Goal: Transaction & Acquisition: Purchase product/service

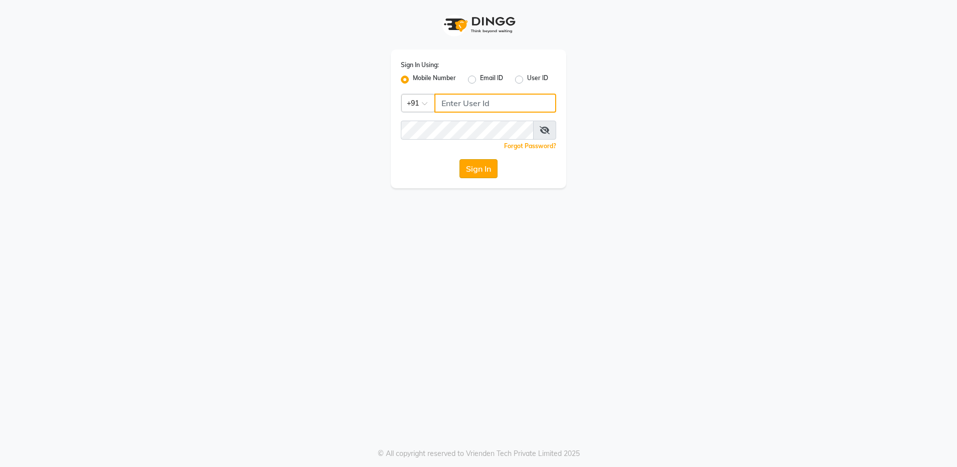
type input "8310081242"
click at [478, 173] on button "Sign In" at bounding box center [478, 168] width 38 height 19
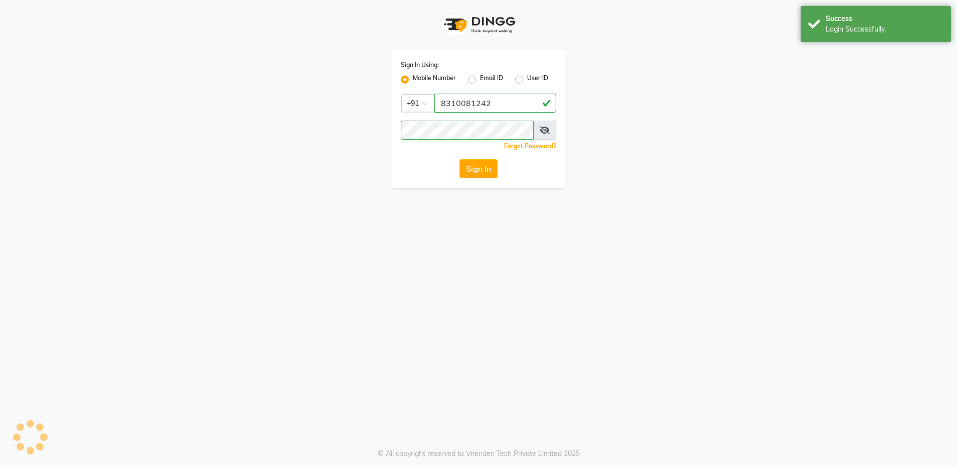
select select "service"
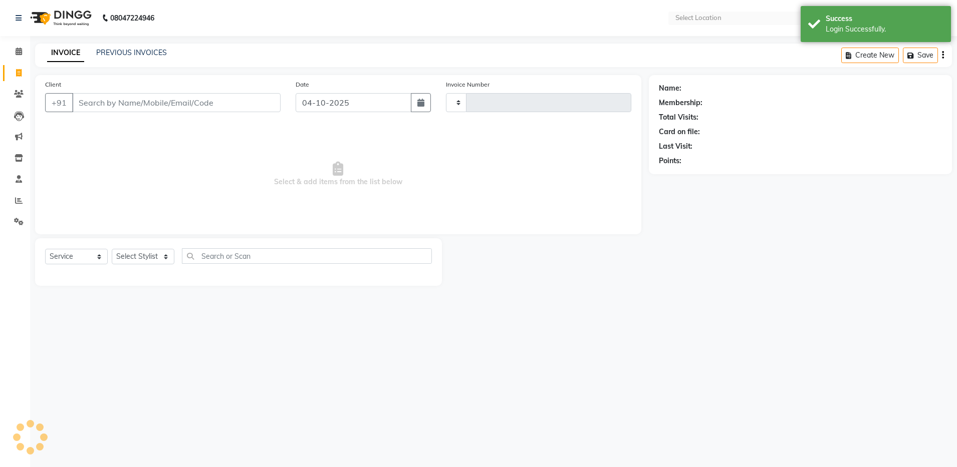
select select "en"
select select "4781"
type input "4948"
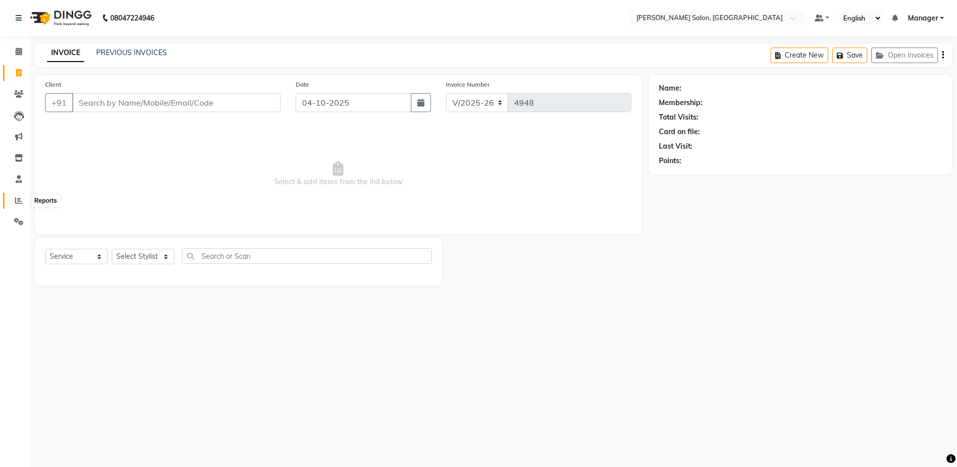
click at [18, 202] on icon at bounding box center [19, 201] width 8 height 8
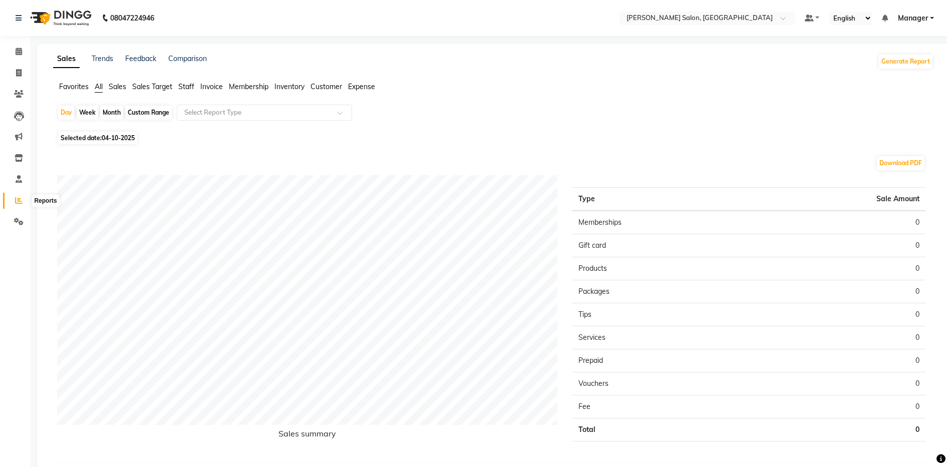
click at [20, 203] on icon at bounding box center [19, 201] width 8 height 8
drag, startPoint x: 112, startPoint y: 113, endPoint x: 145, endPoint y: 150, distance: 49.0
click at [145, 150] on div "Day Week Month Custom Range Select Report Type Selected date: [DATE] Download P…" at bounding box center [493, 292] width 880 height 375
click at [178, 149] on div "Download PDF Sales summary Type Sale Amount Memberships 0 Gift card 0 Products …" at bounding box center [491, 313] width 884 height 332
click at [183, 87] on span "Staff" at bounding box center [186, 86] width 16 height 9
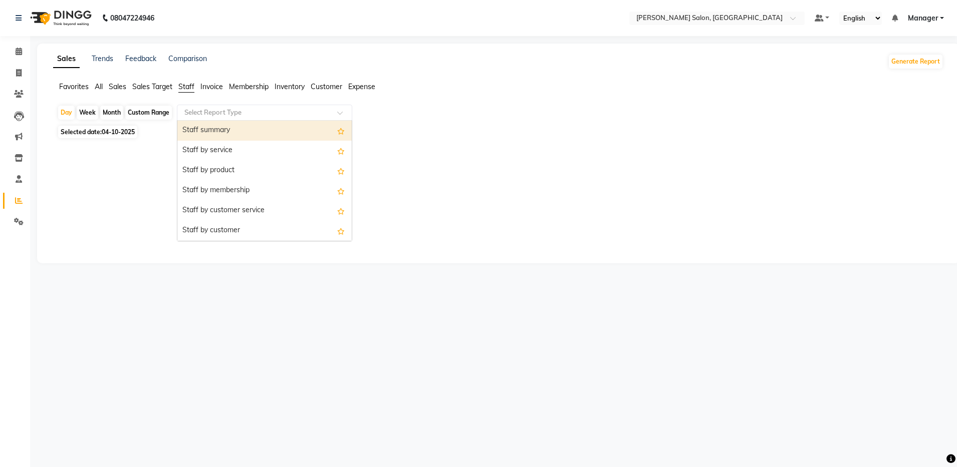
click at [192, 112] on input "text" at bounding box center [254, 113] width 144 height 10
click at [198, 128] on div "Staff summary" at bounding box center [264, 131] width 174 height 20
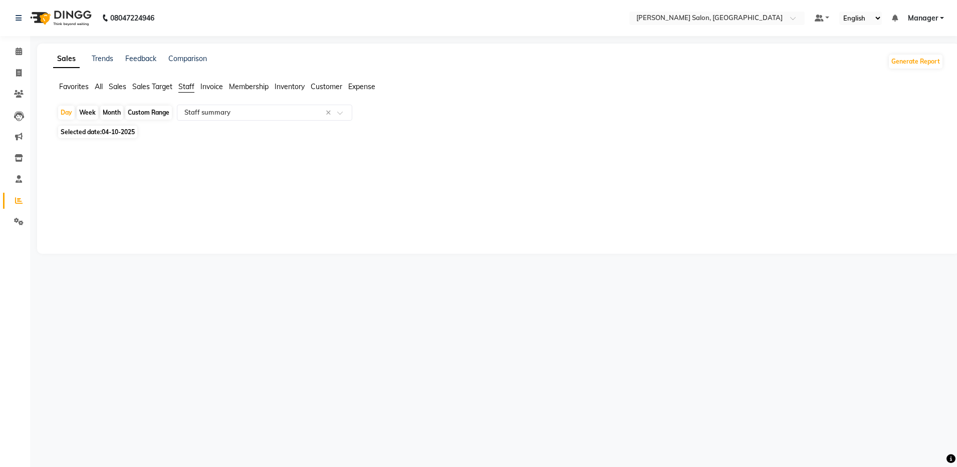
click at [198, 128] on div "Selected date: [DATE]" at bounding box center [500, 132] width 886 height 11
drag, startPoint x: 198, startPoint y: 128, endPoint x: 178, endPoint y: 127, distance: 20.6
click at [185, 127] on div "Selected date: [DATE]" at bounding box center [500, 132] width 886 height 11
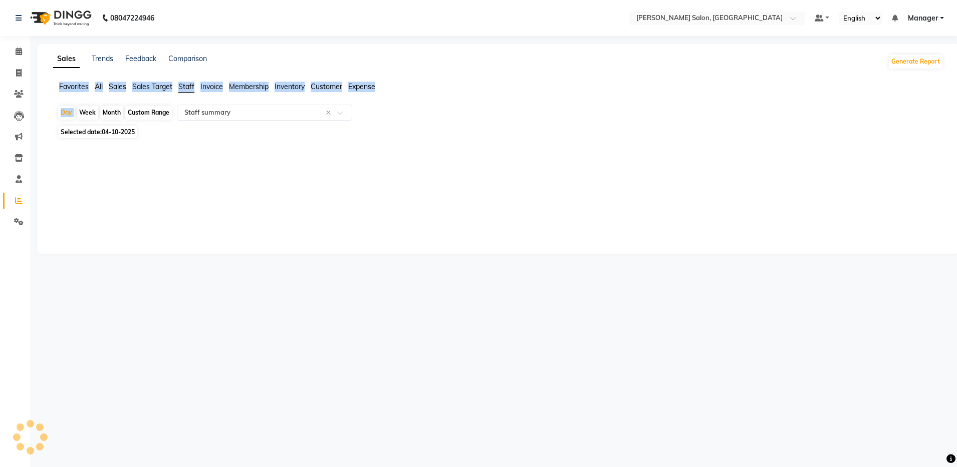
drag, startPoint x: 76, startPoint y: 109, endPoint x: 45, endPoint y: 87, distance: 38.4
click at [45, 87] on div "Sales Trends Feedback Comparison Generate Report Favorites All Sales Sales Targ…" at bounding box center [498, 149] width 922 height 210
click at [20, 69] on icon at bounding box center [19, 73] width 6 height 8
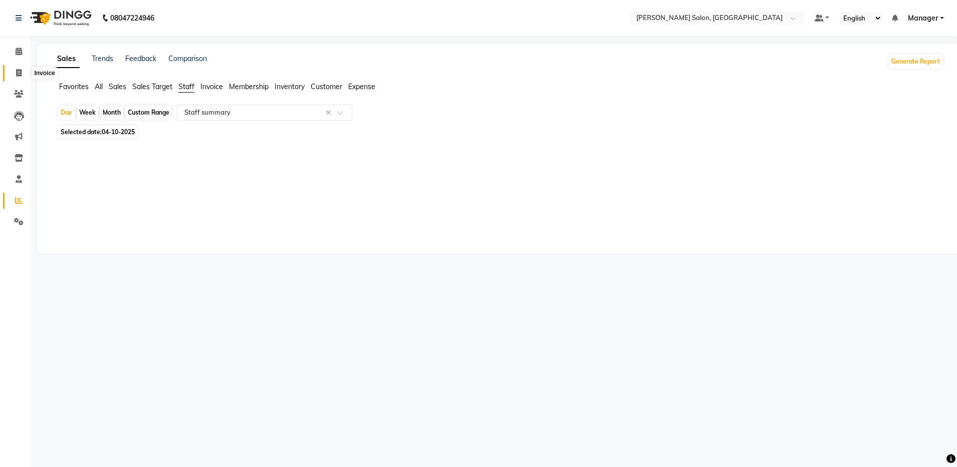
select select "service"
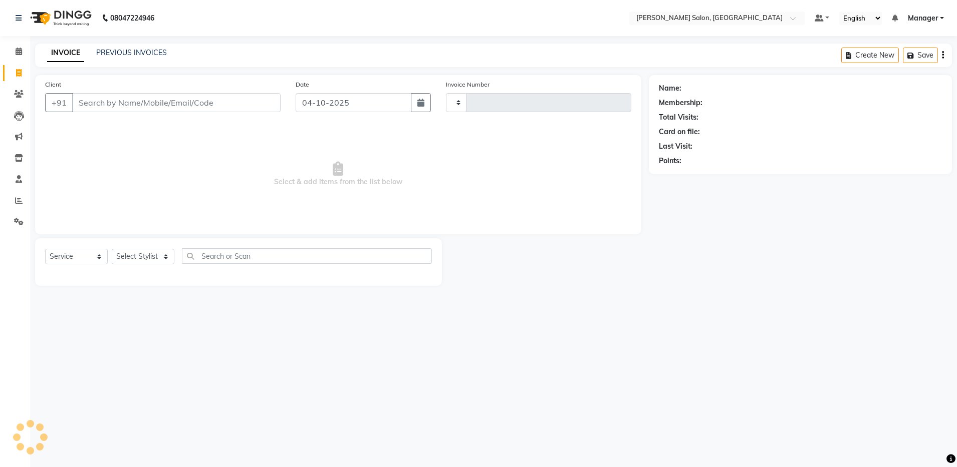
type input "4948"
select select "4781"
click at [120, 52] on link "PREVIOUS INVOICES" at bounding box center [131, 52] width 71 height 9
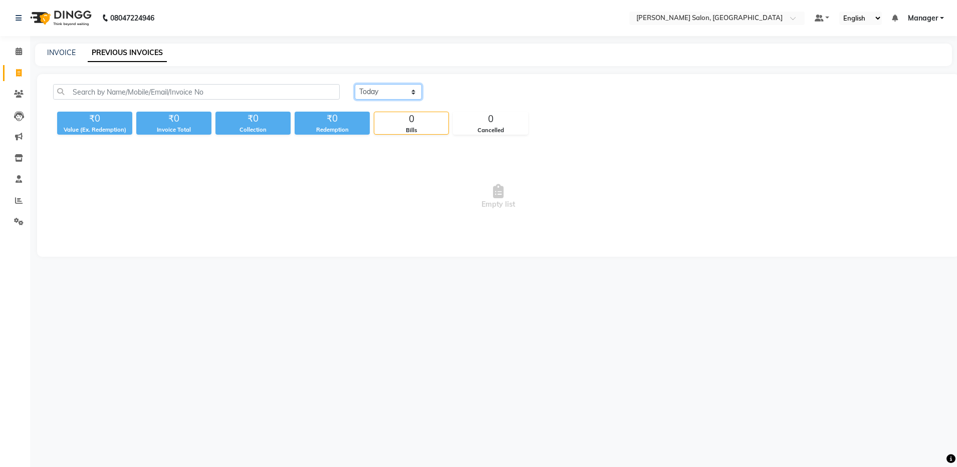
click at [368, 88] on select "[DATE] [DATE] Custom Range" at bounding box center [388, 92] width 67 height 16
select select "yesterday"
click at [355, 84] on select "[DATE] [DATE] Custom Range" at bounding box center [388, 92] width 67 height 16
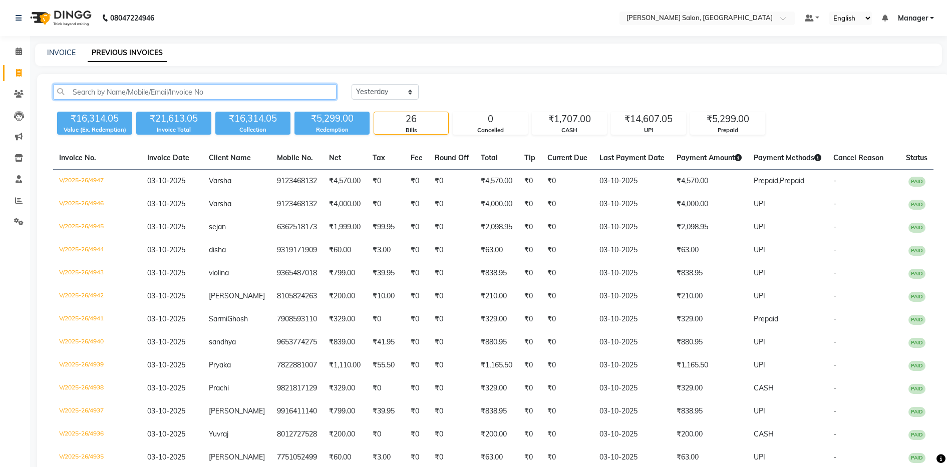
click at [103, 91] on input "text" at bounding box center [194, 92] width 283 height 16
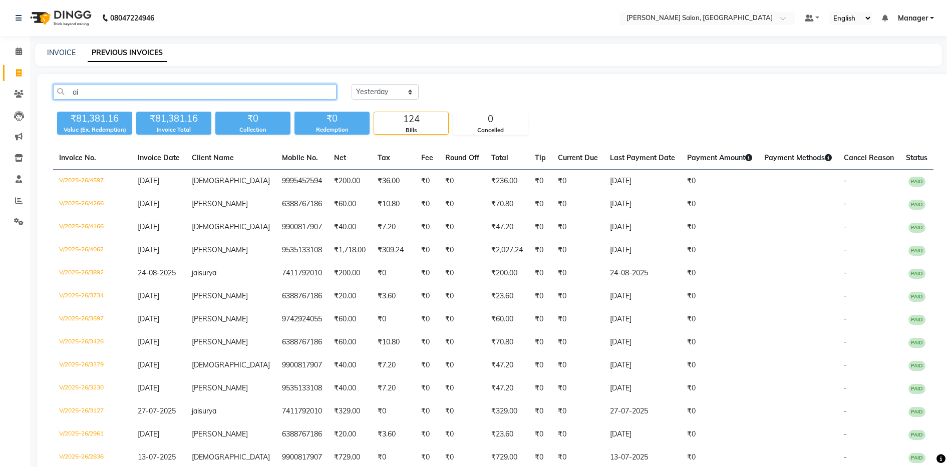
type input "a"
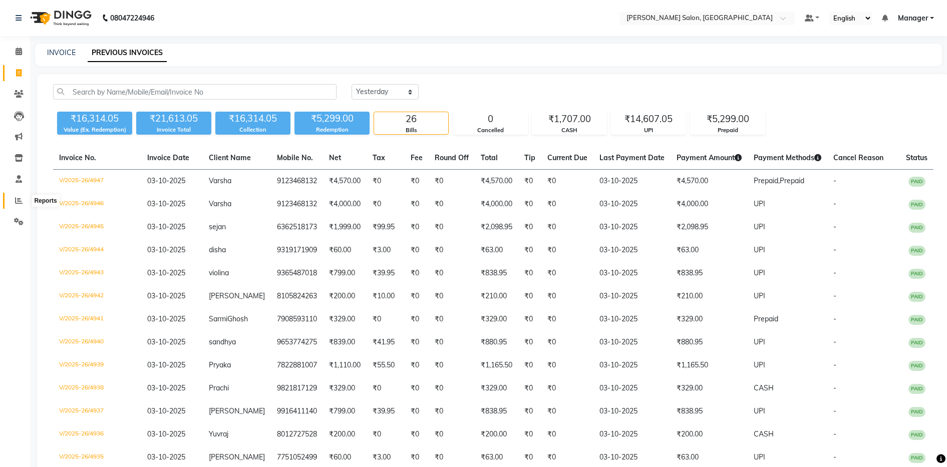
click at [17, 198] on icon at bounding box center [19, 201] width 8 height 8
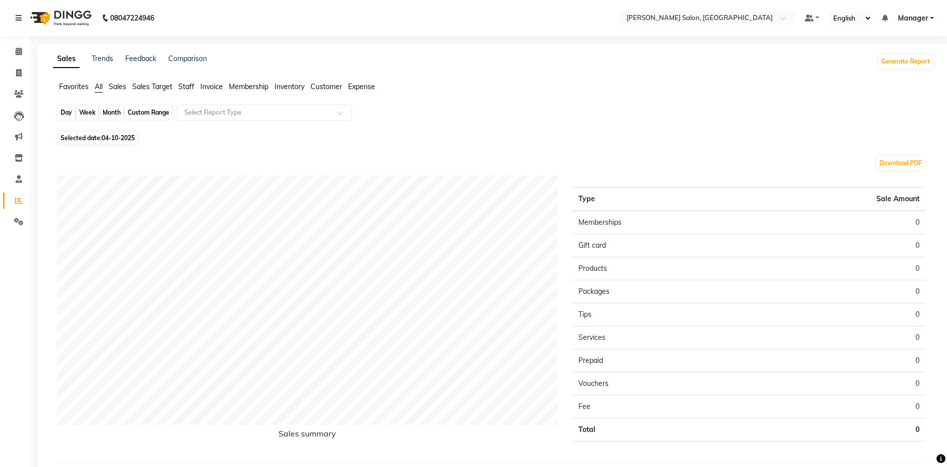
click at [68, 114] on div "Day" at bounding box center [66, 113] width 17 height 14
select select "10"
select select "2025"
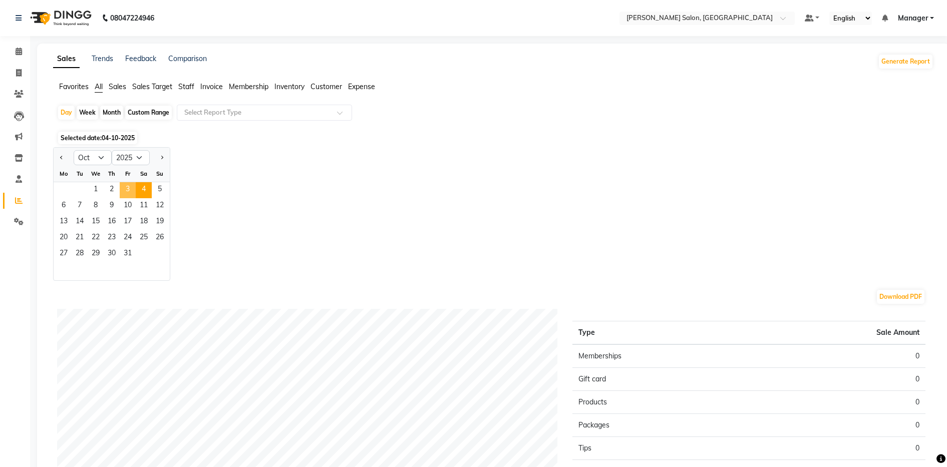
click at [131, 191] on span "3" at bounding box center [128, 190] width 16 height 16
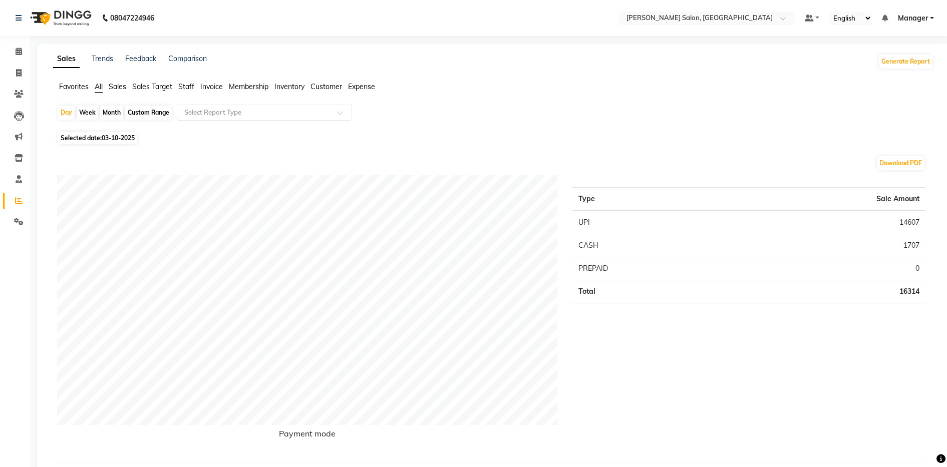
click at [182, 88] on span "Staff" at bounding box center [186, 86] width 16 height 9
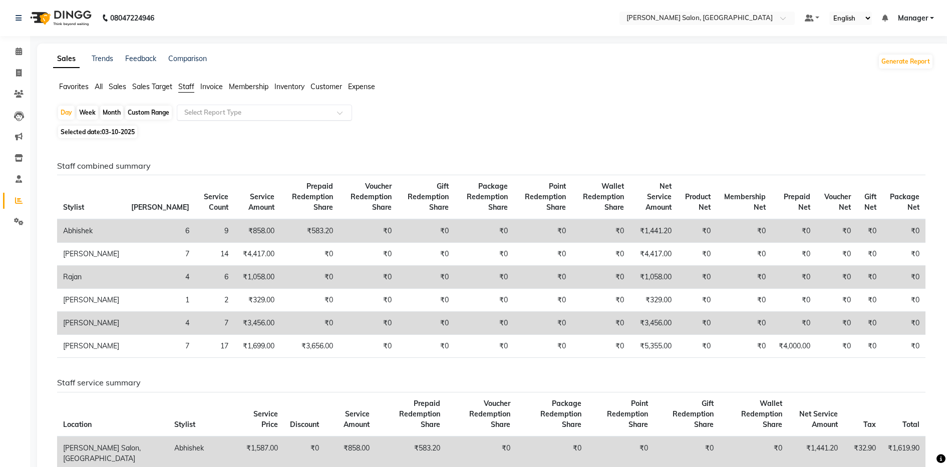
click at [205, 111] on input "text" at bounding box center [254, 113] width 144 height 10
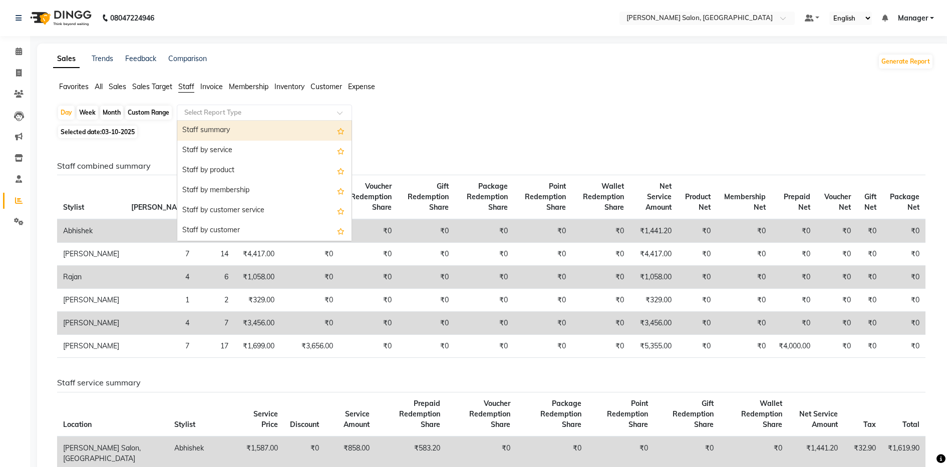
click at [207, 126] on div "Staff summary" at bounding box center [264, 131] width 174 height 20
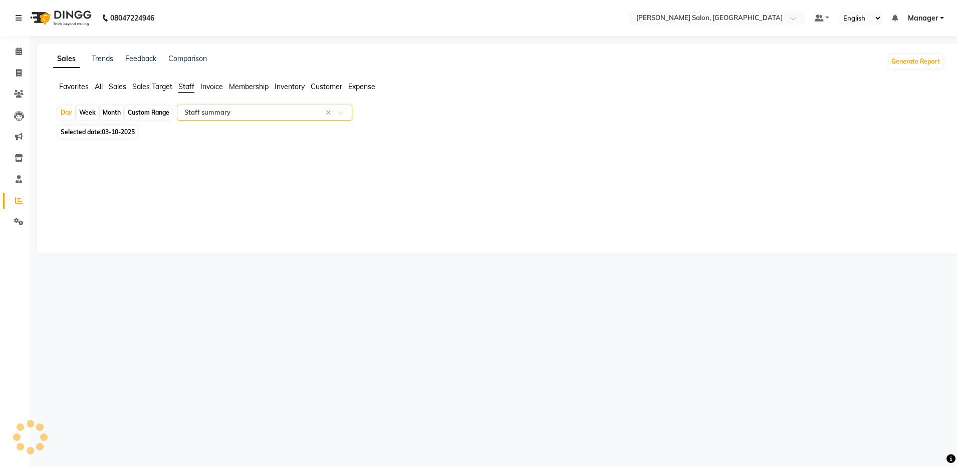
select select "full_report"
select select "csv"
click at [108, 113] on div "Month" at bounding box center [111, 113] width 23 height 14
select select "10"
select select "2025"
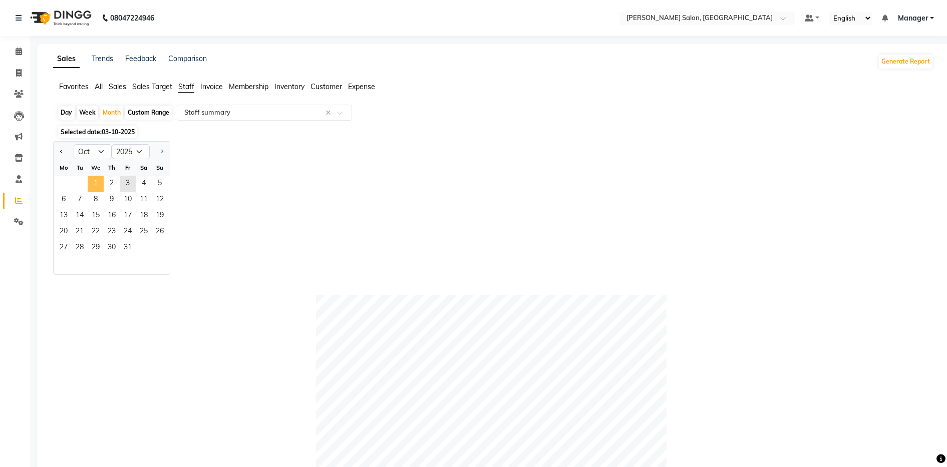
click at [92, 179] on span "1" at bounding box center [96, 184] width 16 height 16
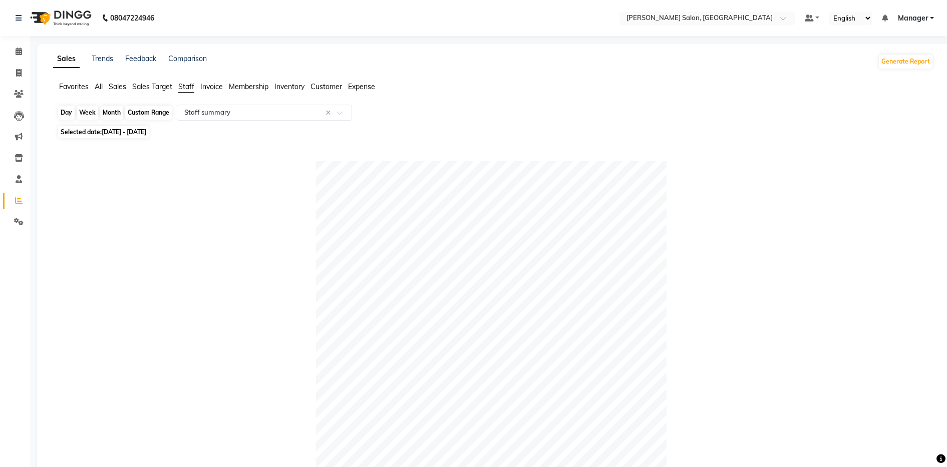
click at [107, 114] on div "Month" at bounding box center [111, 113] width 23 height 14
select select "10"
select select "2025"
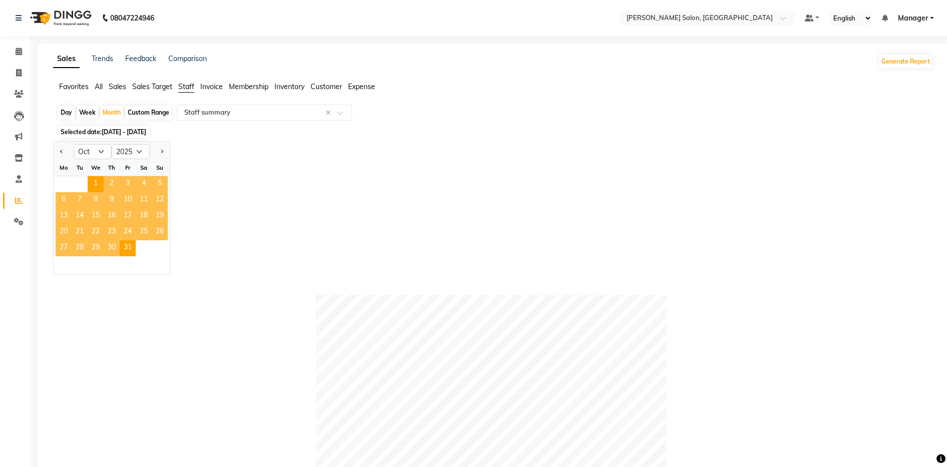
click at [144, 187] on span "4" at bounding box center [144, 184] width 16 height 16
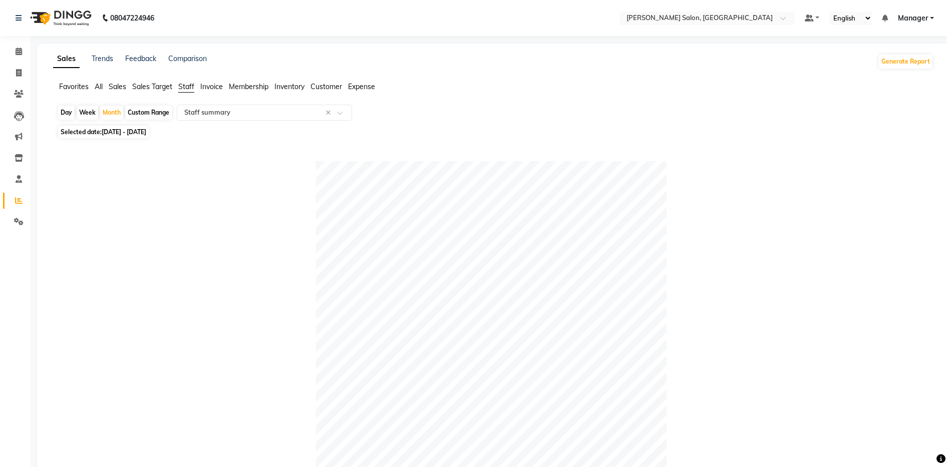
scroll to position [409, 0]
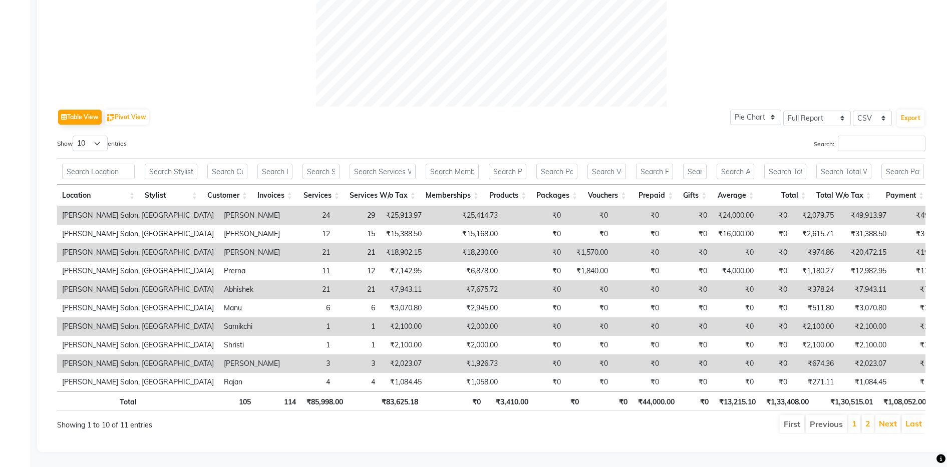
click at [362, 155] on div "Location Stylist Customer Invoices Services Services W/o Tax Memberships Produc…" at bounding box center [491, 180] width 868 height 51
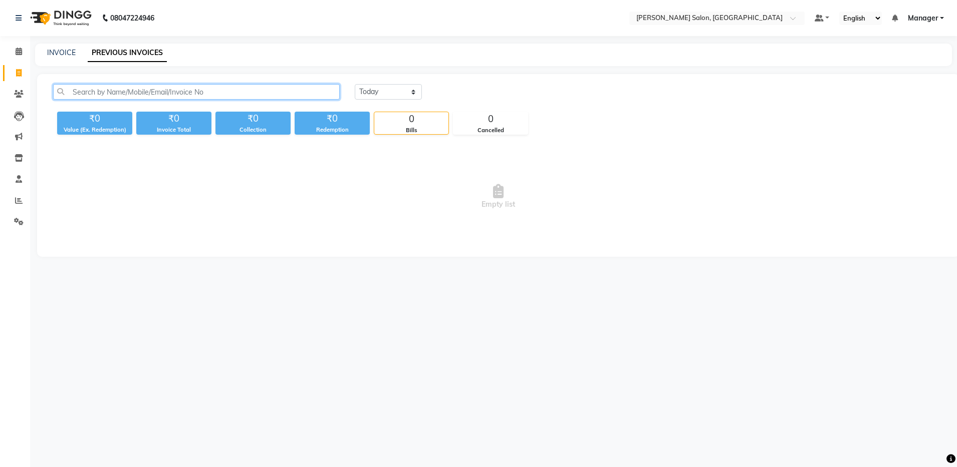
click at [70, 93] on input "text" at bounding box center [196, 92] width 286 height 16
click at [15, 95] on icon at bounding box center [19, 94] width 10 height 8
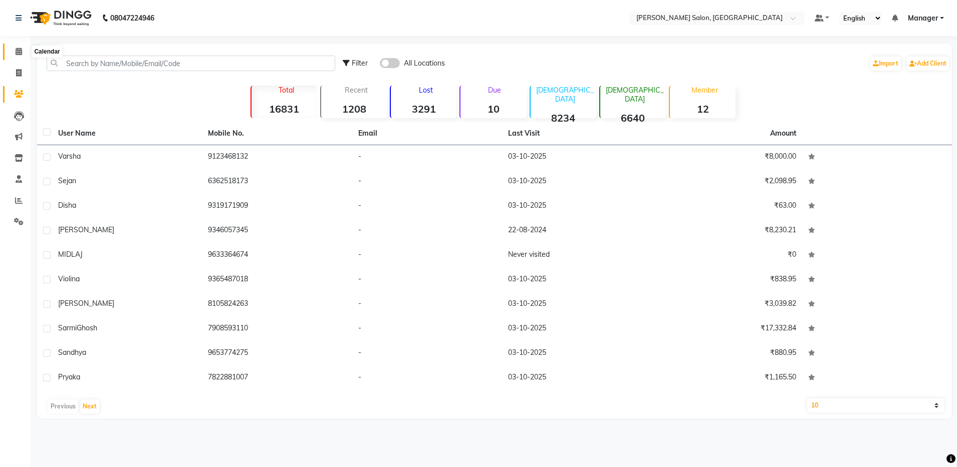
click at [18, 49] on icon at bounding box center [19, 52] width 7 height 8
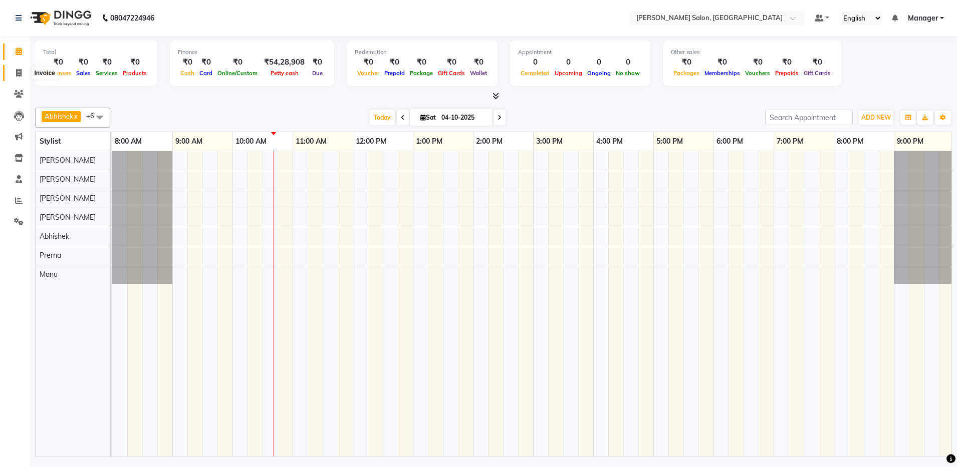
click at [15, 73] on span at bounding box center [19, 74] width 18 height 12
select select "service"
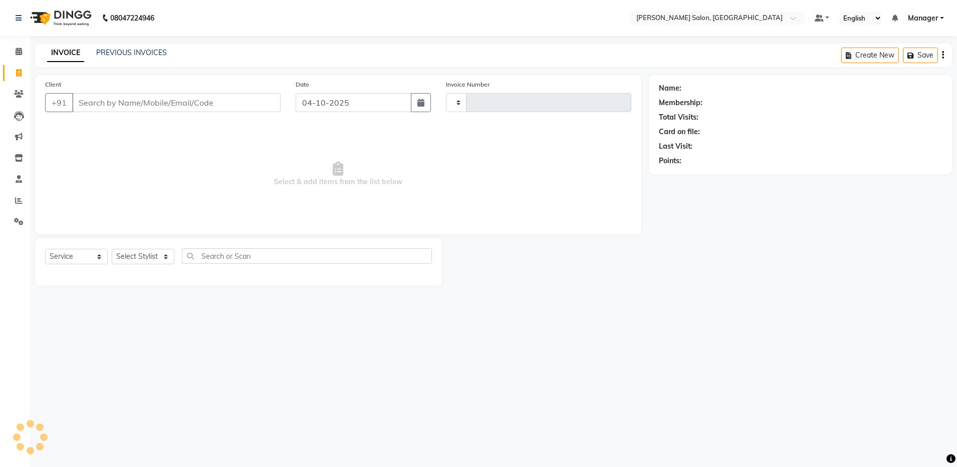
type input "4948"
select select "4781"
click at [86, 105] on input "Client" at bounding box center [176, 102] width 208 height 19
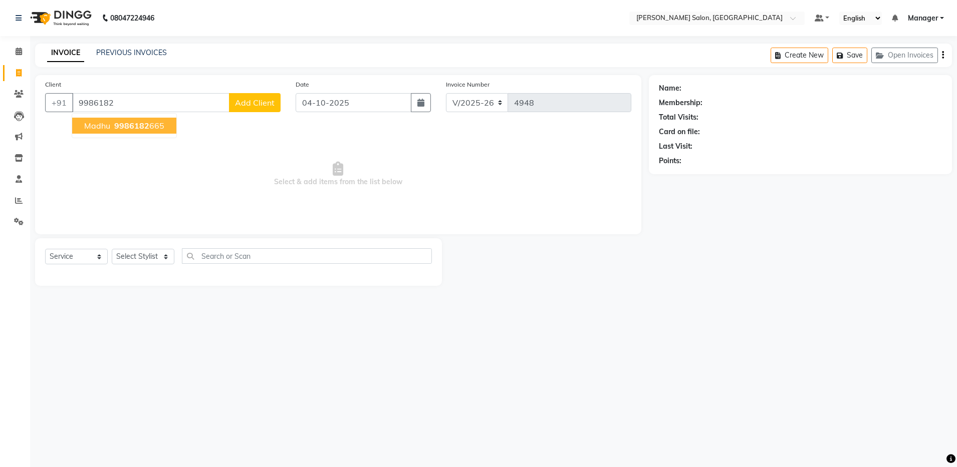
click at [127, 124] on span "9986182" at bounding box center [131, 126] width 35 height 10
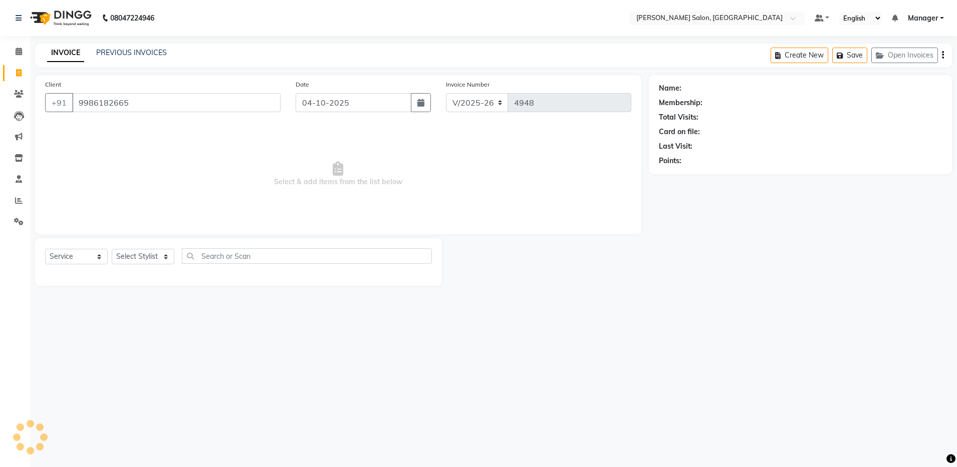
type input "9986182665"
click at [148, 255] on select "Select Stylist [PERSON_NAME] [PERSON_NAME] [PERSON_NAME] [PERSON_NAME] Manager …" at bounding box center [143, 257] width 63 height 16
click at [112, 249] on select "Select Stylist [PERSON_NAME] [PERSON_NAME] [PERSON_NAME] [PERSON_NAME] Manager …" at bounding box center [143, 257] width 63 height 16
click at [143, 253] on select "Select Stylist [PERSON_NAME] [PERSON_NAME] [PERSON_NAME] [PERSON_NAME] Manager …" at bounding box center [143, 257] width 63 height 16
select select "69605"
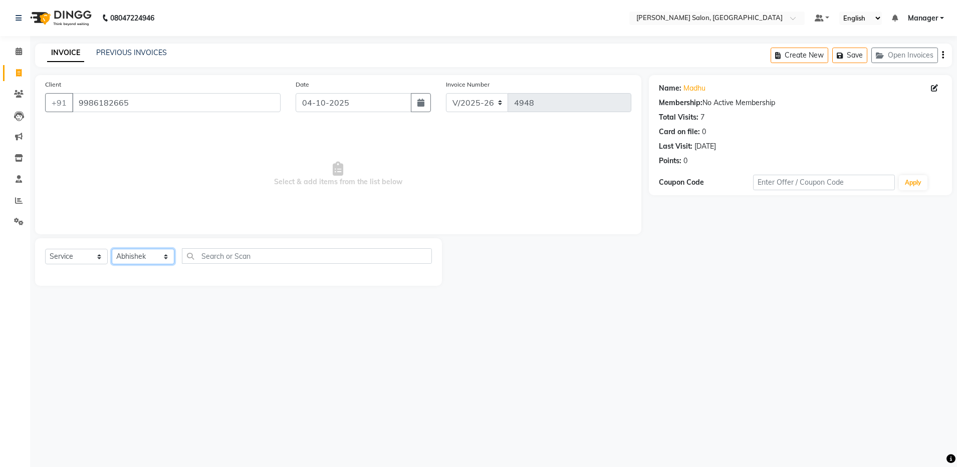
click at [112, 249] on select "Select Stylist [PERSON_NAME] [PERSON_NAME] [PERSON_NAME] [PERSON_NAME] Manager …" at bounding box center [143, 257] width 63 height 16
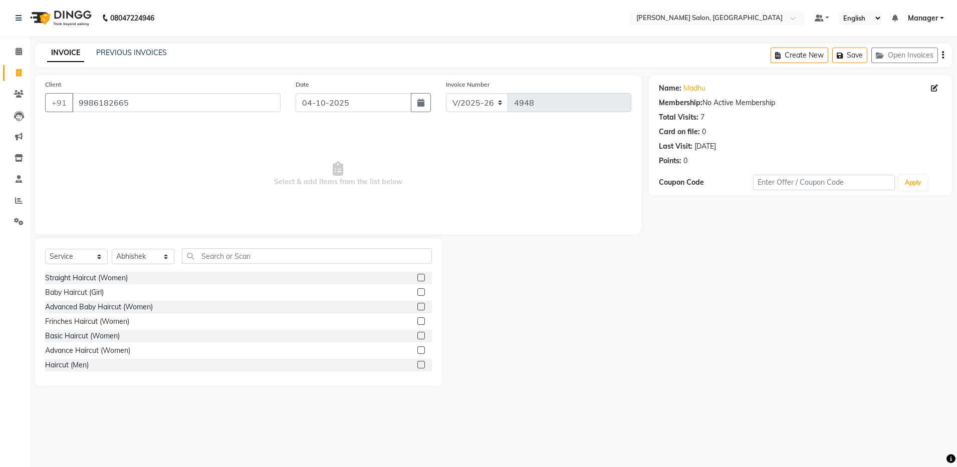
click at [417, 364] on label at bounding box center [421, 365] width 8 height 8
click at [417, 364] on input "checkbox" at bounding box center [420, 365] width 7 height 7
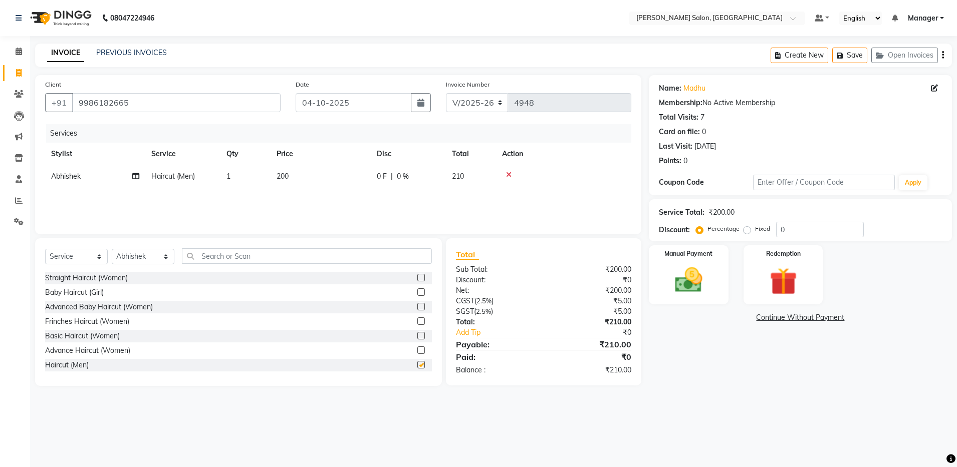
checkbox input "false"
click at [253, 253] on input "text" at bounding box center [307, 256] width 250 height 16
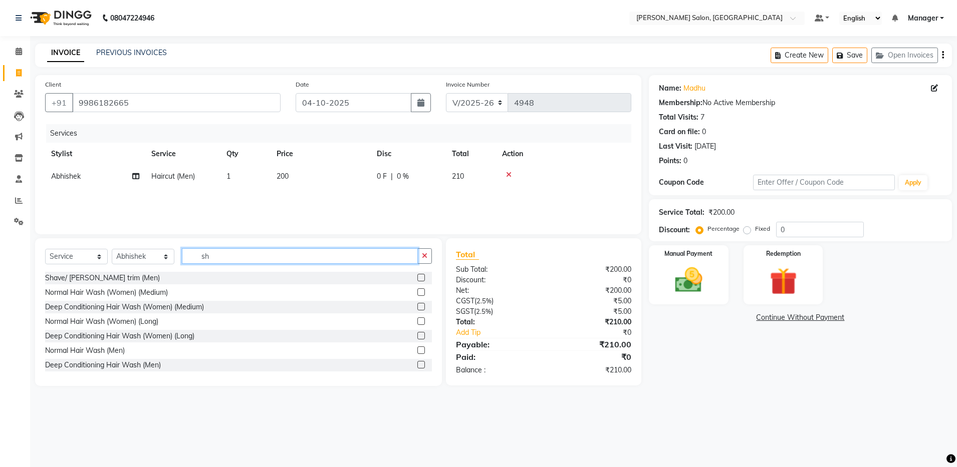
type input "sh"
click at [417, 278] on label at bounding box center [421, 278] width 8 height 8
click at [417, 278] on input "checkbox" at bounding box center [420, 278] width 7 height 7
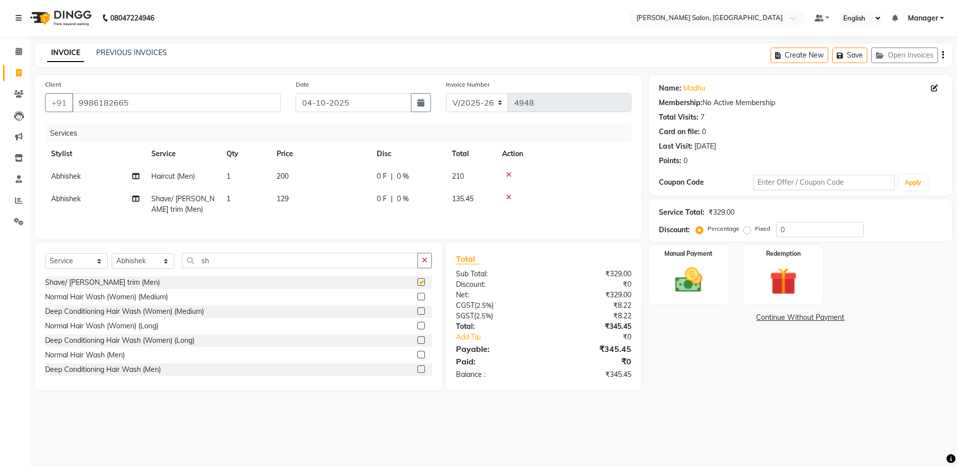
checkbox input "false"
click at [703, 266] on img at bounding box center [688, 280] width 47 height 33
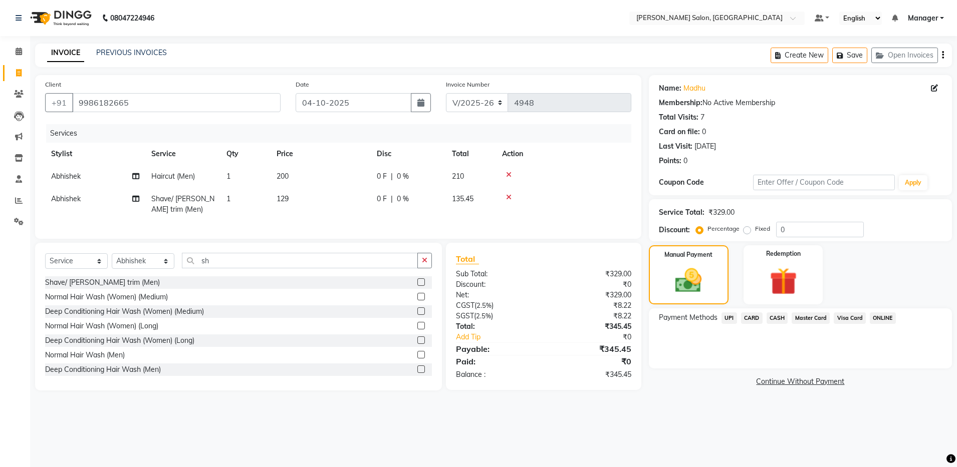
click at [728, 318] on span "UPI" at bounding box center [729, 319] width 16 height 12
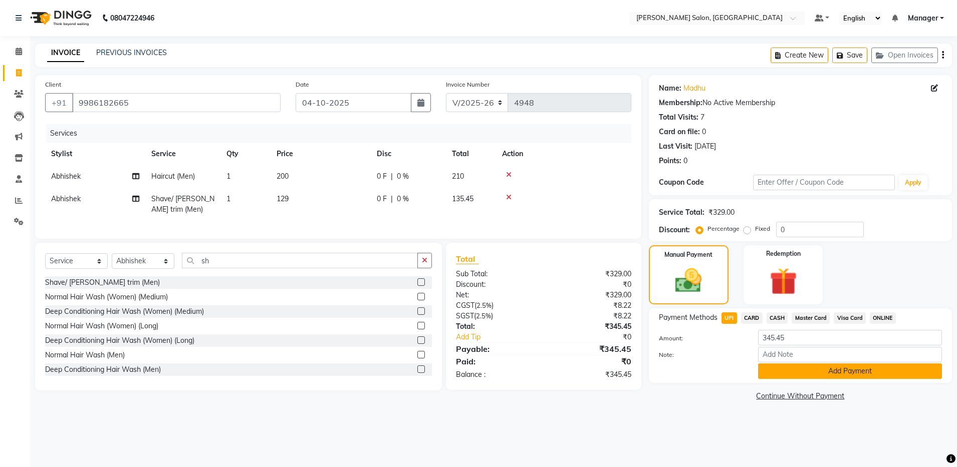
click at [790, 370] on button "Add Payment" at bounding box center [850, 372] width 184 height 16
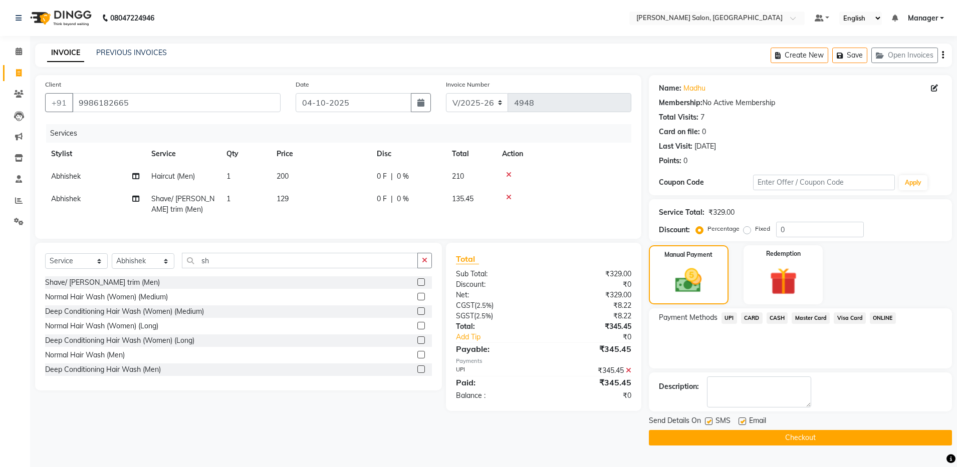
click at [792, 439] on button "Checkout" at bounding box center [800, 438] width 303 height 16
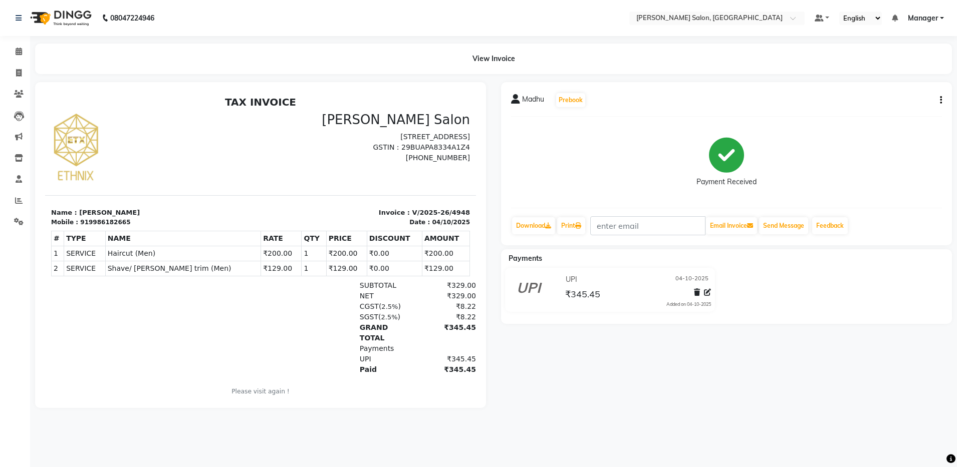
select select "service"
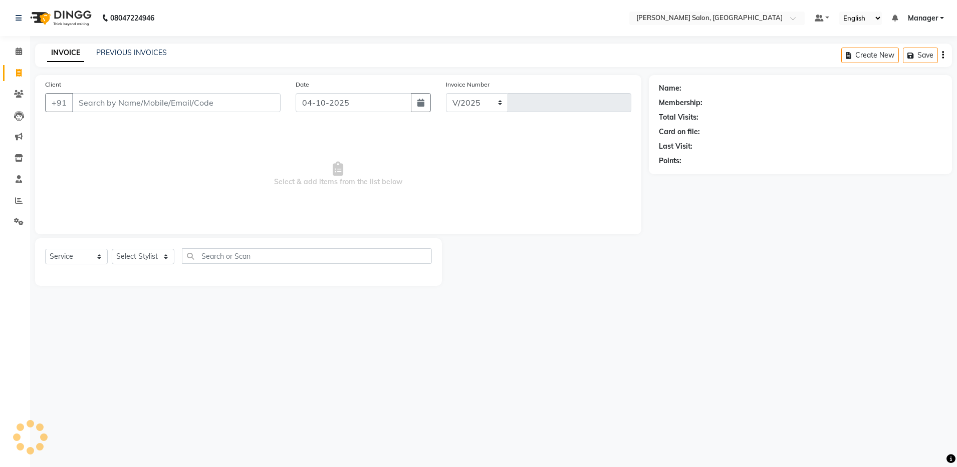
select select "4781"
type input "4949"
click at [128, 103] on input "Client" at bounding box center [176, 102] width 208 height 19
click at [148, 254] on select "Select Stylist [PERSON_NAME] [PERSON_NAME] [PERSON_NAME] [PERSON_NAME] Manager …" at bounding box center [143, 257] width 63 height 16
select select "69605"
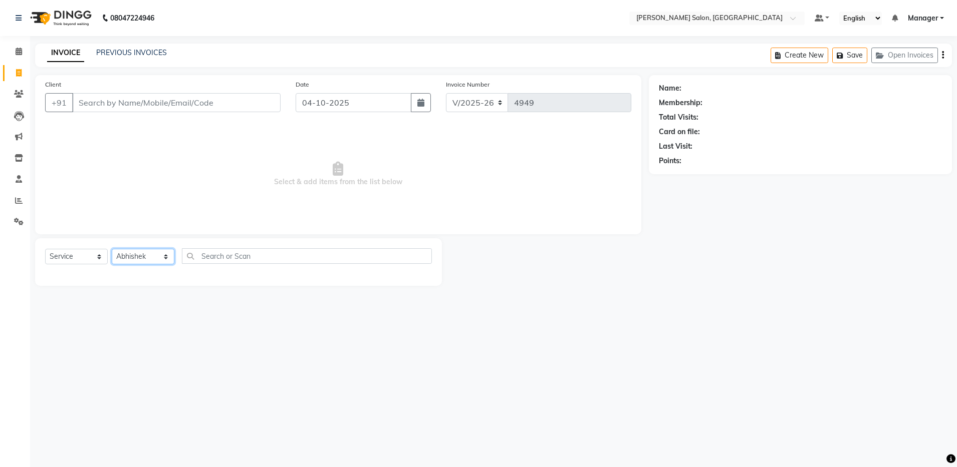
click at [112, 249] on select "Select Stylist [PERSON_NAME] [PERSON_NAME] [PERSON_NAME] [PERSON_NAME] Manager …" at bounding box center [143, 257] width 63 height 16
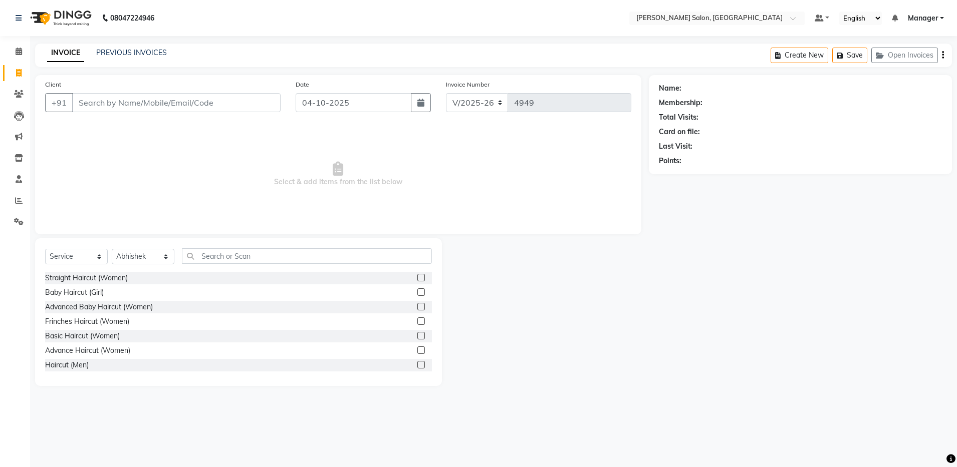
click at [417, 363] on label at bounding box center [421, 365] width 8 height 8
click at [417, 363] on input "checkbox" at bounding box center [420, 365] width 7 height 7
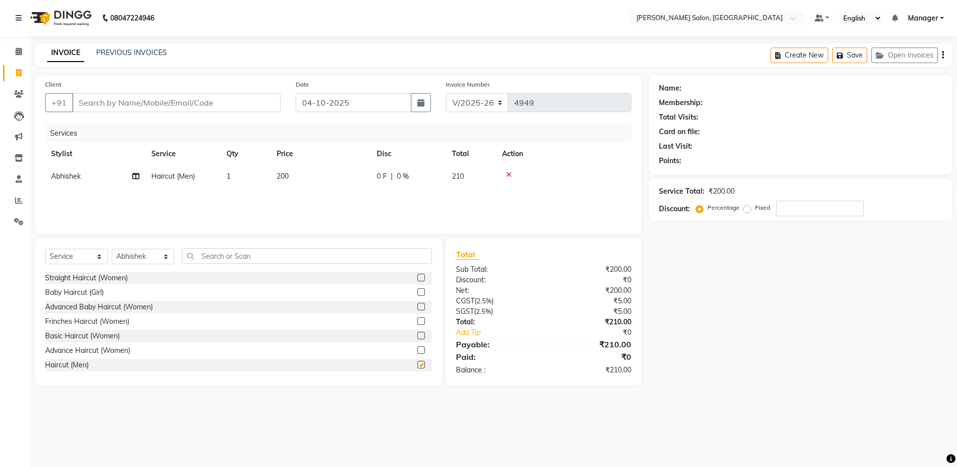
checkbox input "false"
click at [272, 252] on input "text" at bounding box center [307, 256] width 250 height 16
click at [250, 257] on input "text" at bounding box center [307, 256] width 250 height 16
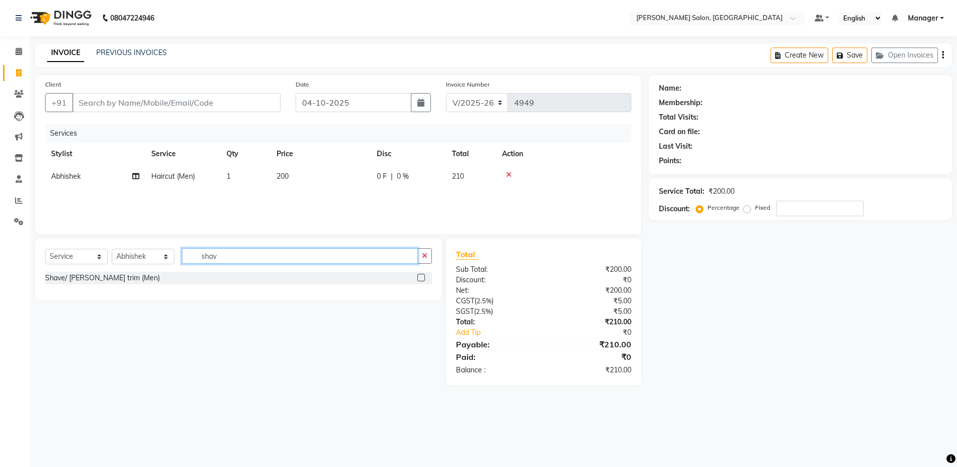
type input "shav"
click at [420, 278] on label at bounding box center [421, 278] width 8 height 8
click at [420, 278] on input "checkbox" at bounding box center [420, 278] width 7 height 7
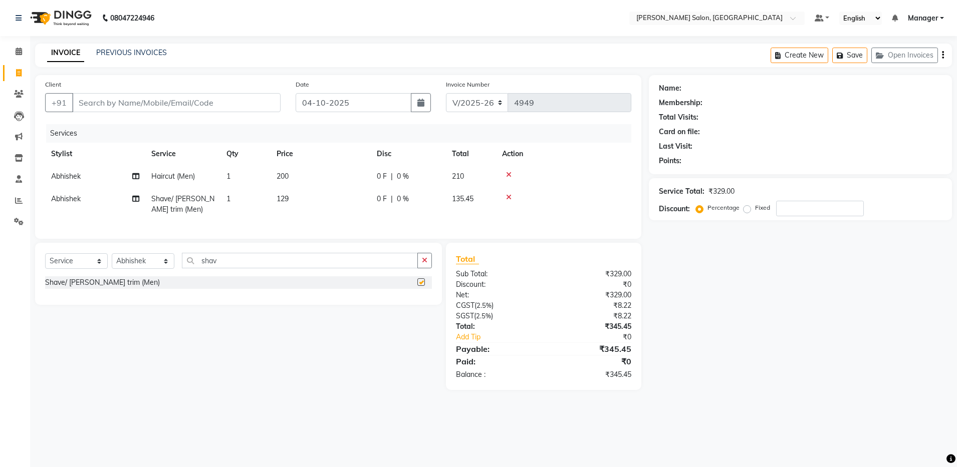
checkbox input "false"
click at [142, 107] on input "Client" at bounding box center [176, 102] width 208 height 19
click at [138, 99] on input "Client" at bounding box center [176, 102] width 208 height 19
type input "9"
type input "0"
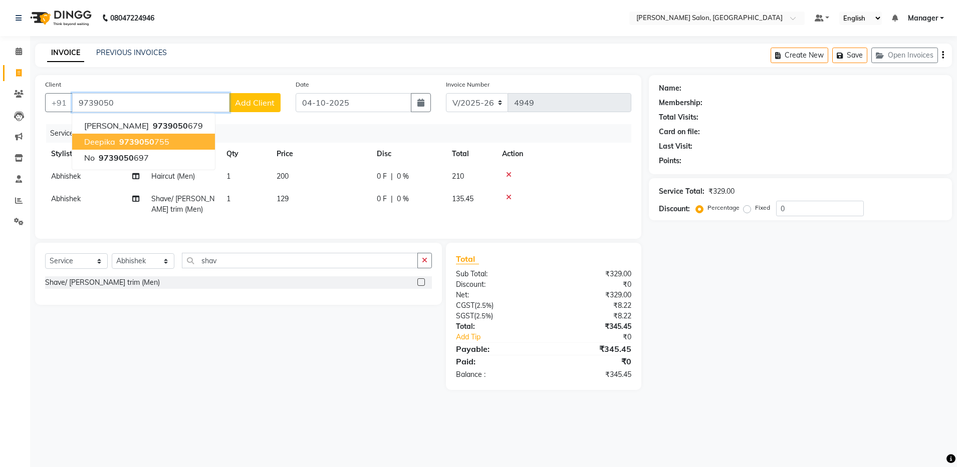
click at [127, 137] on span "9739050" at bounding box center [136, 142] width 35 height 10
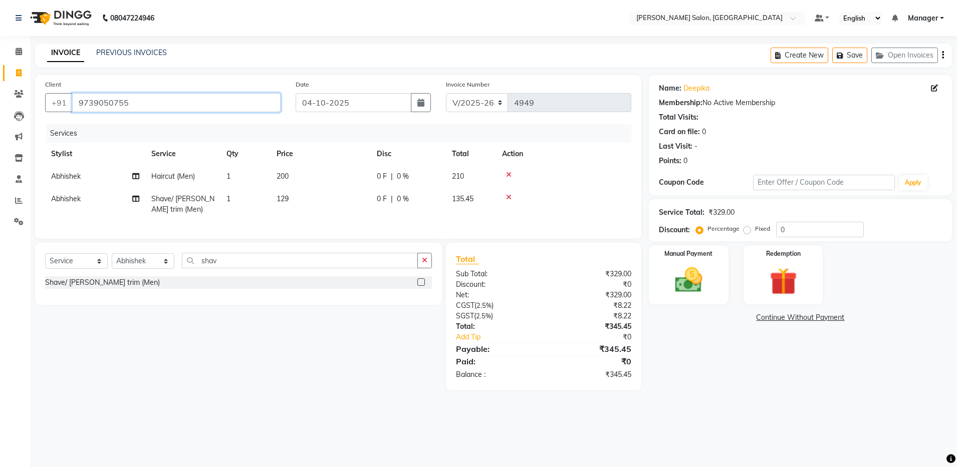
click at [128, 104] on input "9739050755" at bounding box center [176, 102] width 208 height 19
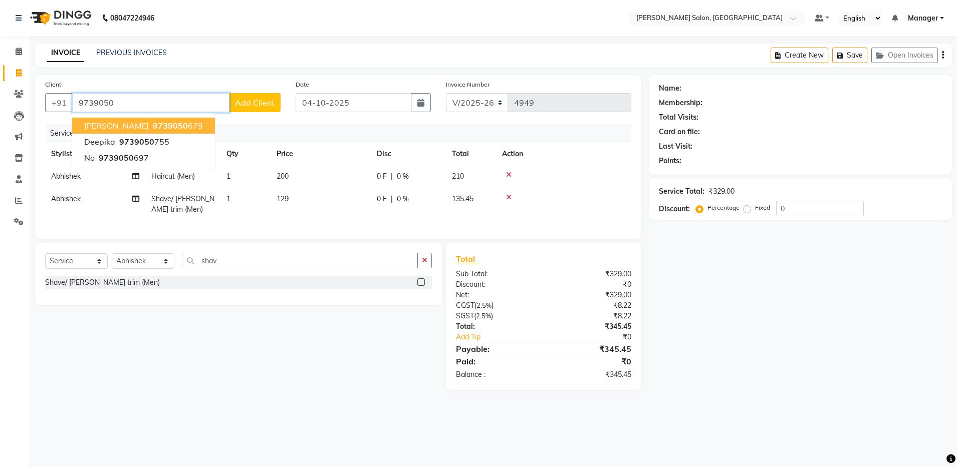
click at [153, 123] on span "9739050" at bounding box center [170, 126] width 35 height 10
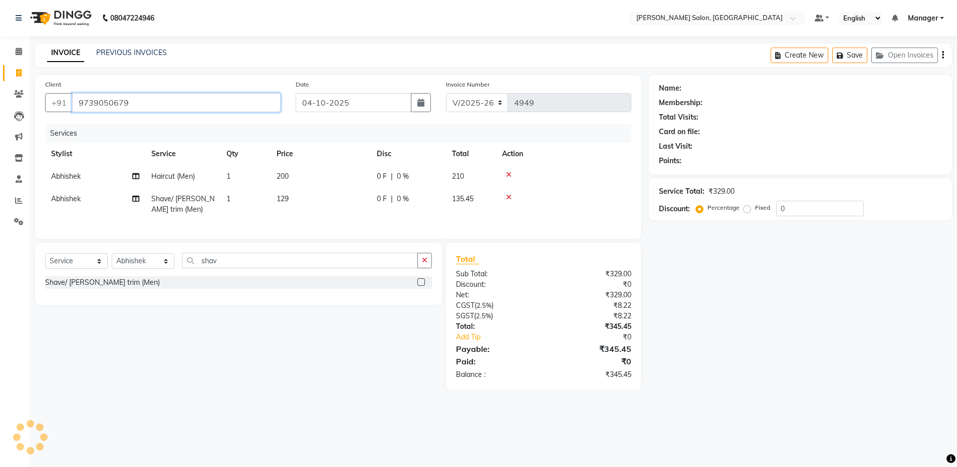
type input "9739050679"
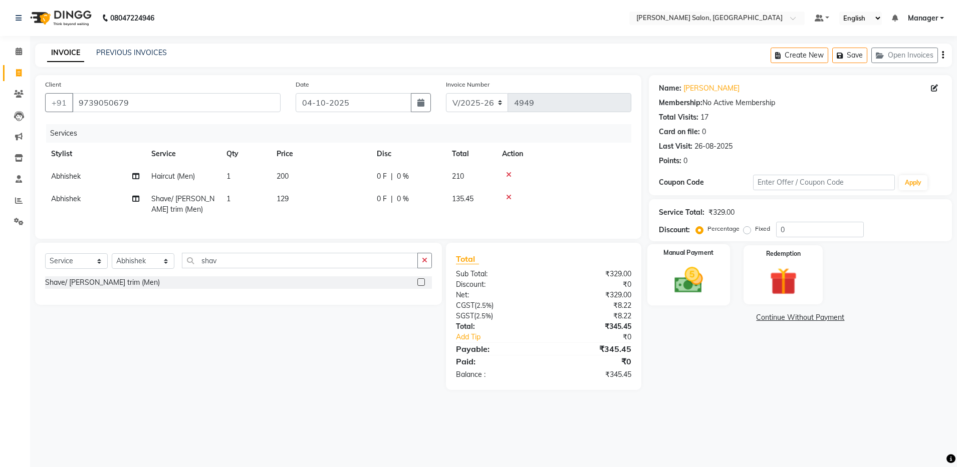
click at [689, 278] on img at bounding box center [688, 280] width 47 height 33
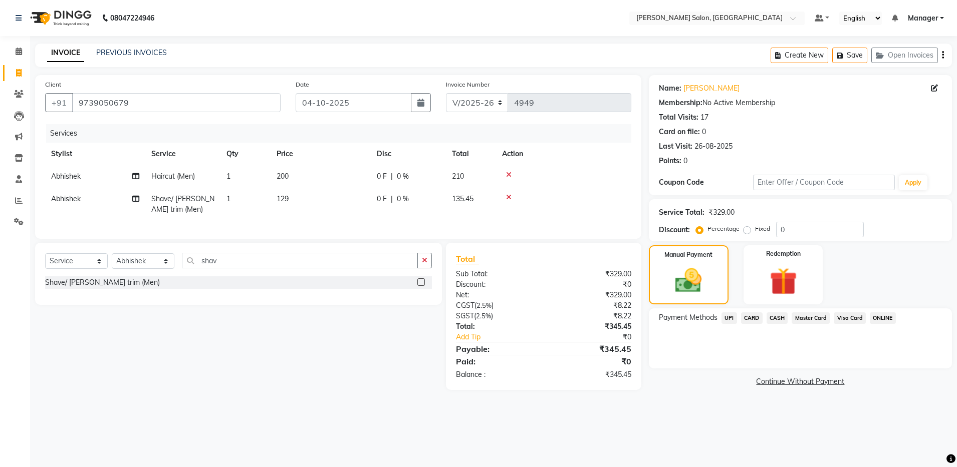
click at [728, 319] on span "UPI" at bounding box center [729, 319] width 16 height 12
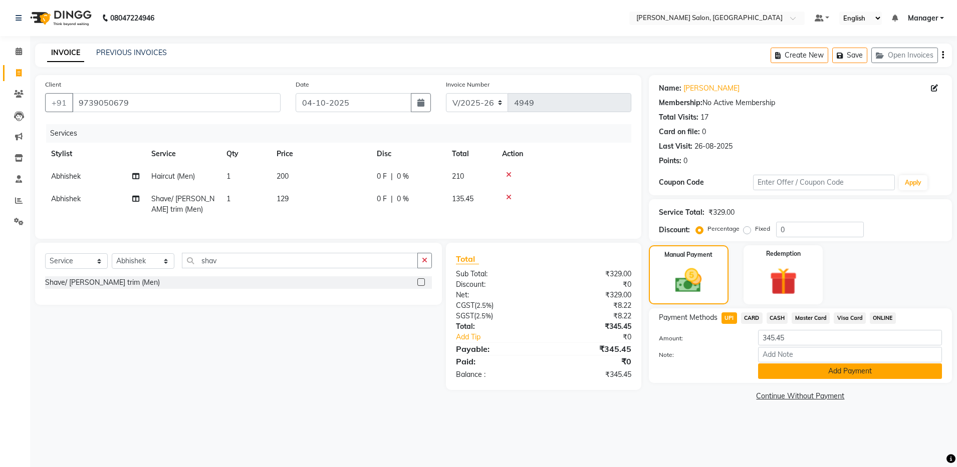
click at [802, 369] on button "Add Payment" at bounding box center [850, 372] width 184 height 16
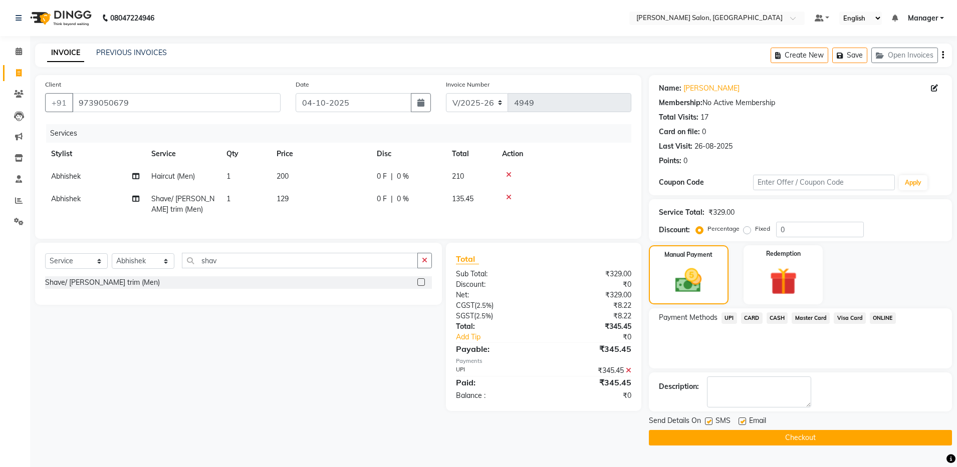
click at [759, 438] on button "Checkout" at bounding box center [800, 438] width 303 height 16
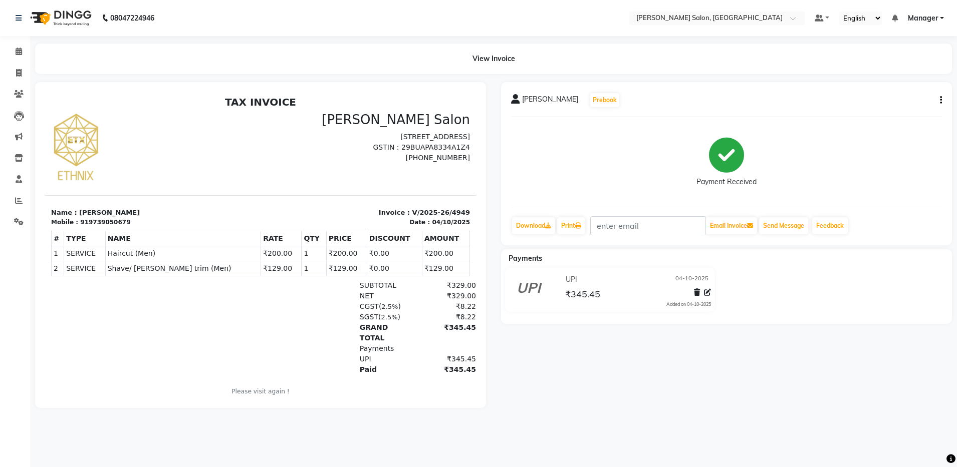
click at [938, 102] on button "button" at bounding box center [939, 100] width 6 height 11
click at [893, 106] on div "Edit Invoice" at bounding box center [890, 106] width 69 height 13
select select "service"
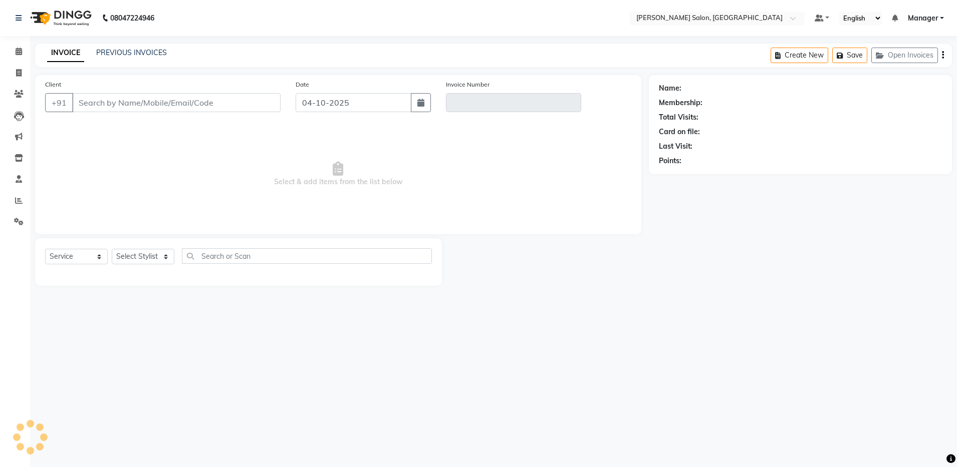
type input "9739050679"
type input "V/2025-26/4949"
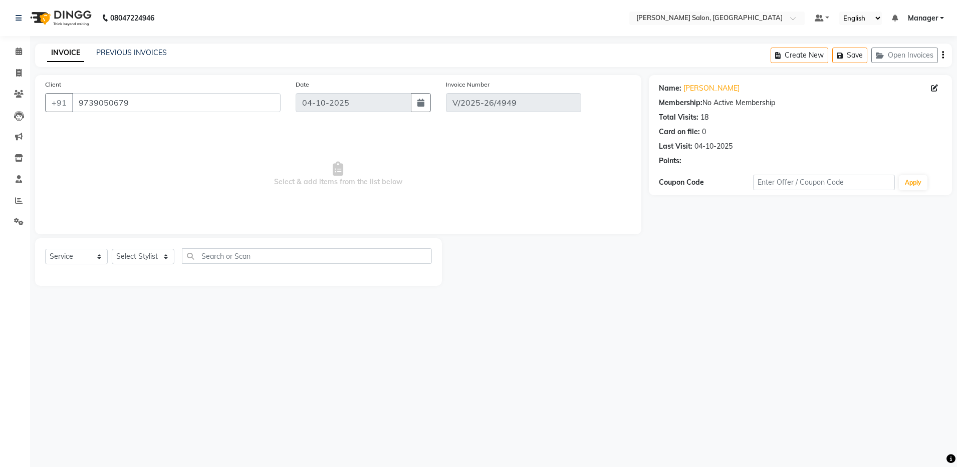
select select "select"
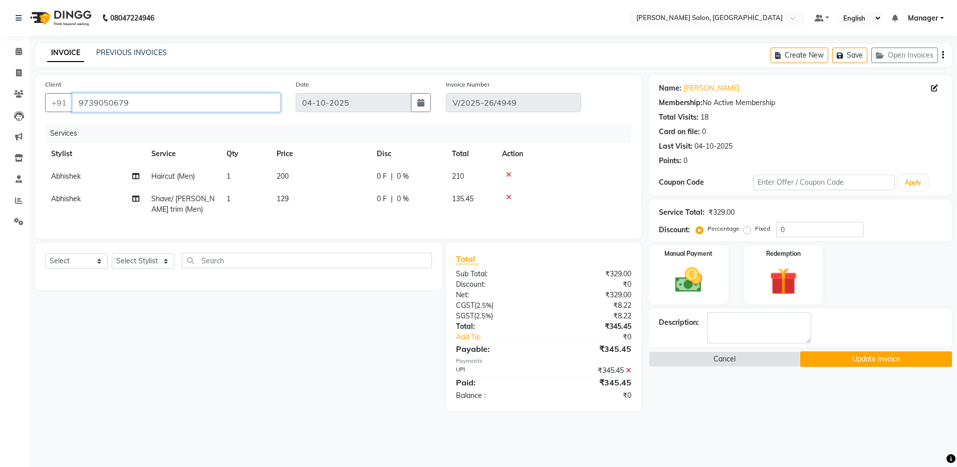
click at [78, 100] on input "9739050679" at bounding box center [176, 102] width 208 height 19
click at [816, 356] on button "Update Invoice" at bounding box center [875, 360] width 151 height 16
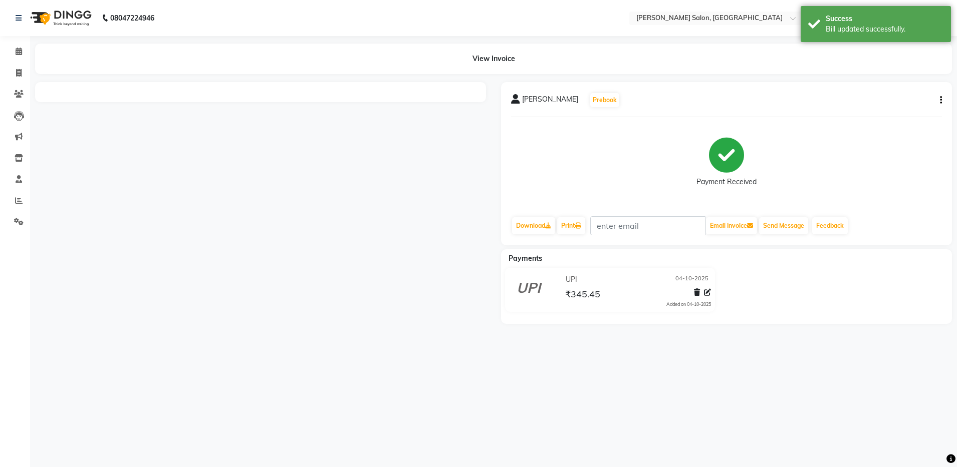
drag, startPoint x: 816, startPoint y: 356, endPoint x: 590, endPoint y: 308, distance: 231.0
click at [590, 308] on div "08047224946 Select Location × [PERSON_NAME] Salon, Bellandur Default Panel My P…" at bounding box center [478, 233] width 957 height 467
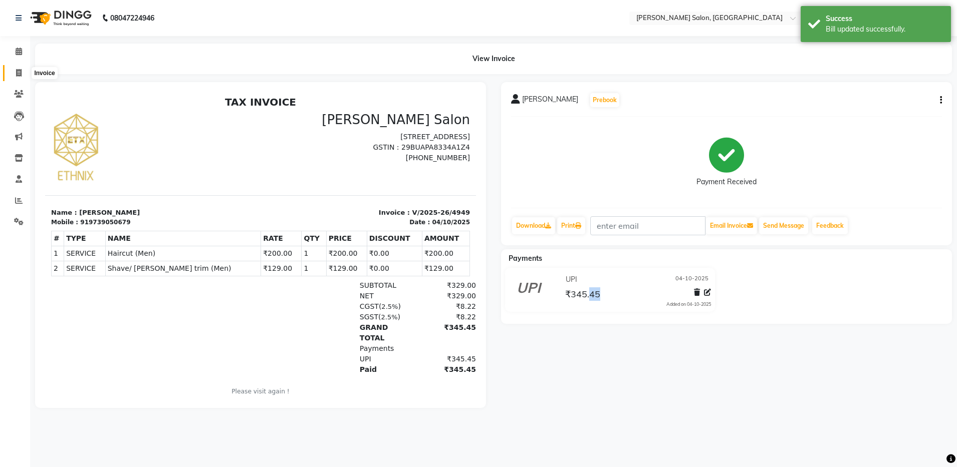
click at [18, 72] on icon at bounding box center [19, 73] width 6 height 8
select select "service"
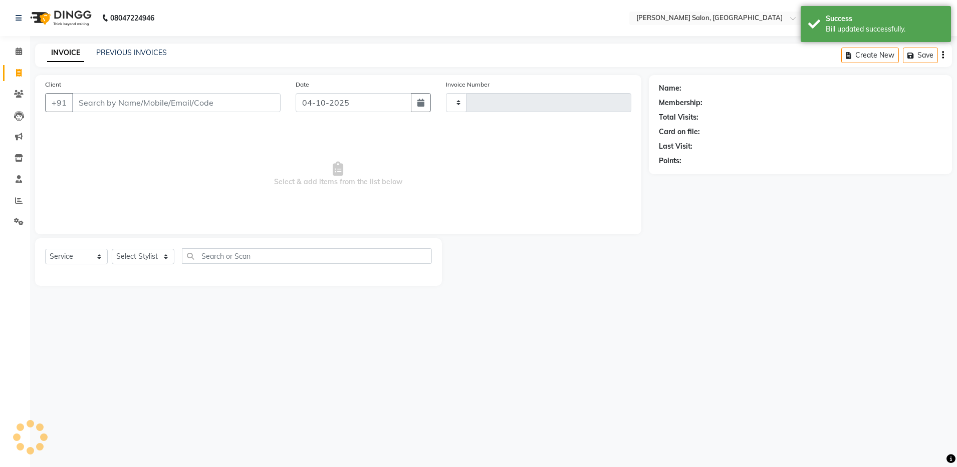
type input "4950"
select select "4781"
click at [148, 49] on link "PREVIOUS INVOICES" at bounding box center [131, 52] width 71 height 9
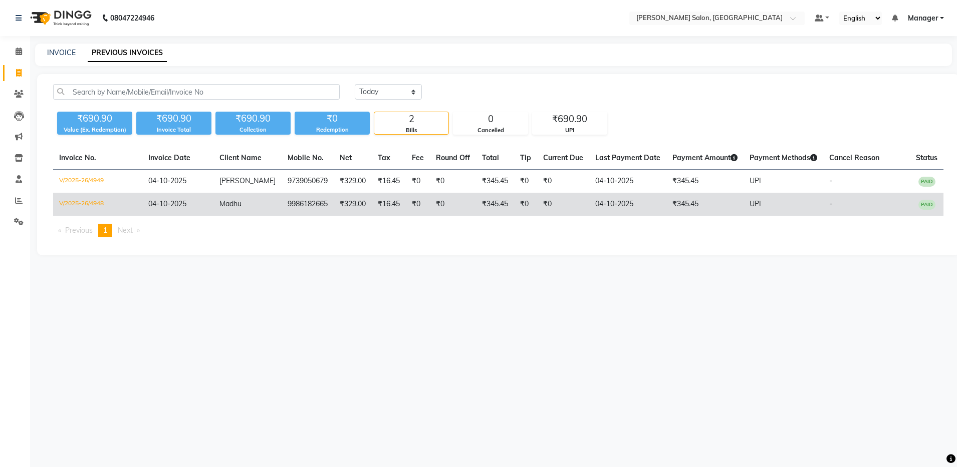
click at [261, 205] on td "Madhu" at bounding box center [247, 204] width 68 height 23
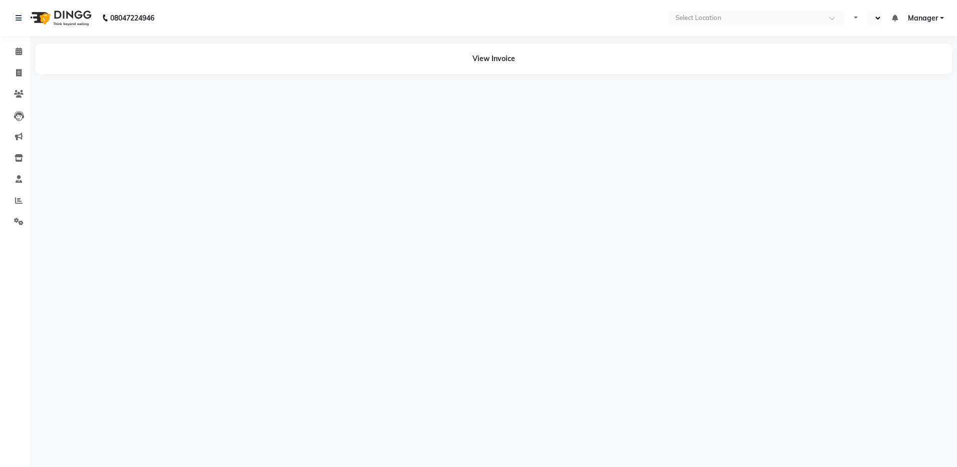
select select "en"
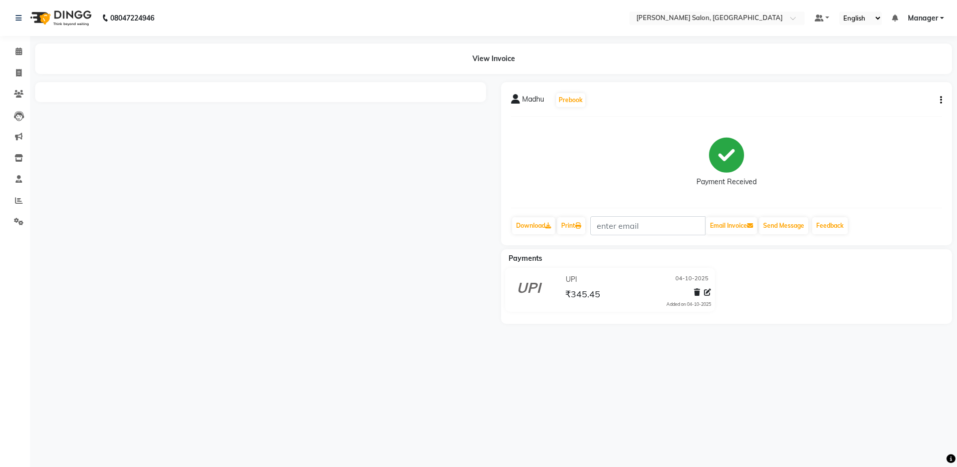
click at [940, 100] on icon "button" at bounding box center [941, 100] width 2 height 1
click at [899, 106] on div "Edit Invoice" at bounding box center [890, 106] width 69 height 13
select select "service"
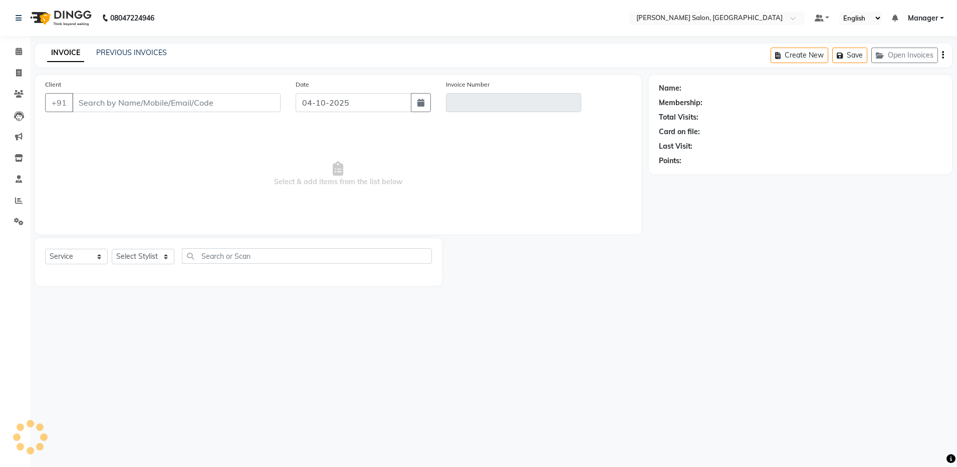
type input "9986182665"
type input "V/2025-26/4948"
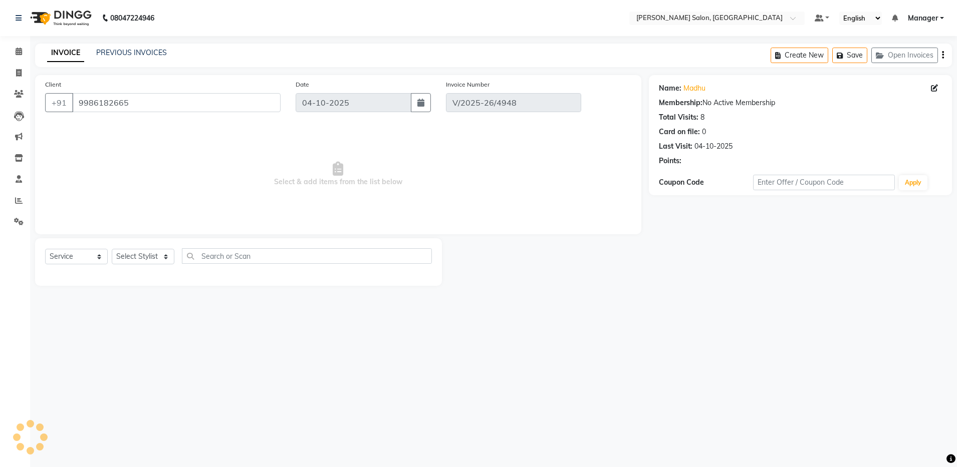
select select "select"
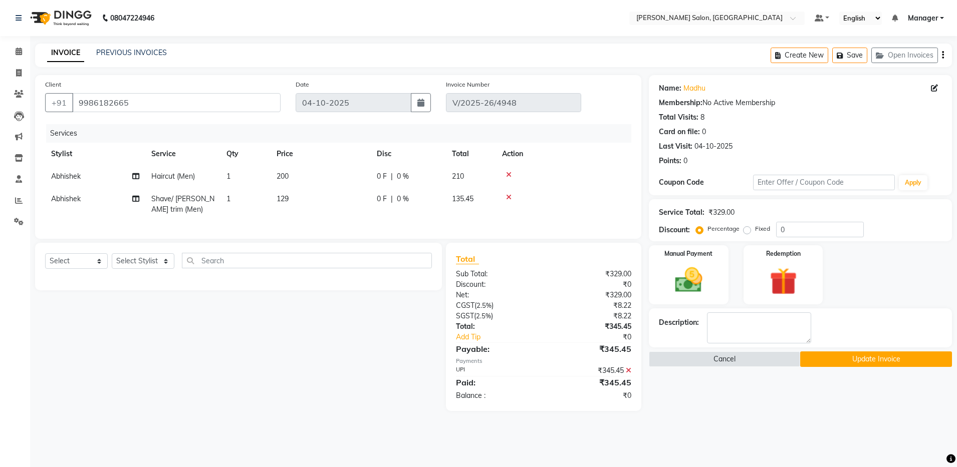
click at [872, 360] on button "Update Invoice" at bounding box center [875, 360] width 151 height 16
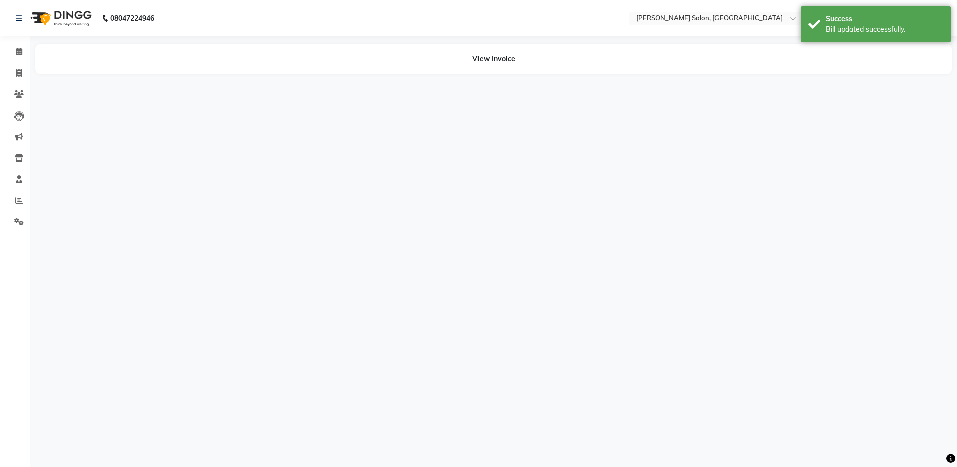
drag, startPoint x: 872, startPoint y: 360, endPoint x: 677, endPoint y: 350, distance: 196.0
click at [677, 350] on div "08047224946 Select Location × Ethnix Salon, Bellandur Default Panel My Panel En…" at bounding box center [478, 233] width 957 height 467
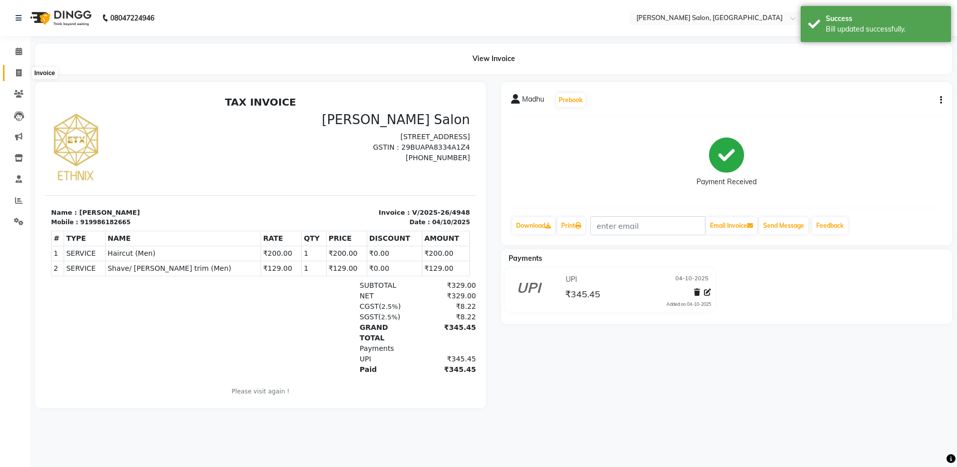
click at [18, 74] on icon at bounding box center [19, 73] width 6 height 8
select select "service"
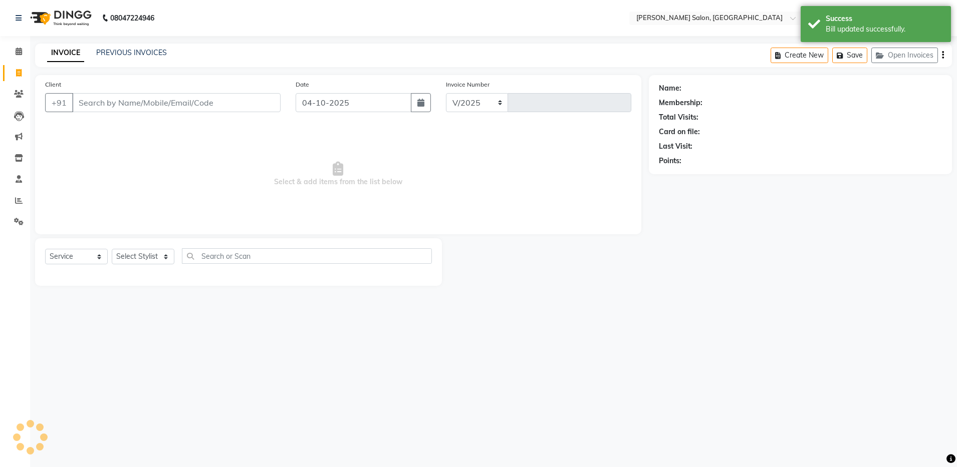
select select "4781"
type input "4950"
click at [135, 48] on link "PREVIOUS INVOICES" at bounding box center [131, 52] width 71 height 9
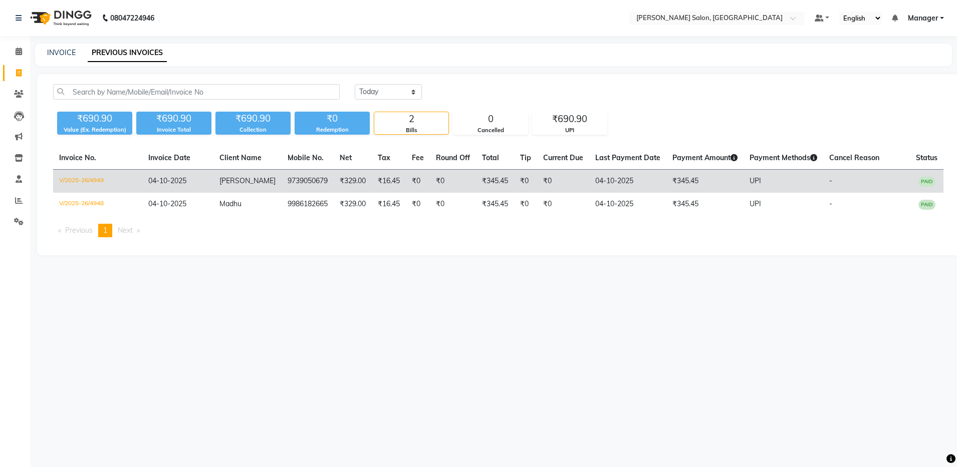
click at [155, 177] on span "04-10-2025" at bounding box center [167, 180] width 38 height 9
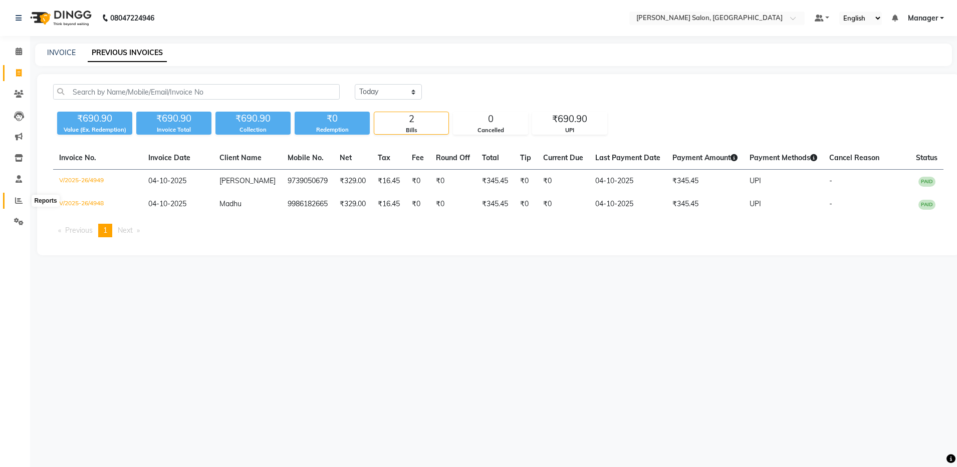
click at [23, 197] on span at bounding box center [19, 201] width 18 height 12
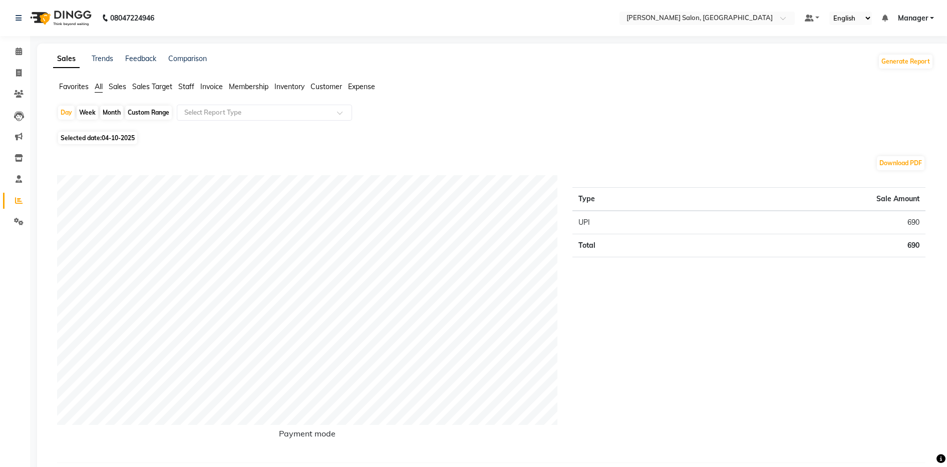
click at [105, 112] on div "Month" at bounding box center [111, 113] width 23 height 14
select select "10"
select select "2025"
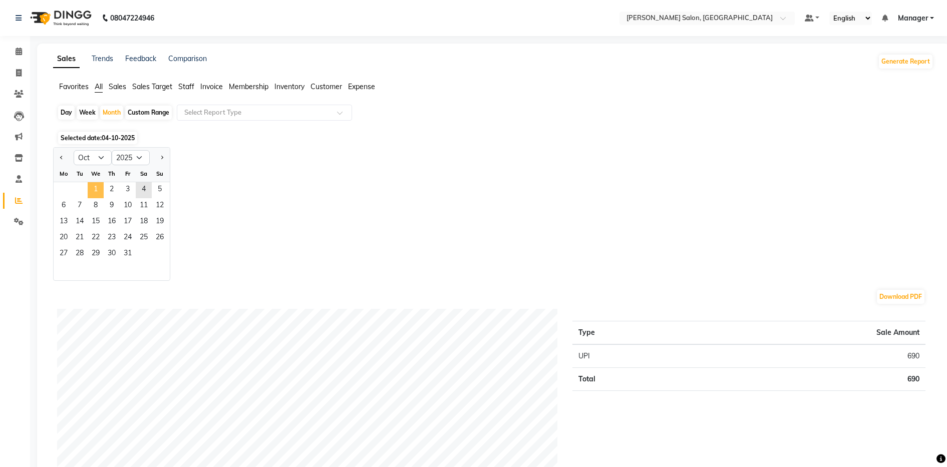
click at [90, 188] on span "1" at bounding box center [96, 190] width 16 height 16
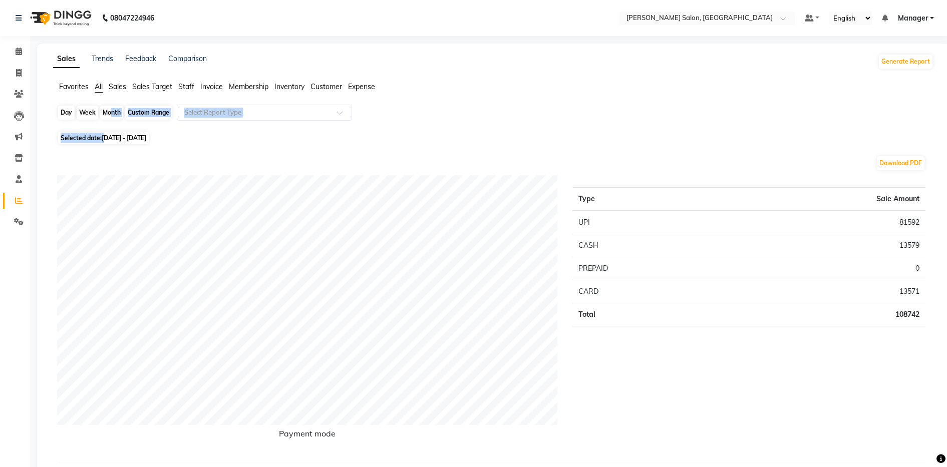
drag, startPoint x: 105, startPoint y: 132, endPoint x: 108, endPoint y: 118, distance: 13.8
click at [108, 118] on div "Month" at bounding box center [111, 113] width 23 height 14
select select "10"
select select "2025"
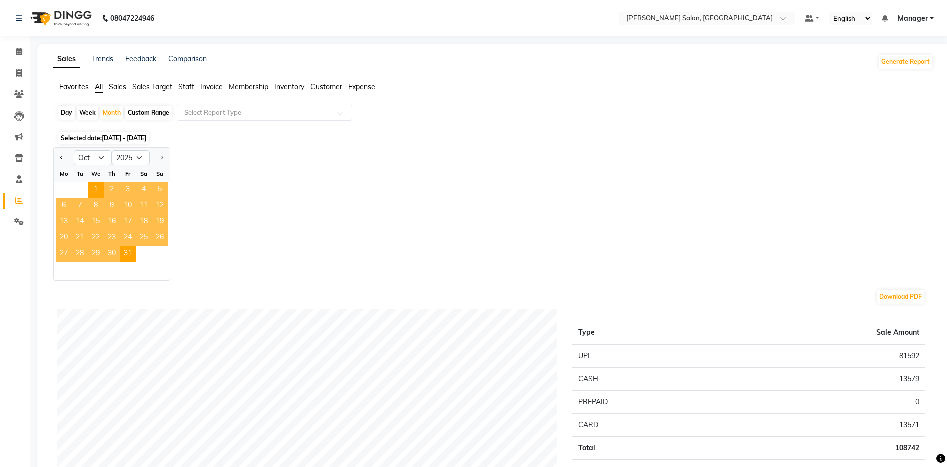
click at [141, 189] on span "4" at bounding box center [144, 190] width 16 height 16
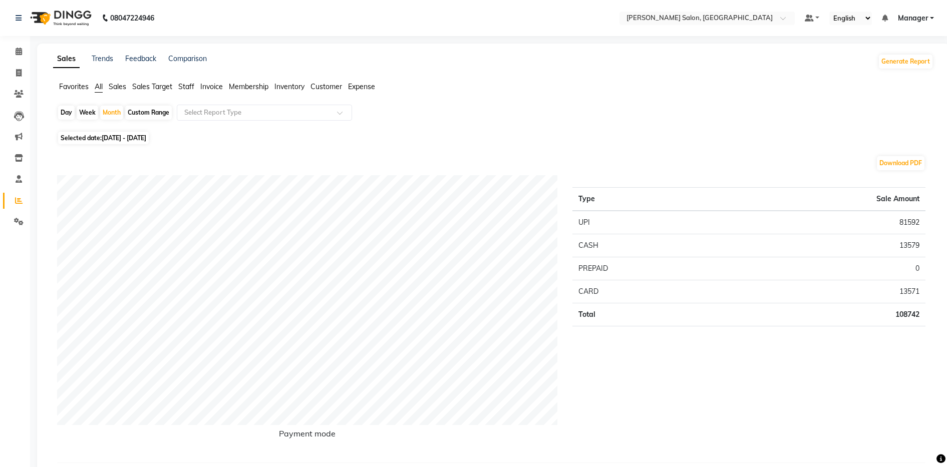
click at [184, 89] on span "Staff" at bounding box center [186, 86] width 16 height 9
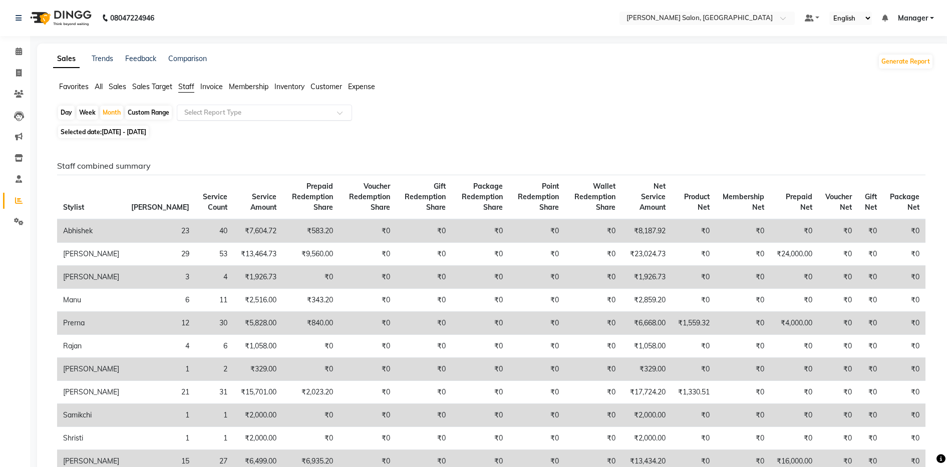
click at [201, 109] on input "text" at bounding box center [254, 113] width 144 height 10
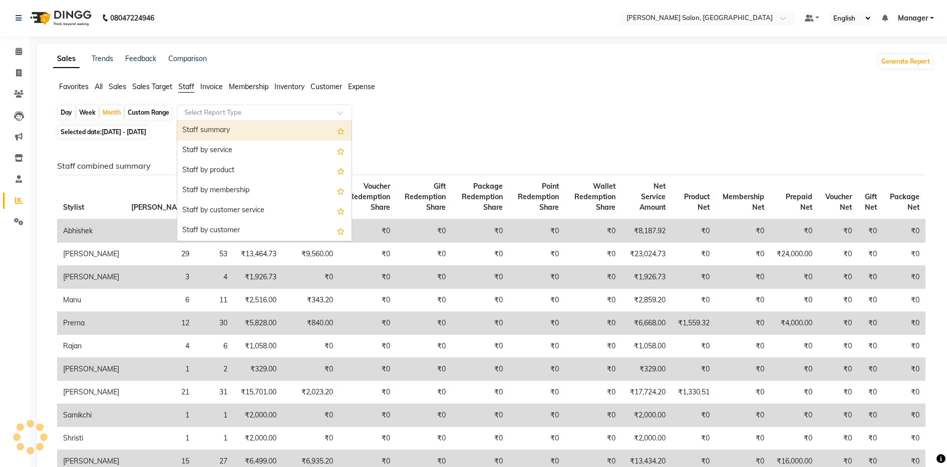
click at [200, 132] on div "Staff summary" at bounding box center [264, 131] width 174 height 20
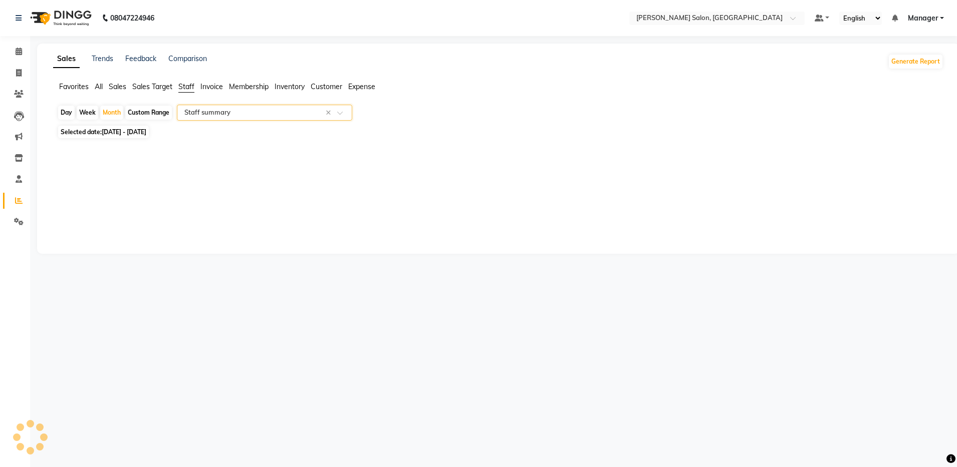
select select "full_report"
select select "csv"
click at [19, 73] on icon at bounding box center [19, 73] width 6 height 8
select select "service"
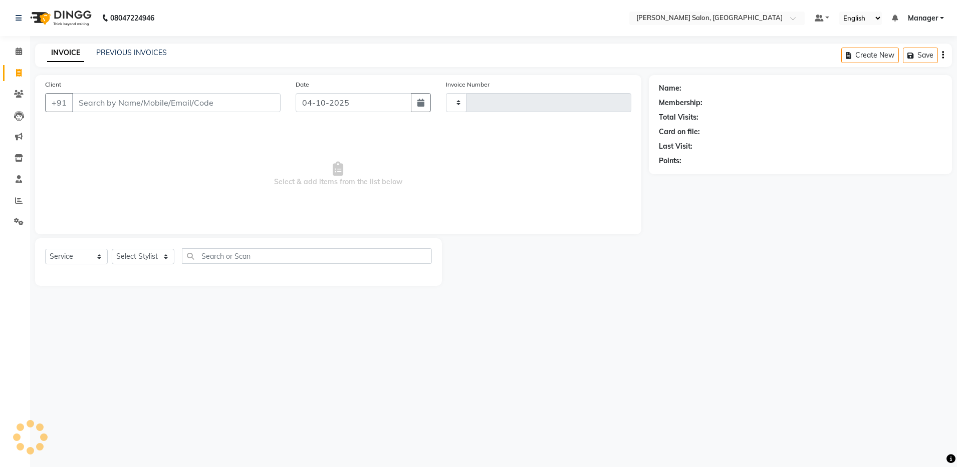
type input "4950"
select select "4781"
click at [89, 106] on input "Client" at bounding box center [176, 102] width 208 height 19
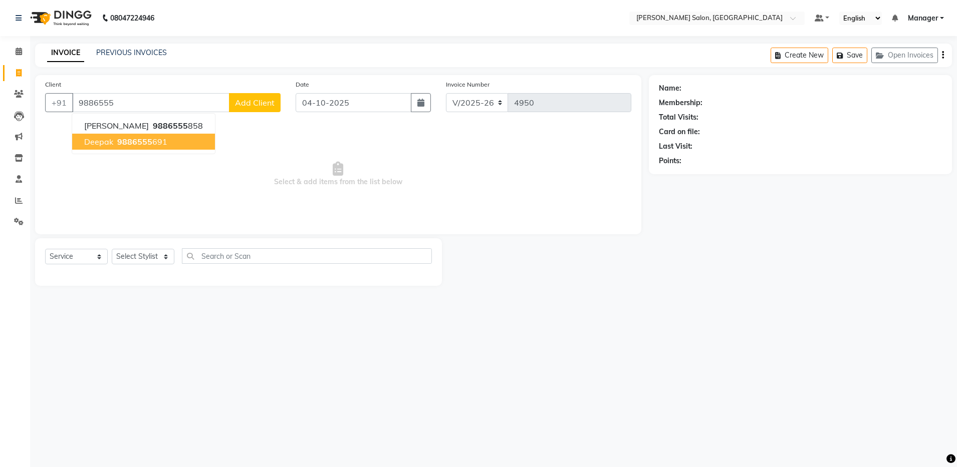
click at [111, 149] on button "Deepak 9886555 691" at bounding box center [143, 142] width 143 height 16
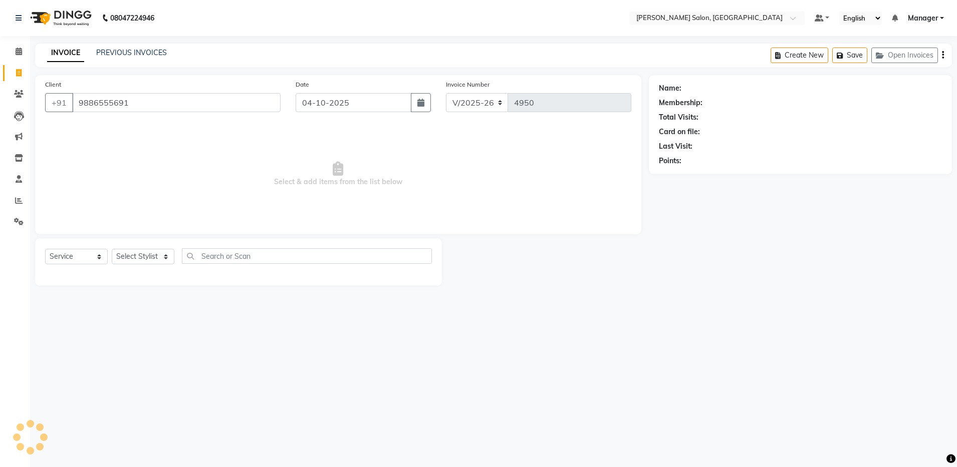
type input "9886555691"
click at [144, 255] on select "Select Stylist [PERSON_NAME] [PERSON_NAME] [PERSON_NAME] [PERSON_NAME] Manager …" at bounding box center [143, 257] width 63 height 16
select select "68945"
click at [112, 249] on select "Select Stylist [PERSON_NAME] [PERSON_NAME] [PERSON_NAME] [PERSON_NAME] Manager …" at bounding box center [143, 257] width 63 height 16
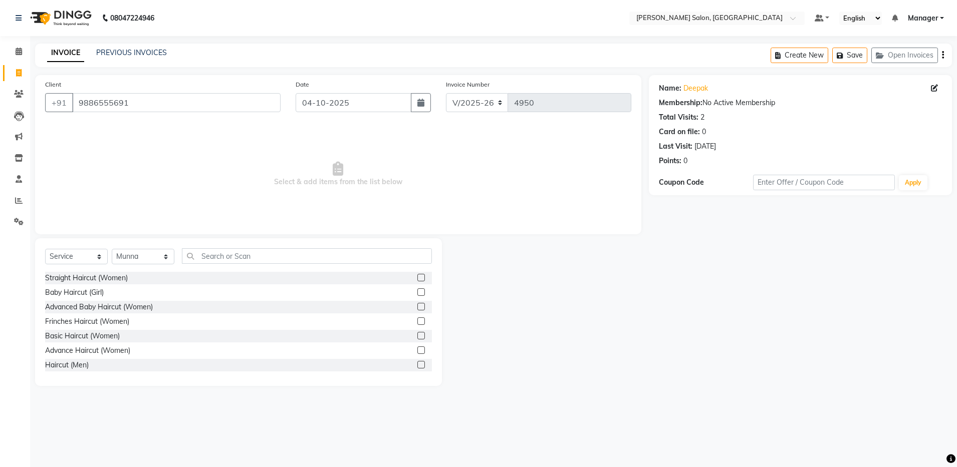
click at [417, 362] on label at bounding box center [421, 365] width 8 height 8
click at [417, 362] on input "checkbox" at bounding box center [420, 365] width 7 height 7
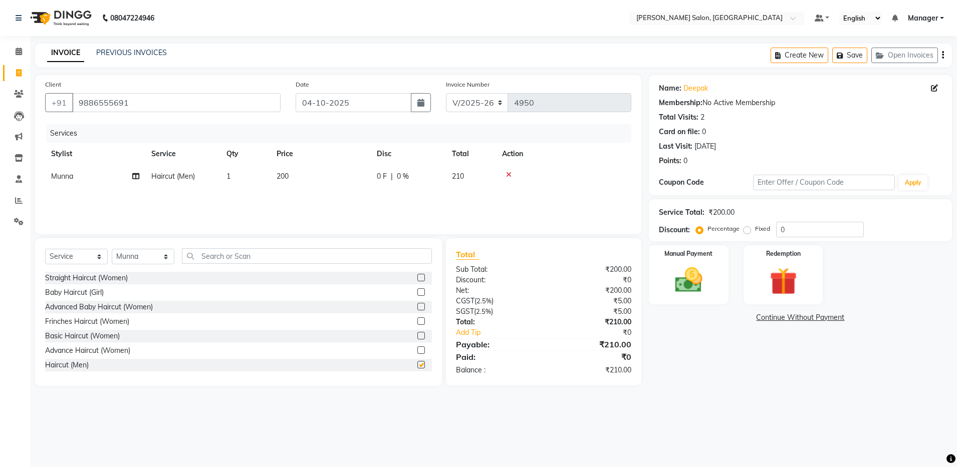
checkbox input "false"
click at [210, 261] on input "text" at bounding box center [307, 256] width 250 height 16
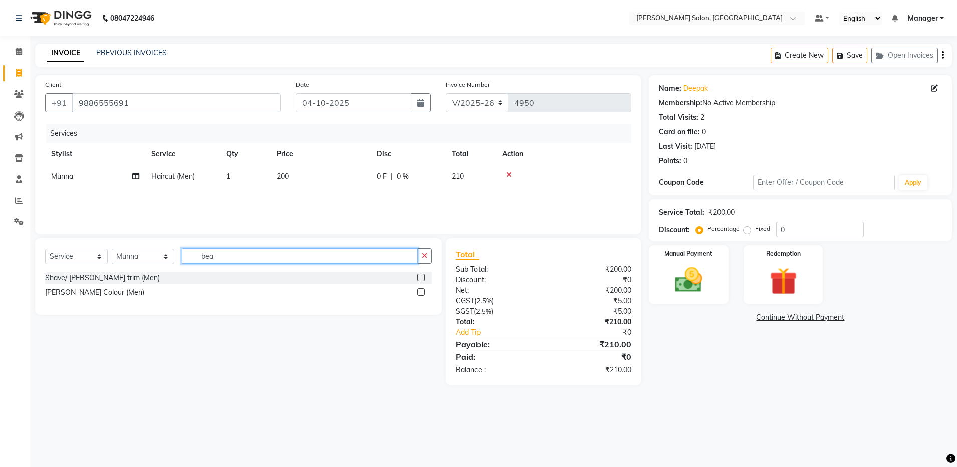
type input "bea"
click at [418, 278] on label at bounding box center [421, 278] width 8 height 8
click at [418, 278] on input "checkbox" at bounding box center [420, 278] width 7 height 7
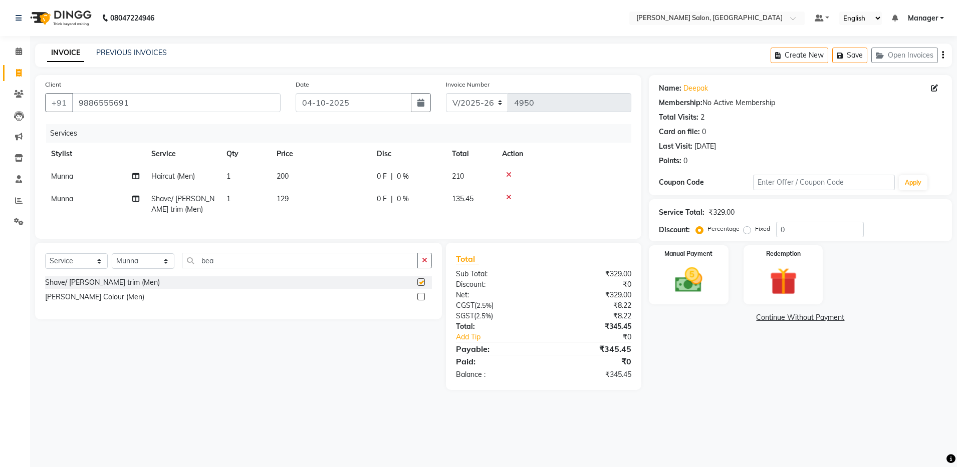
checkbox input "false"
click at [79, 103] on input "9886555691" at bounding box center [176, 102] width 208 height 19
click at [716, 270] on div "Manual Payment" at bounding box center [688, 275] width 83 height 62
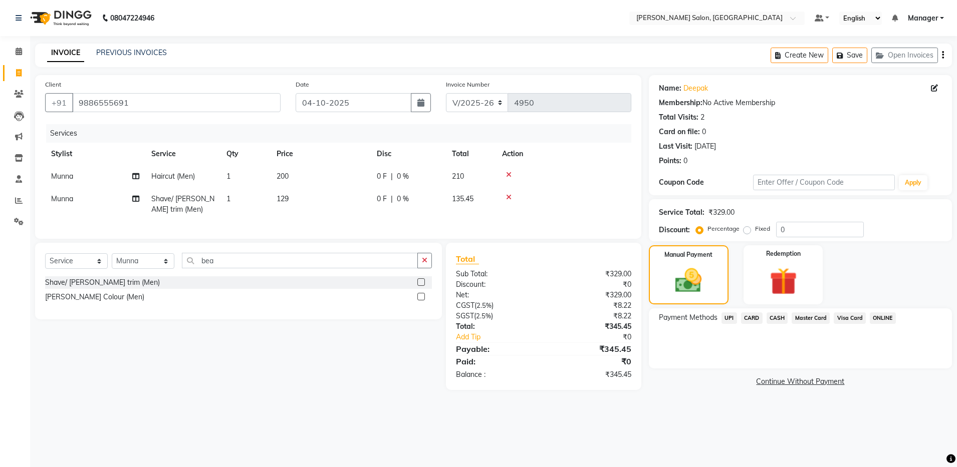
click at [67, 179] on span "Munna" at bounding box center [62, 176] width 22 height 9
select select "68945"
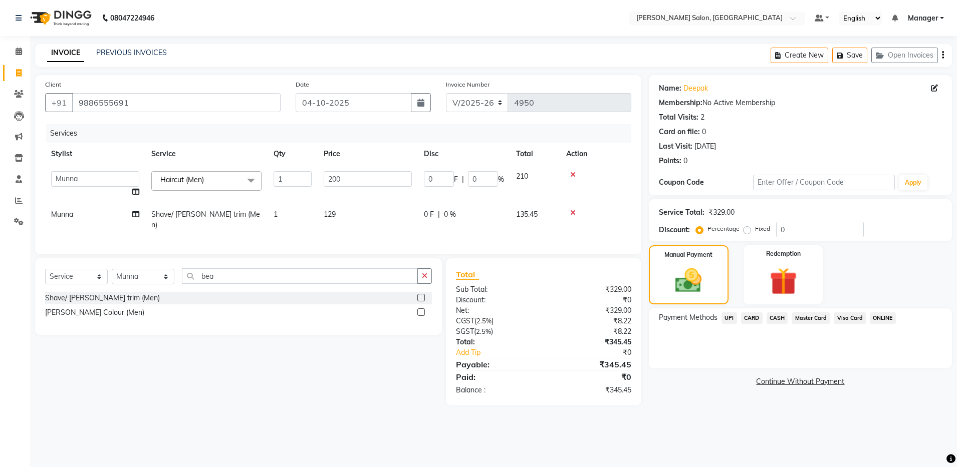
click at [731, 318] on span "UPI" at bounding box center [729, 319] width 16 height 12
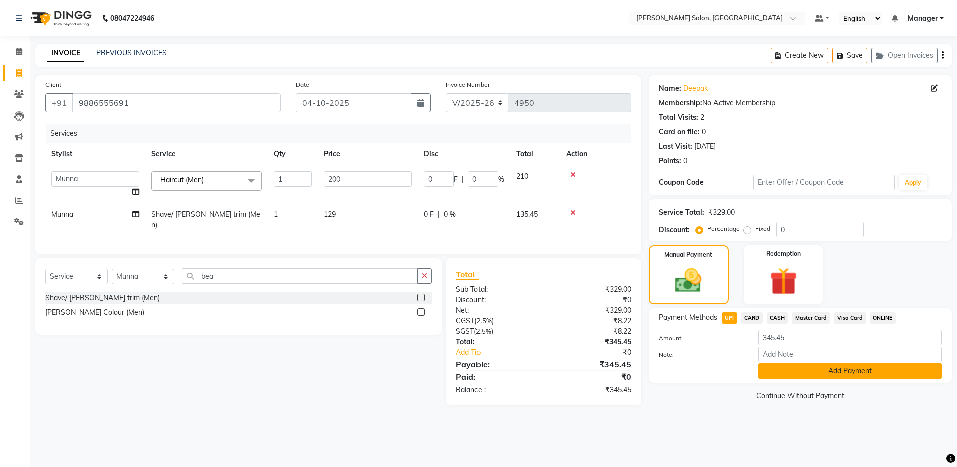
click at [776, 367] on button "Add Payment" at bounding box center [850, 372] width 184 height 16
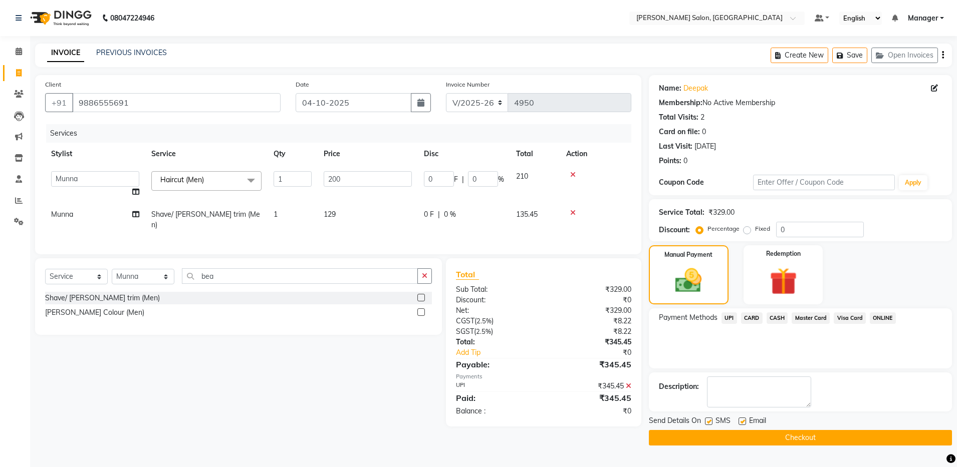
click at [739, 421] on label at bounding box center [742, 422] width 8 height 8
click at [739, 421] on input "checkbox" at bounding box center [741, 422] width 7 height 7
checkbox input "false"
click at [736, 438] on button "Checkout" at bounding box center [800, 438] width 303 height 16
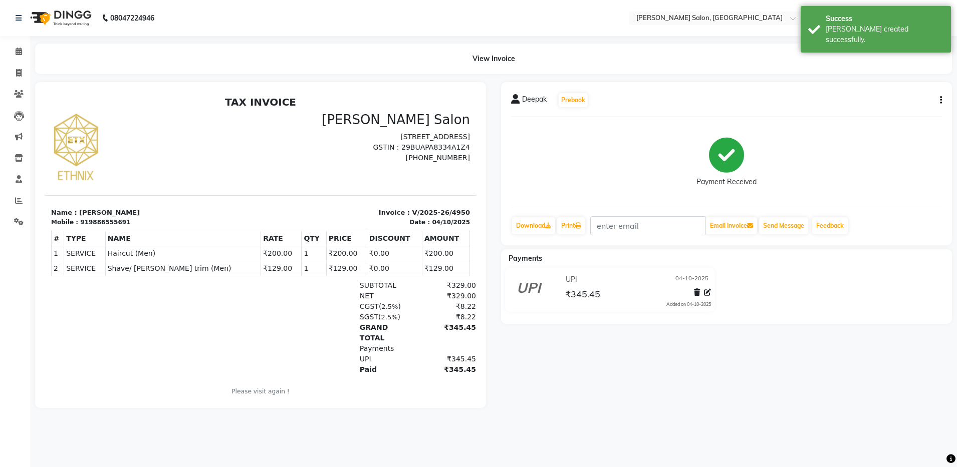
click at [941, 100] on icon "button" at bounding box center [941, 100] width 2 height 1
click at [894, 107] on div "Edit Invoice" at bounding box center [890, 106] width 69 height 13
select select "service"
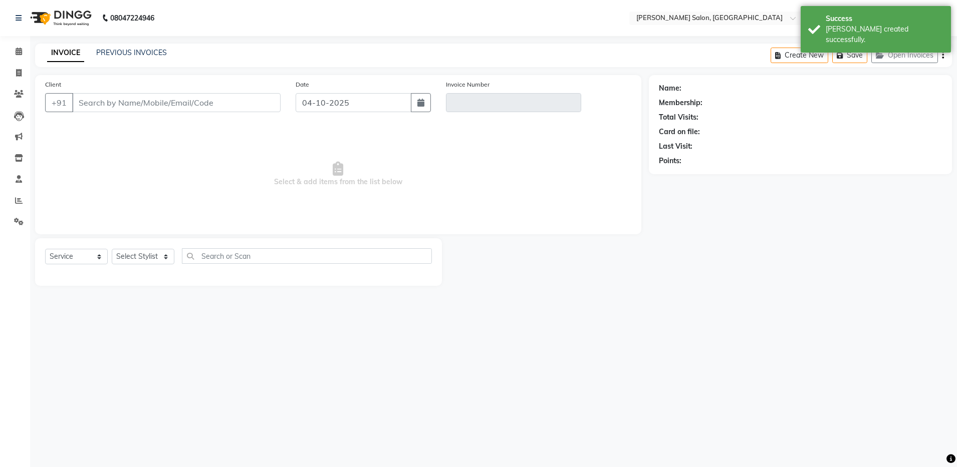
drag, startPoint x: 232, startPoint y: 180, endPoint x: 165, endPoint y: 179, distance: 66.6
click at [165, 179] on span "Select & add items from the list below" at bounding box center [338, 174] width 586 height 100
type input "9886555691"
type input "V/2025-26/4950"
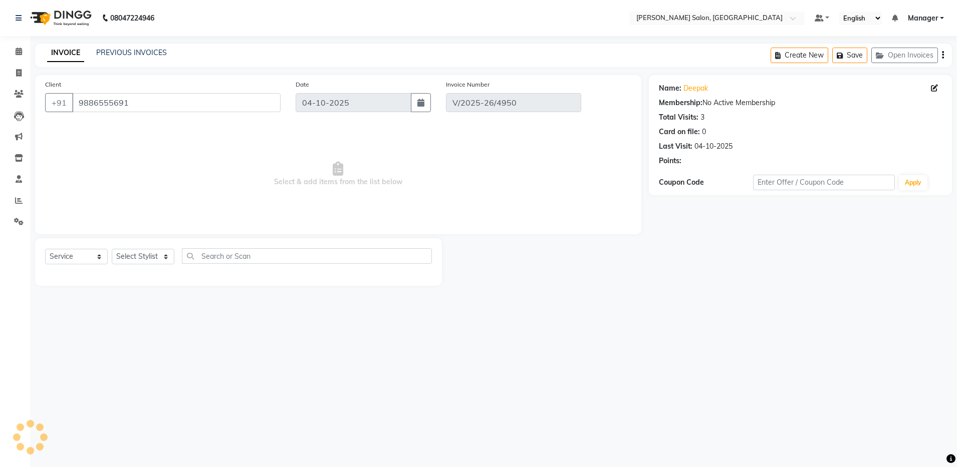
select select "select"
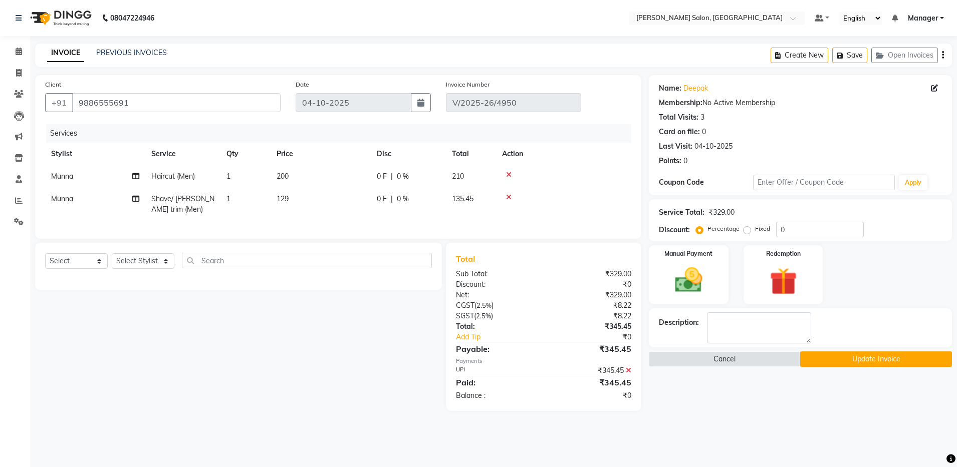
click at [71, 183] on td "Munna" at bounding box center [95, 176] width 100 height 23
select select "68945"
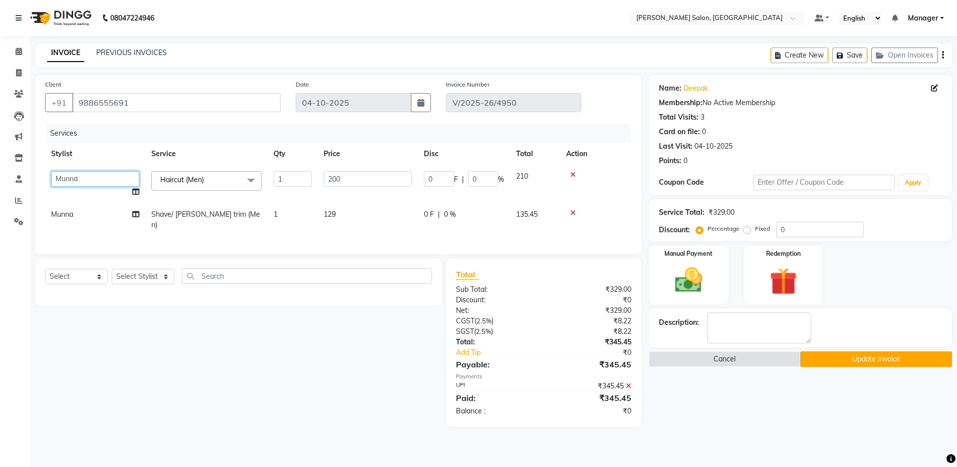
click at [78, 178] on select "Abhishek Aisha Barbhuiya Arjun Viswanathan dolma Faeem Khan Gourav JAMES KARAN …" at bounding box center [95, 179] width 88 height 16
select select "28897"
click at [83, 201] on td "Abhishek Aisha Barbhuiya Arjun Viswanathan dolma Faeem Khan Gourav JAMES KARAN …" at bounding box center [95, 184] width 100 height 38
click at [74, 215] on td "Munna" at bounding box center [95, 219] width 100 height 33
select select "68945"
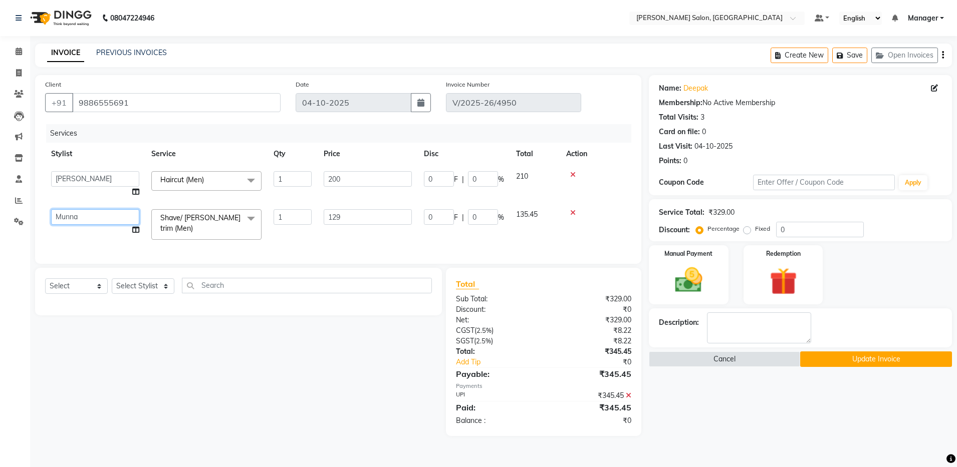
click at [74, 215] on select "Abhishek Aisha Barbhuiya Arjun Viswanathan dolma Faeem Khan Gourav JAMES KARAN …" at bounding box center [95, 217] width 88 height 16
select select "28897"
click at [831, 358] on button "Update Invoice" at bounding box center [875, 360] width 151 height 16
click at [847, 358] on button "Update Invoice" at bounding box center [875, 360] width 151 height 16
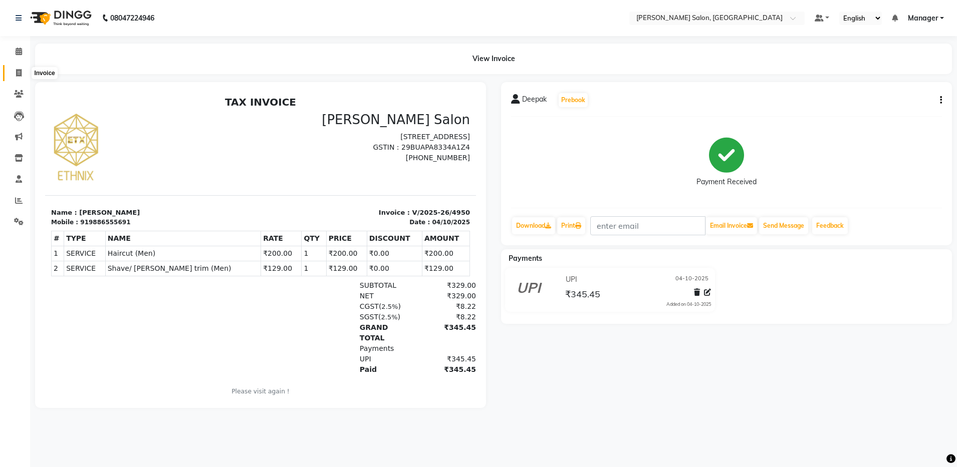
click at [17, 76] on icon at bounding box center [19, 73] width 6 height 8
select select "service"
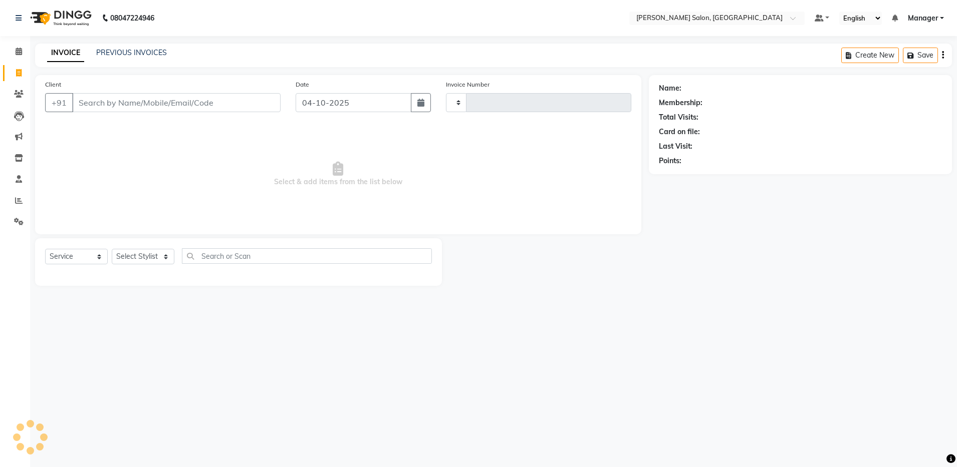
type input "4951"
select select "4781"
click at [140, 257] on select "Select Stylist" at bounding box center [143, 257] width 63 height 16
click at [143, 272] on div at bounding box center [238, 274] width 387 height 4
click at [143, 256] on select "Select Stylist [PERSON_NAME] [PERSON_NAME] [PERSON_NAME] [PERSON_NAME] Manager …" at bounding box center [143, 257] width 63 height 16
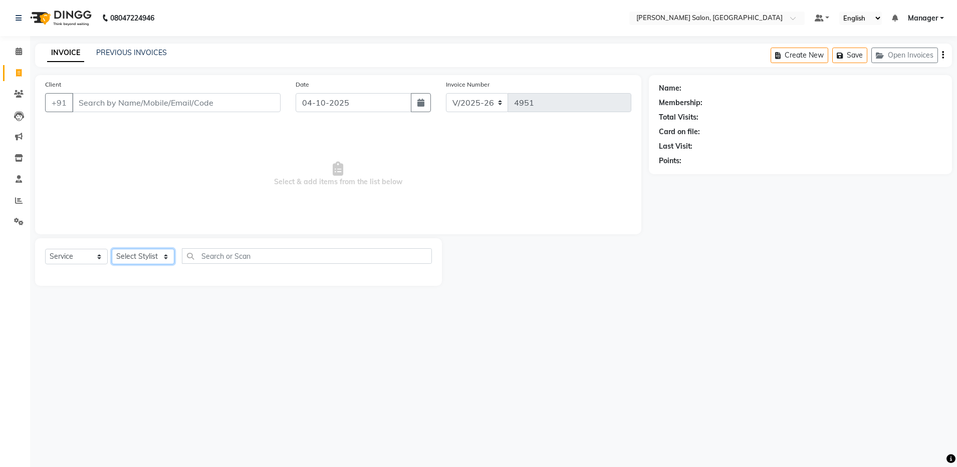
select select "93626"
click at [112, 249] on select "Select Stylist [PERSON_NAME] [PERSON_NAME] [PERSON_NAME] [PERSON_NAME] Manager …" at bounding box center [143, 257] width 63 height 16
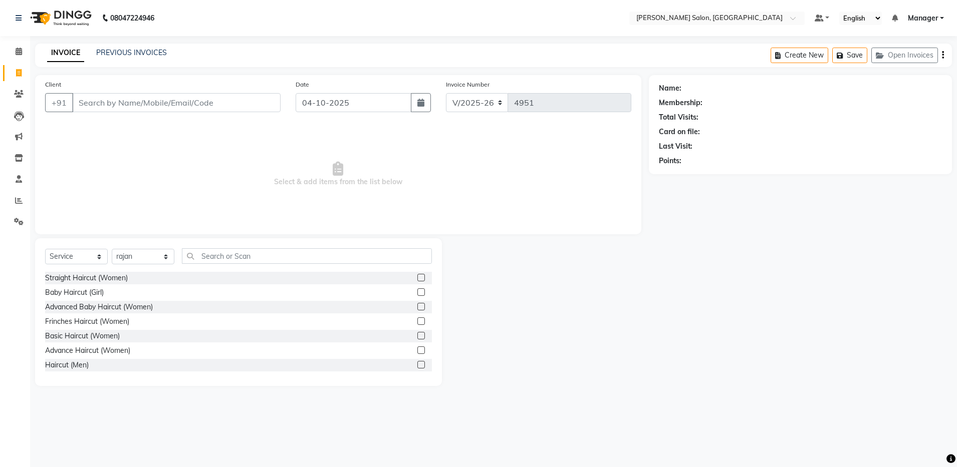
click at [417, 366] on label at bounding box center [421, 365] width 8 height 8
click at [417, 366] on input "checkbox" at bounding box center [420, 365] width 7 height 7
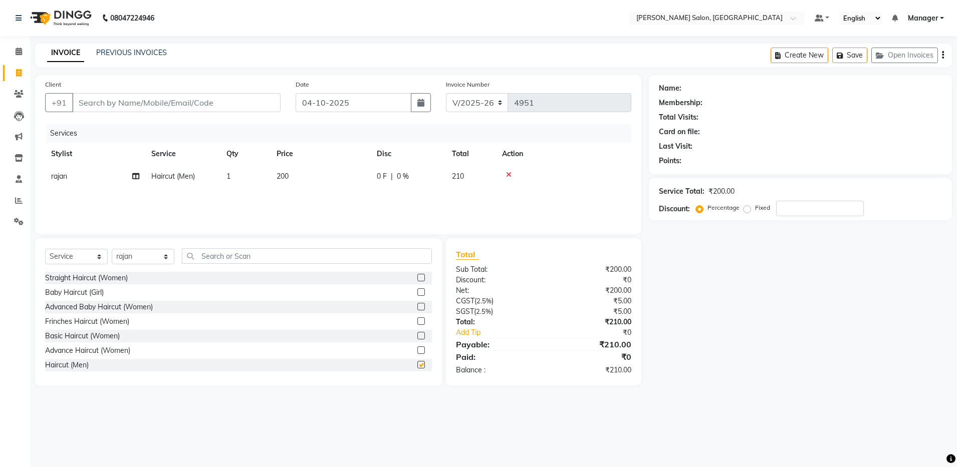
checkbox input "false"
click at [214, 262] on input "text" at bounding box center [307, 256] width 250 height 16
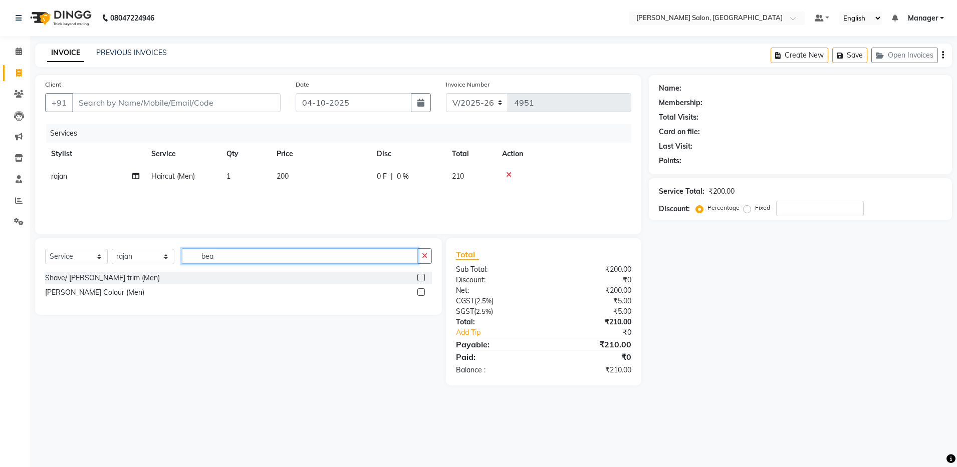
type input "bea"
click at [419, 277] on label at bounding box center [421, 278] width 8 height 8
click at [419, 277] on input "checkbox" at bounding box center [420, 278] width 7 height 7
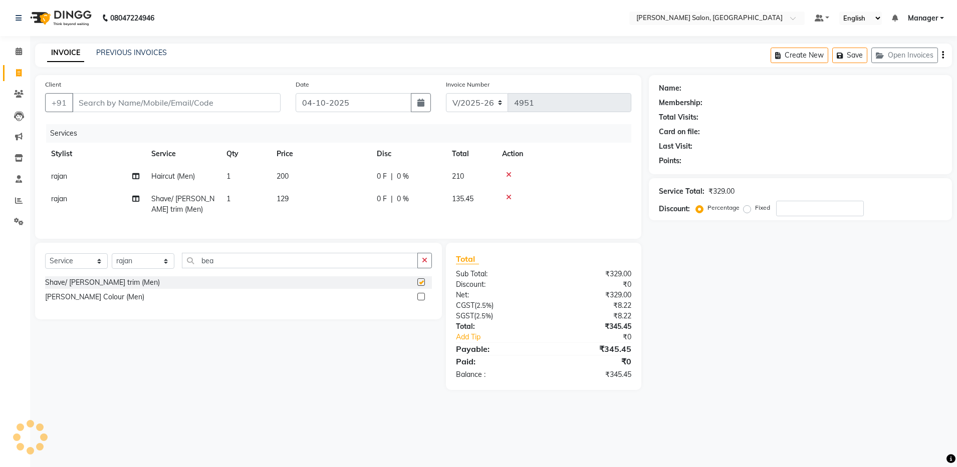
checkbox input "false"
click at [90, 101] on input "Client" at bounding box center [176, 102] width 208 height 19
type input "9"
type input "0"
type input "9003196950"
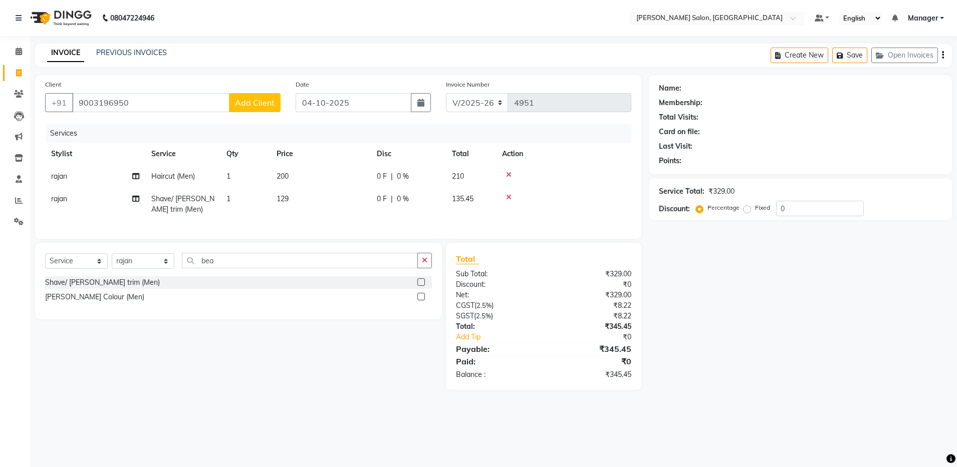
click at [249, 106] on span "Add Client" at bounding box center [255, 103] width 40 height 10
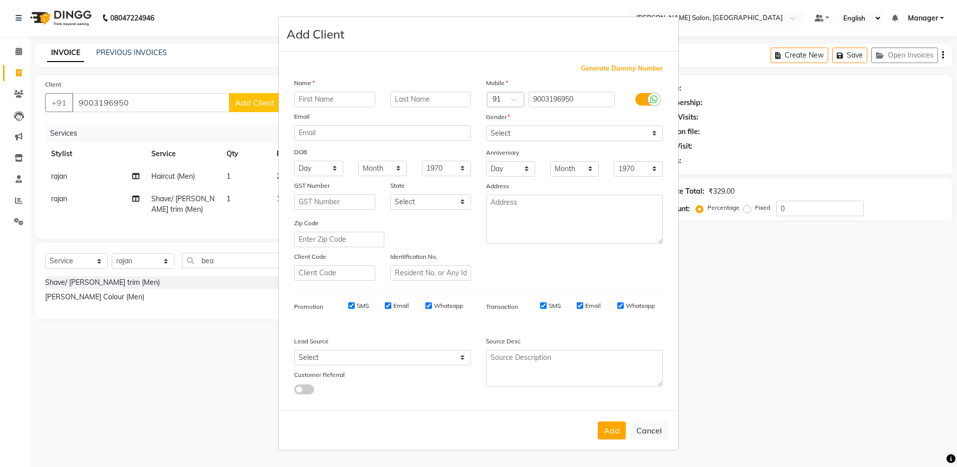
click at [311, 99] on input "text" at bounding box center [334, 100] width 81 height 16
type input "dInesh"
click at [506, 133] on select "Select Male Female Other Prefer Not To Say" at bounding box center [574, 134] width 177 height 16
select select "male"
click at [486, 126] on select "Select Male Female Other Prefer Not To Say" at bounding box center [574, 134] width 177 height 16
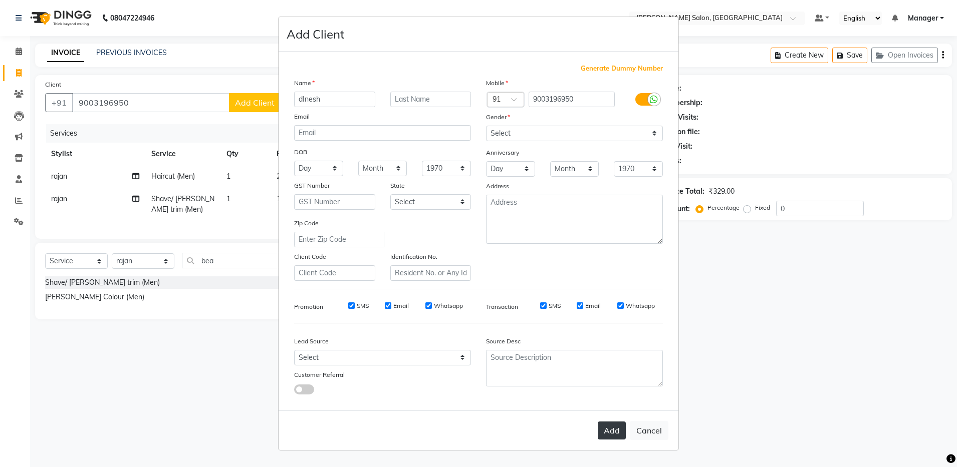
click at [605, 431] on button "Add" at bounding box center [611, 431] width 28 height 18
select select
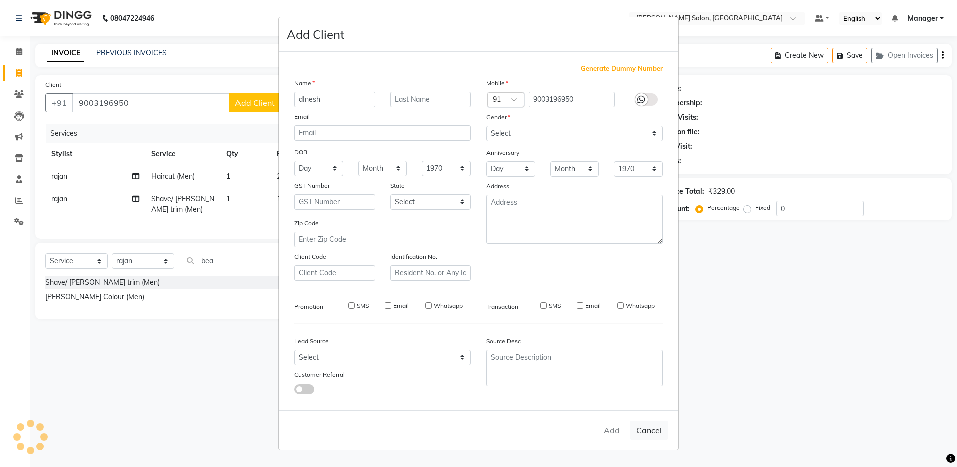
select select
checkbox input "false"
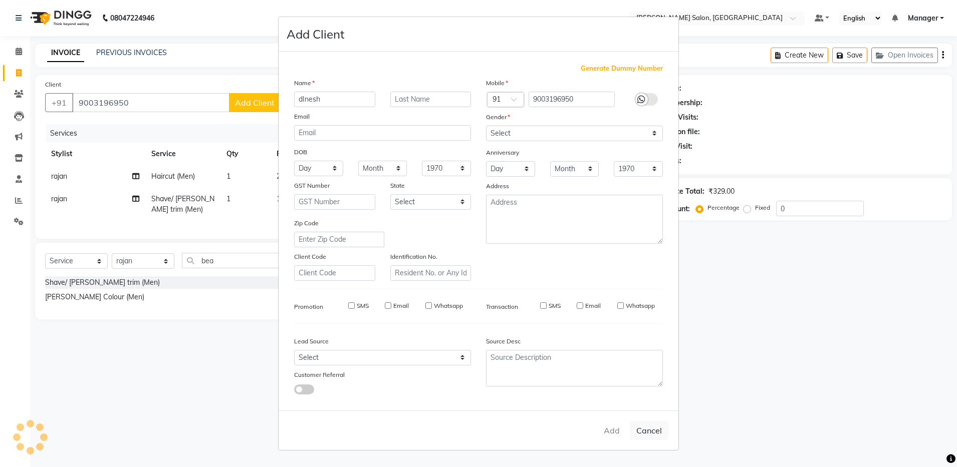
checkbox input "false"
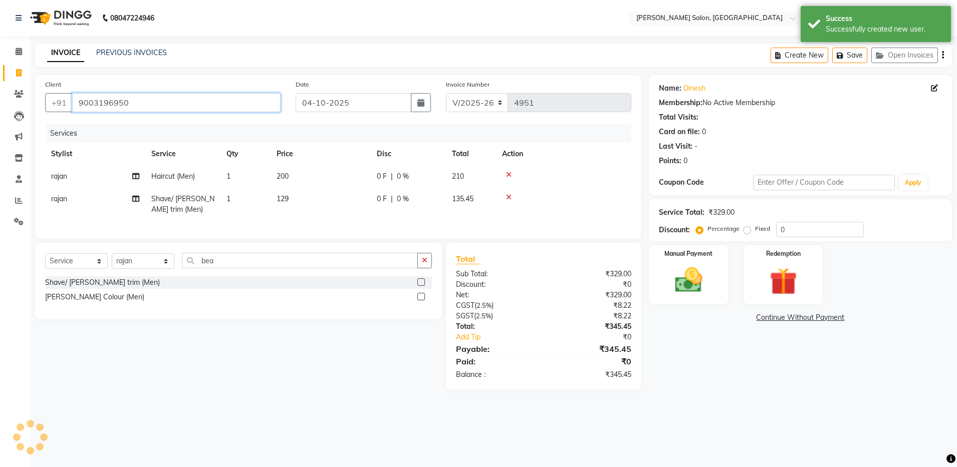
click at [80, 102] on input "9003196950" at bounding box center [176, 102] width 208 height 19
click at [693, 295] on img at bounding box center [688, 280] width 47 height 33
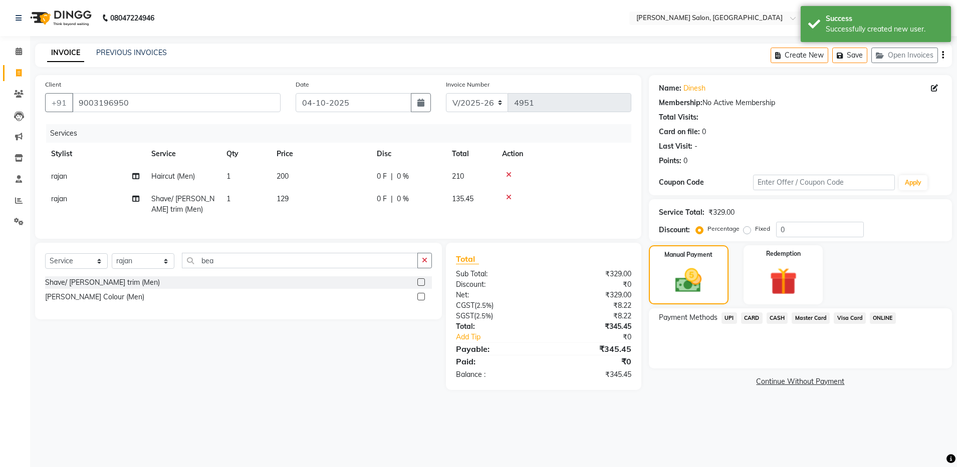
click at [731, 320] on span "UPI" at bounding box center [729, 319] width 16 height 12
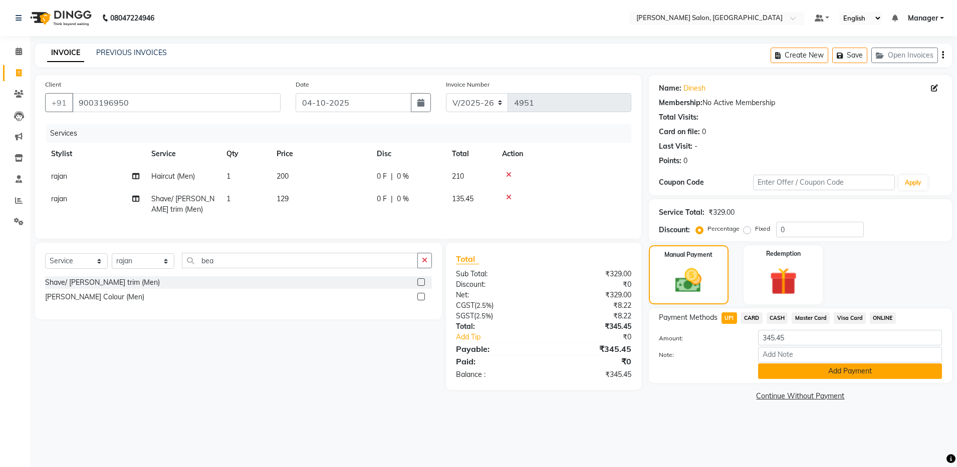
click at [791, 364] on button "Add Payment" at bounding box center [850, 372] width 184 height 16
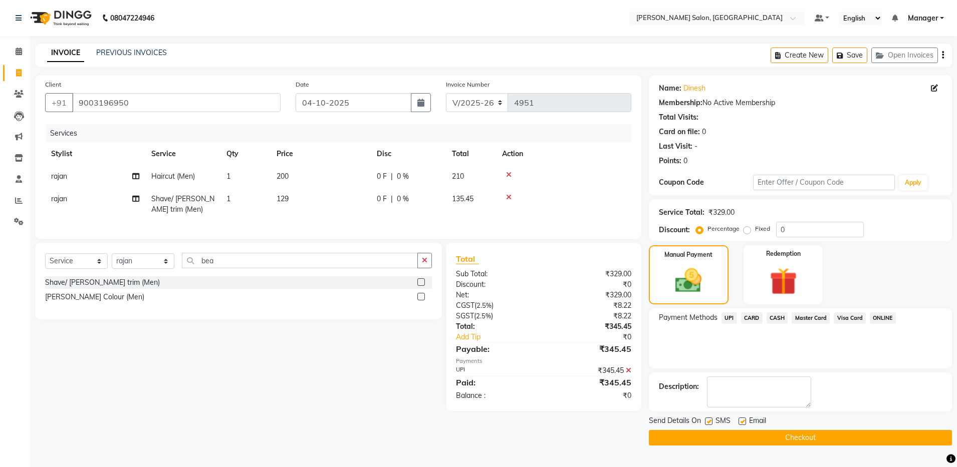
click at [741, 422] on label at bounding box center [742, 422] width 8 height 8
click at [741, 422] on input "checkbox" at bounding box center [741, 422] width 7 height 7
checkbox input "false"
drag, startPoint x: 742, startPoint y: 422, endPoint x: 738, endPoint y: 437, distance: 15.4
click at [738, 437] on div "Send Details On SMS Email Checkout" at bounding box center [800, 431] width 303 height 30
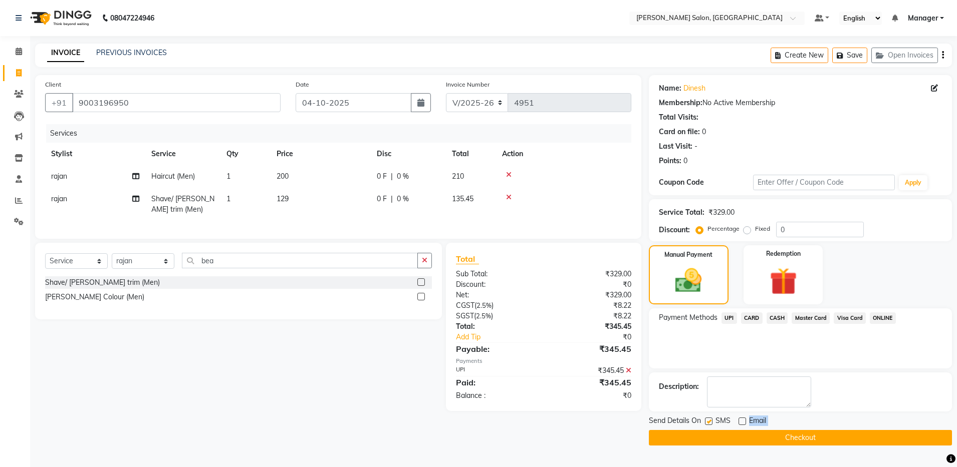
click at [738, 437] on button "Checkout" at bounding box center [800, 438] width 303 height 16
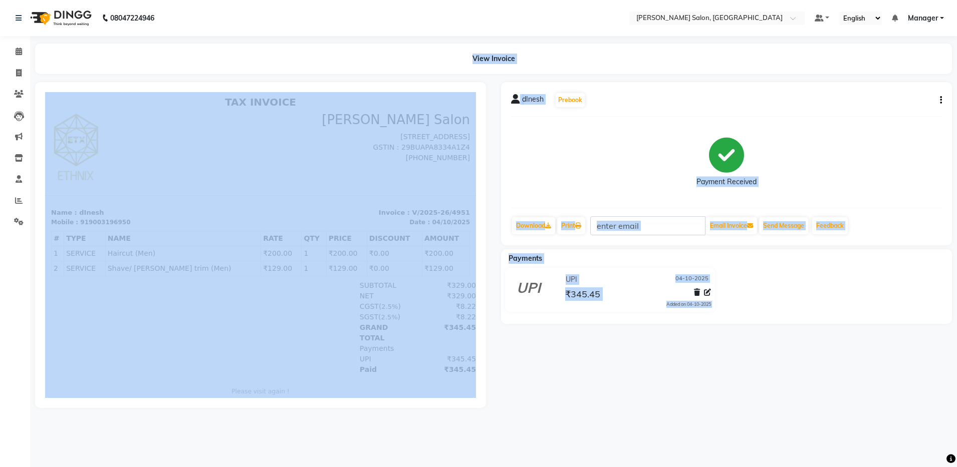
click at [590, 418] on main "View Invoice dInesh Prebook Payment Received Download Print Email Invoice Send …" at bounding box center [493, 234] width 927 height 380
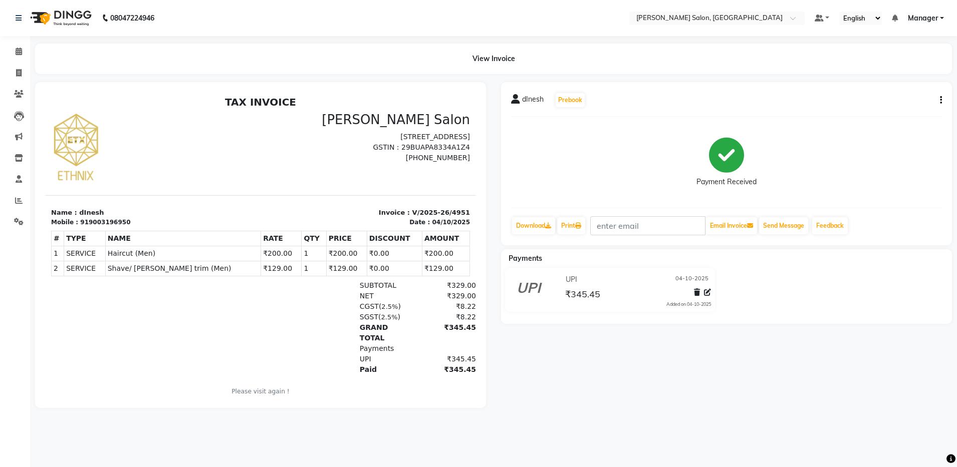
drag, startPoint x: 283, startPoint y: 299, endPoint x: 158, endPoint y: 177, distance: 175.7
click at [158, 177] on div "TAX INVOICE Ethnix Salon Sri Veeranjaneya Complex, 1st Floor, 8th Cross Road, A…" at bounding box center [260, 253] width 431 height 314
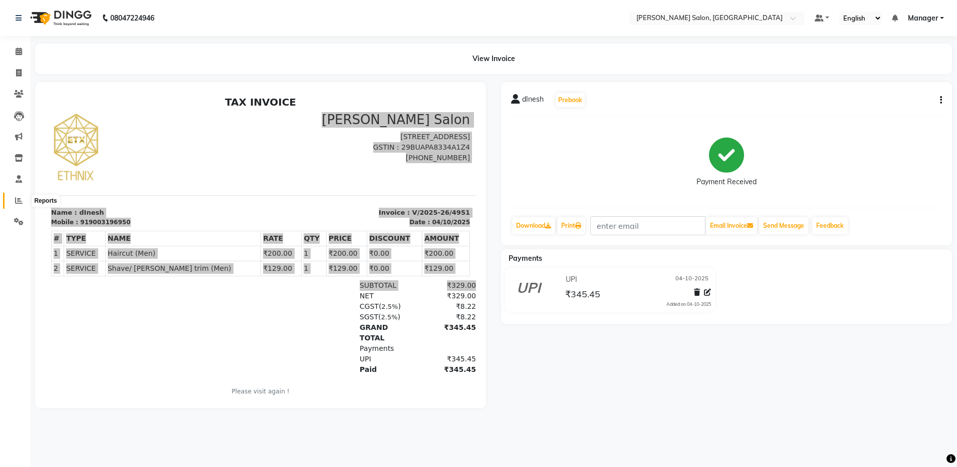
click at [21, 200] on icon at bounding box center [19, 201] width 8 height 8
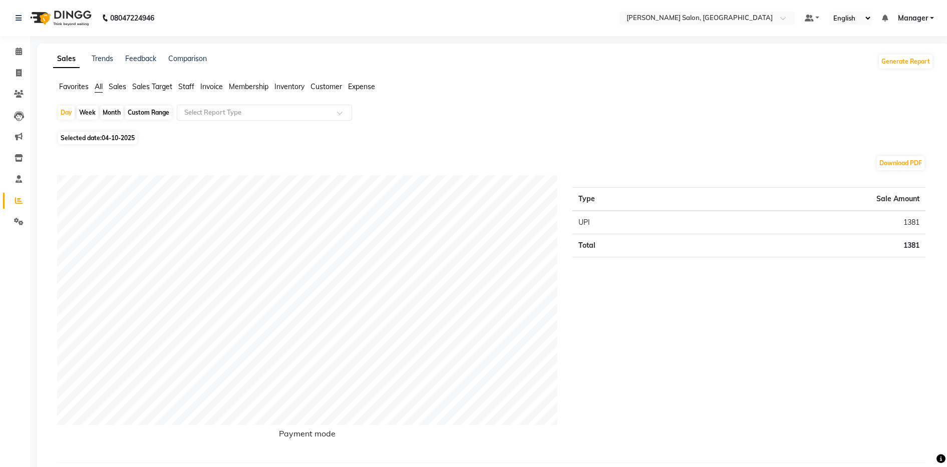
click at [184, 90] on span "Staff" at bounding box center [186, 86] width 16 height 9
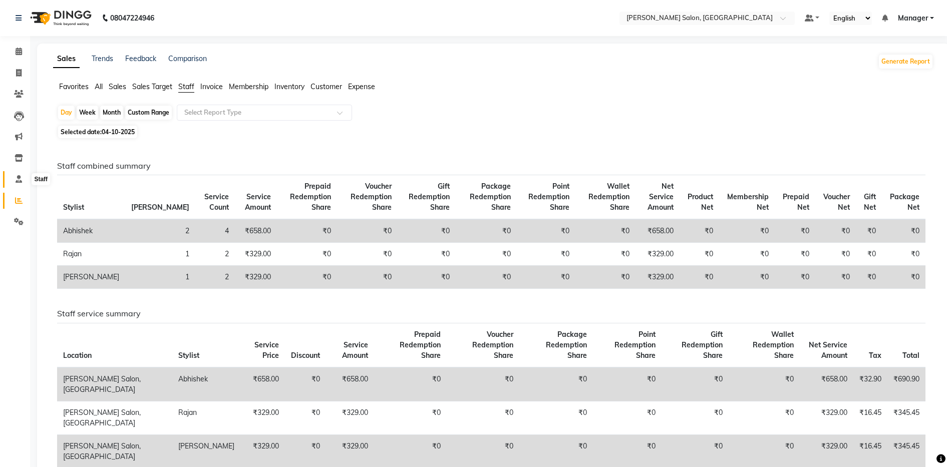
click at [21, 178] on icon at bounding box center [19, 179] width 7 height 8
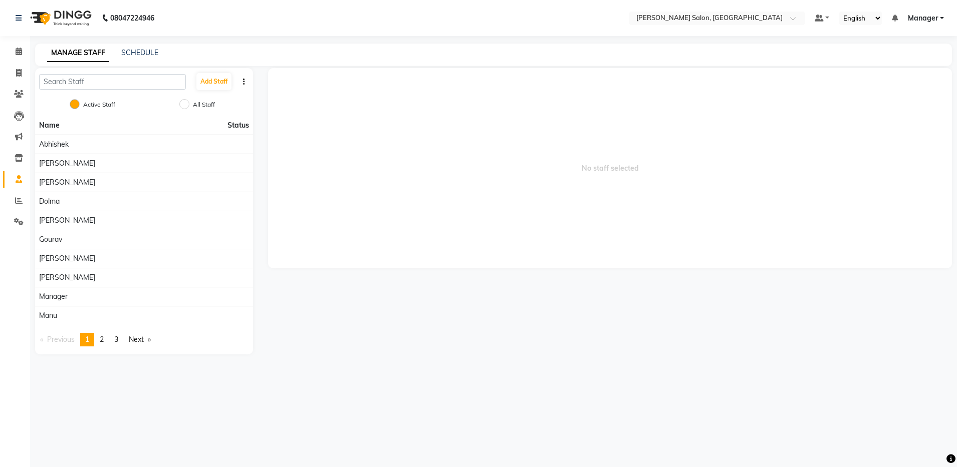
click at [254, 157] on div "Add Staff Active Staff All Staff Name Status Abhishek Aisha Barbhuiya Arjun Vis…" at bounding box center [144, 211] width 233 height 286
click at [259, 163] on div "Add Staff Active Staff All Staff Name Status Abhishek Aisha Barbhuiya Arjun Vis…" at bounding box center [144, 211] width 233 height 286
click at [184, 104] on input "All Staff" at bounding box center [184, 104] width 10 height 10
radio input "true"
radio input "false"
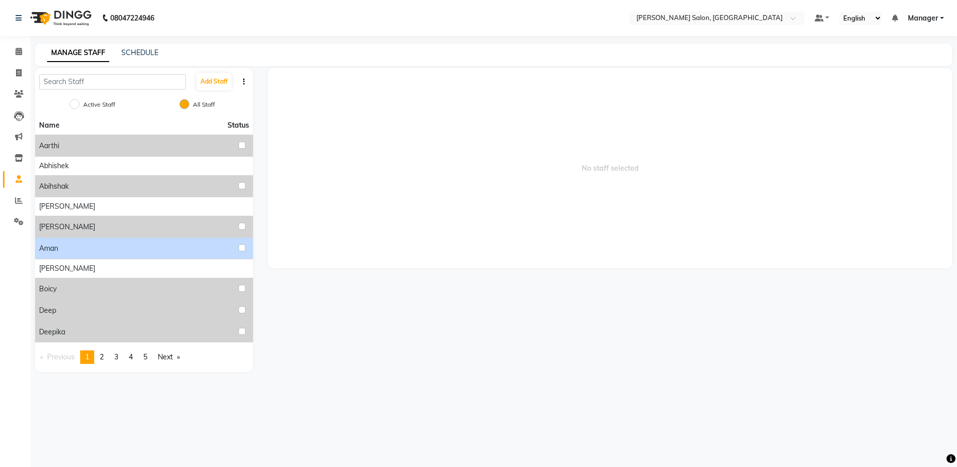
click at [111, 239] on li "Aman" at bounding box center [144, 248] width 218 height 22
drag, startPoint x: 111, startPoint y: 239, endPoint x: 103, endPoint y: 355, distance: 115.9
click at [106, 314] on ul "Name Status Aarthi Abhishek Abihshak Aisha Barbhuiya Ali Aman Arjun Viswanathan…" at bounding box center [144, 229] width 218 height 226
click at [103, 360] on span "2" at bounding box center [102, 357] width 4 height 9
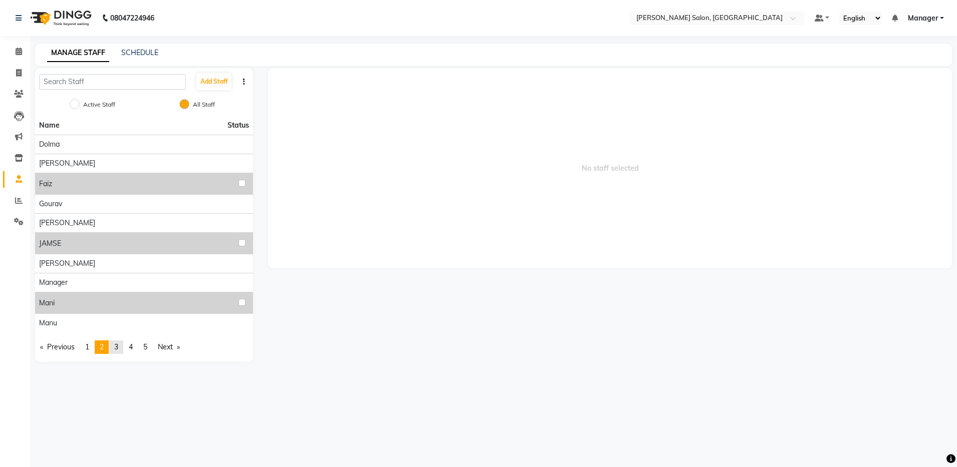
click at [118, 347] on span "3" at bounding box center [116, 347] width 4 height 9
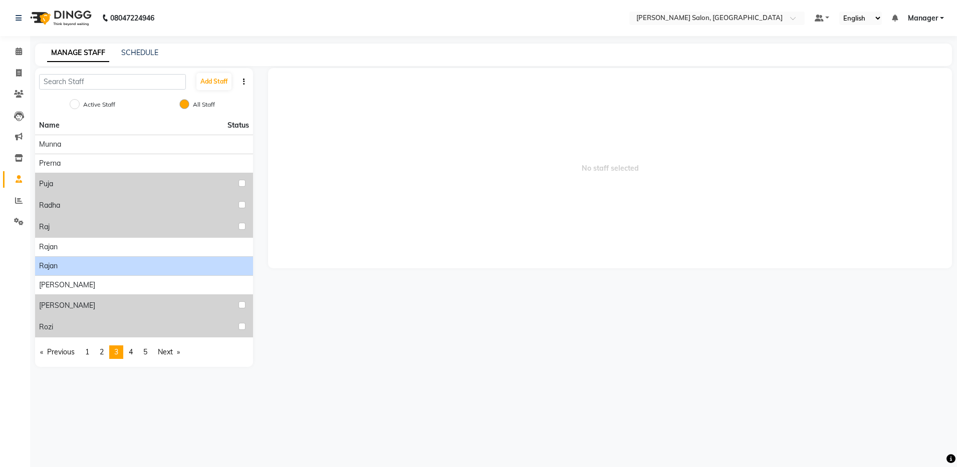
click at [95, 271] on div "rajan" at bounding box center [144, 266] width 210 height 11
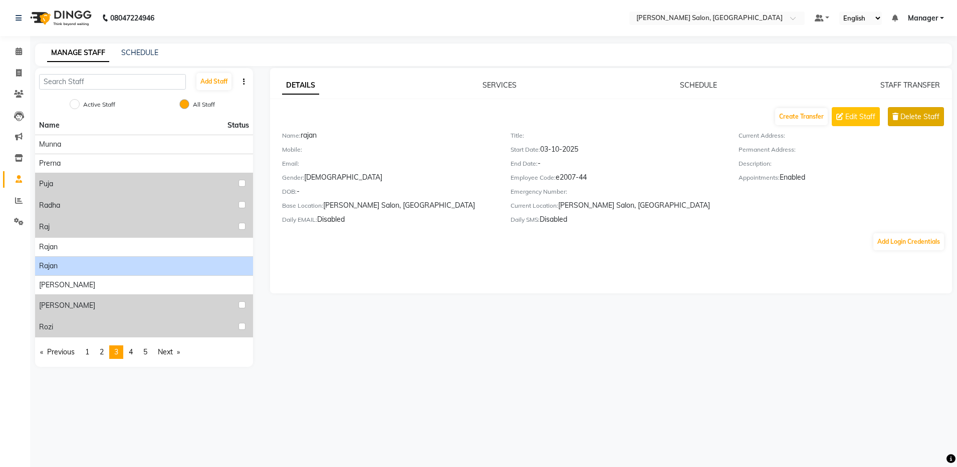
click at [907, 116] on span "Delete Staff" at bounding box center [919, 117] width 39 height 11
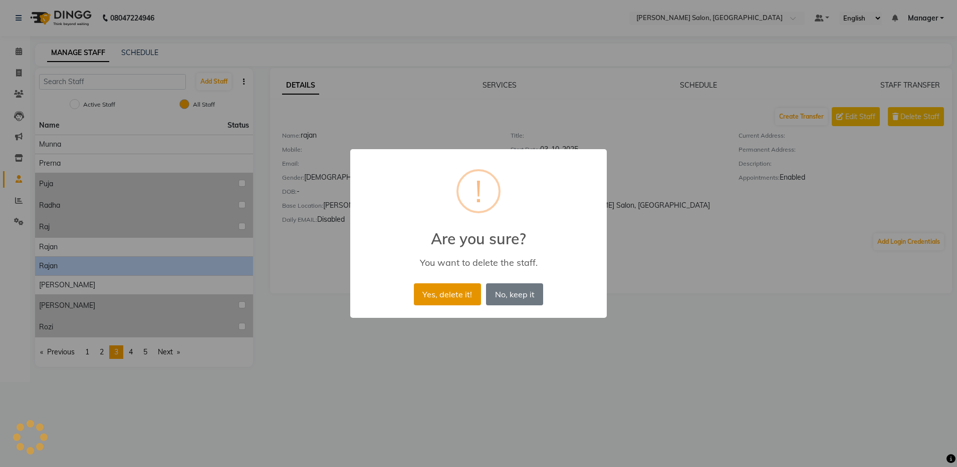
click at [453, 291] on button "Yes, delete it!" at bounding box center [447, 294] width 67 height 22
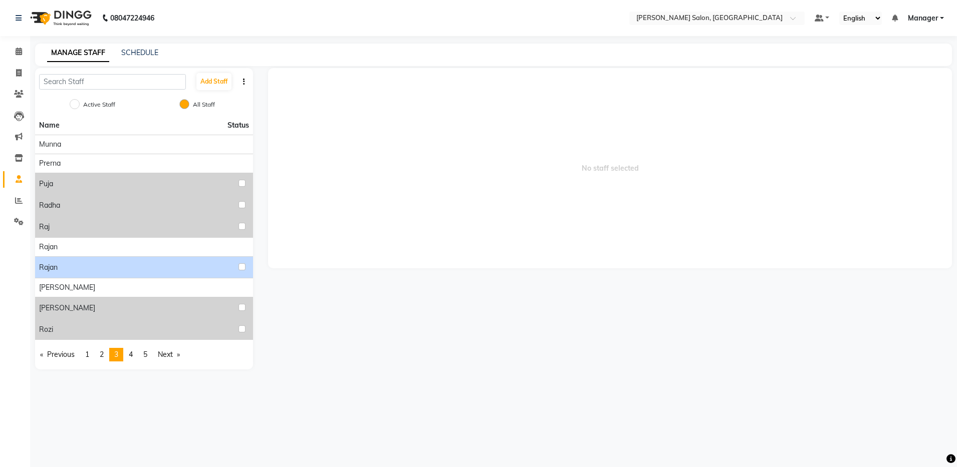
click at [66, 265] on div "rajan" at bounding box center [144, 267] width 210 height 13
click at [239, 267] on input "checkbox" at bounding box center [241, 266] width 7 height 7
checkbox input "true"
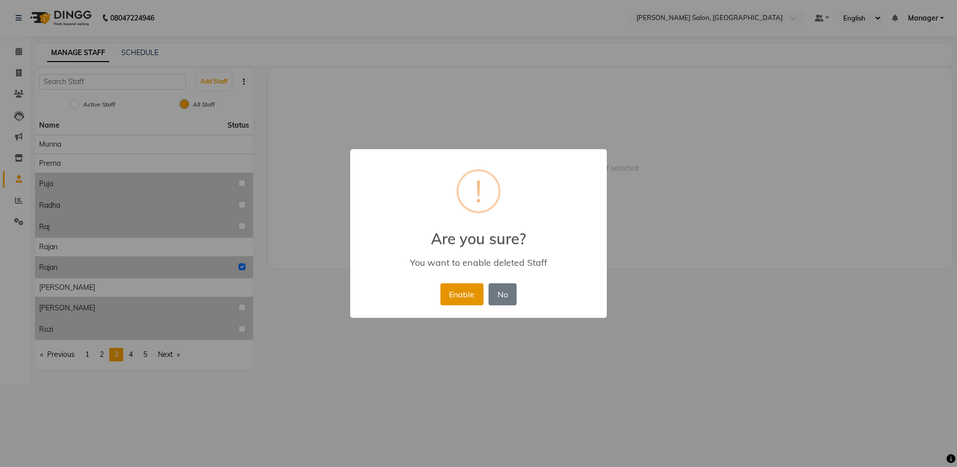
click at [462, 287] on button "Enable" at bounding box center [461, 294] width 43 height 22
radio input "true"
radio input "false"
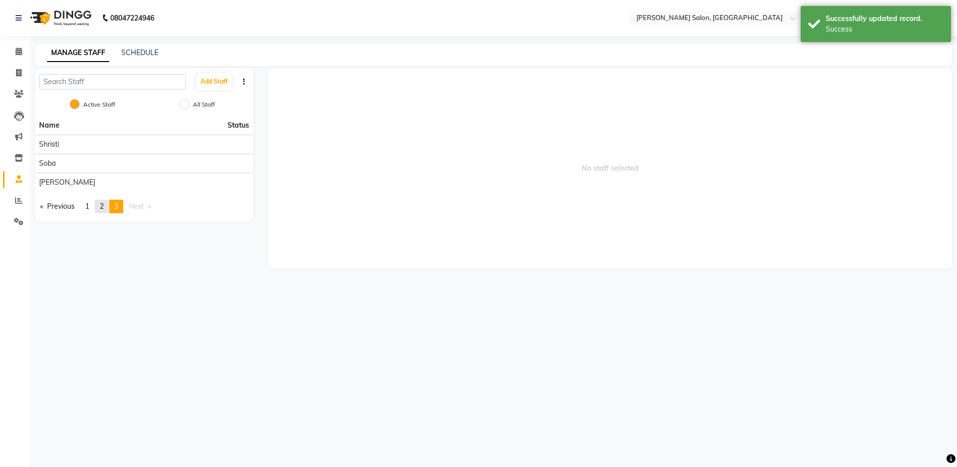
click at [102, 210] on span "2" at bounding box center [102, 206] width 4 height 9
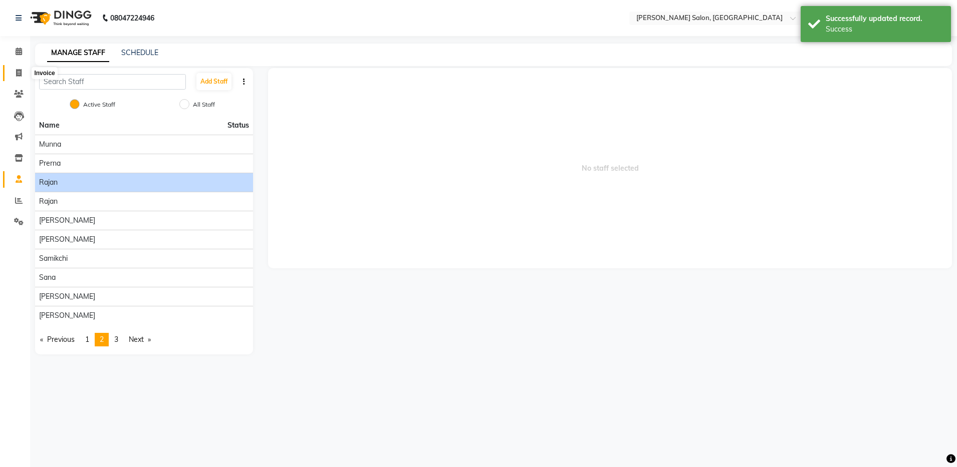
click at [21, 75] on icon at bounding box center [19, 73] width 6 height 8
select select "service"
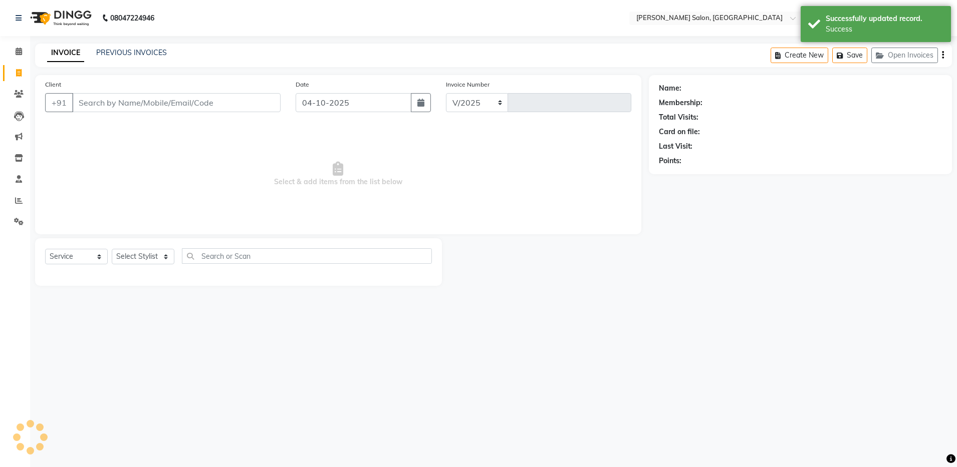
select select "4781"
type input "4952"
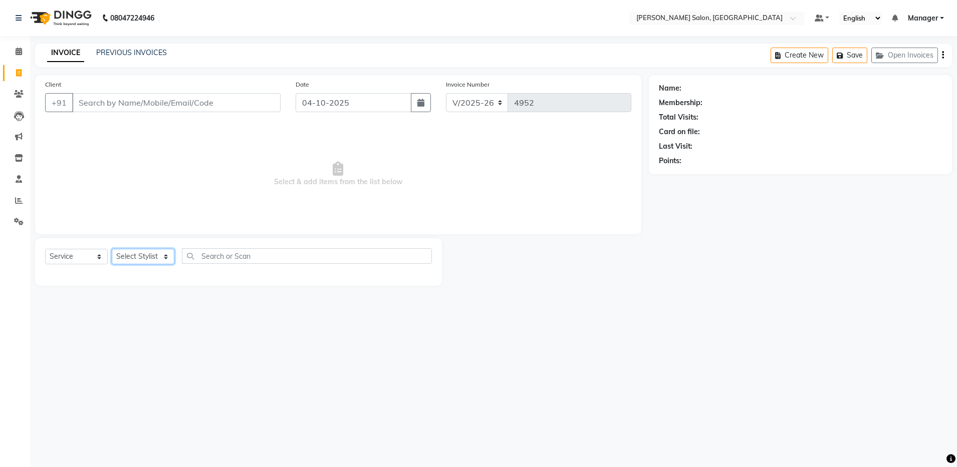
click at [146, 254] on select "Select Stylist [PERSON_NAME] [PERSON_NAME] [PERSON_NAME] [PERSON_NAME] Manager …" at bounding box center [143, 257] width 63 height 16
click at [0, 49] on html "08047224946 Select Location × Ethnix Salon, Bellandur Default Panel My Panel En…" at bounding box center [478, 233] width 957 height 467
click at [18, 71] on icon at bounding box center [19, 73] width 6 height 8
select select "service"
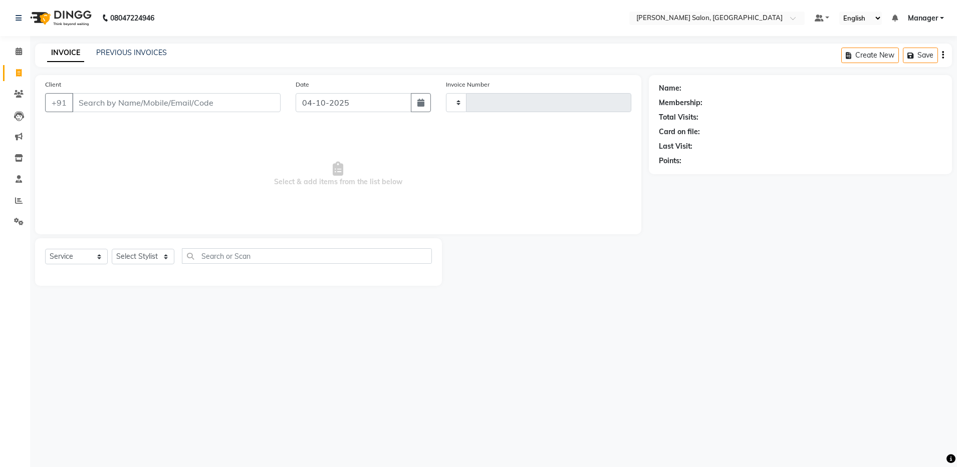
type input "4952"
select select "4781"
click at [88, 99] on input "Client" at bounding box center [176, 102] width 208 height 19
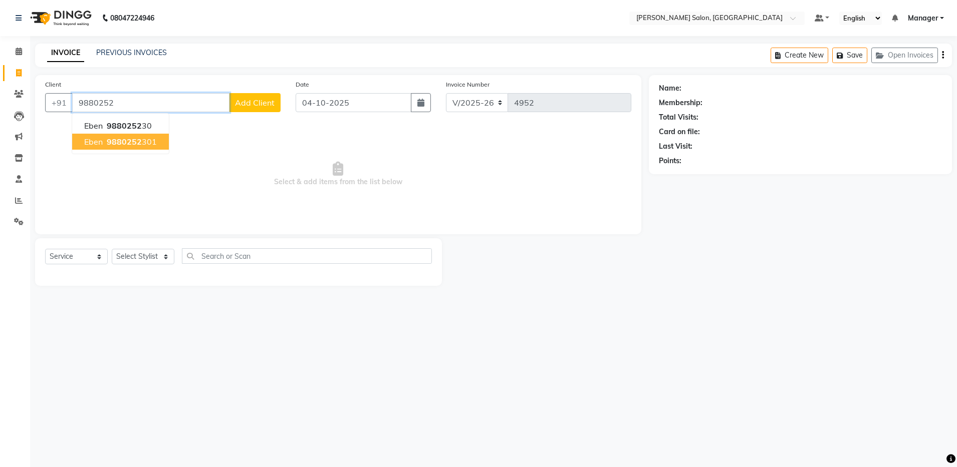
drag, startPoint x: 94, startPoint y: 93, endPoint x: 102, endPoint y: 143, distance: 50.3
click at [102, 112] on div "+91 9880252 eben 9880252 30 Eben 9880252 301 Add Client" at bounding box center [162, 102] width 235 height 19
click at [102, 143] on span "Eben" at bounding box center [93, 142] width 19 height 10
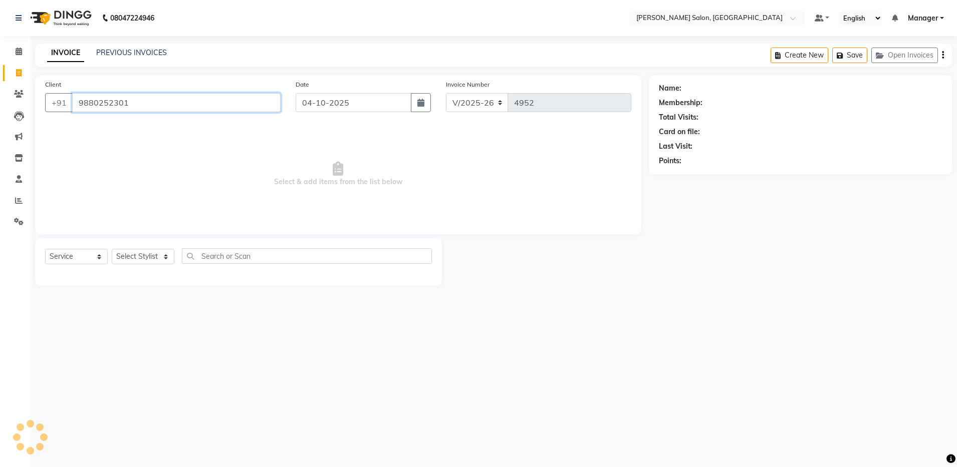
type input "9880252301"
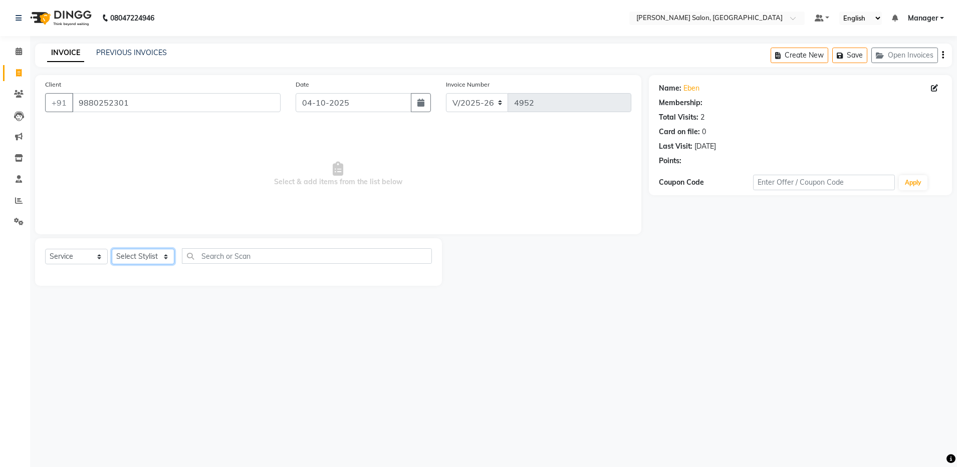
click at [142, 254] on select "Select Stylist [PERSON_NAME] [PERSON_NAME] [PERSON_NAME] [PERSON_NAME] Manager …" at bounding box center [143, 257] width 63 height 16
select select "69605"
click at [112, 249] on select "Select Stylist [PERSON_NAME] [PERSON_NAME] [PERSON_NAME] [PERSON_NAME] Manager …" at bounding box center [143, 257] width 63 height 16
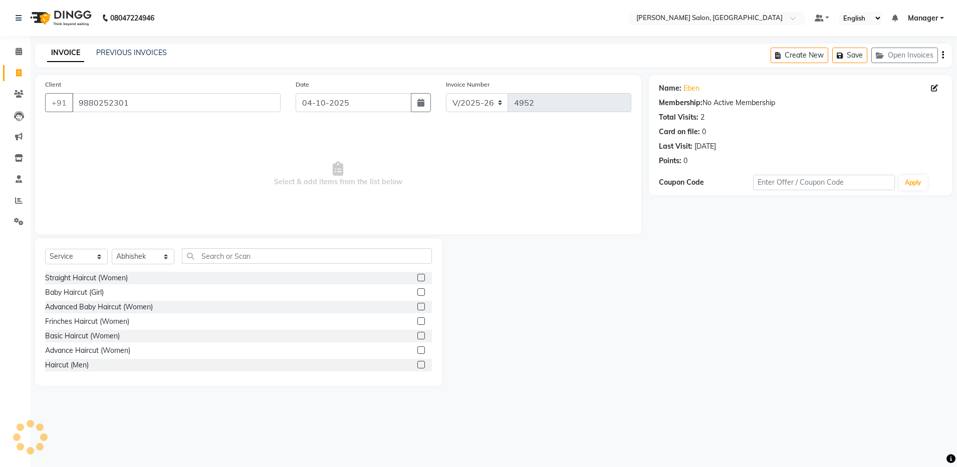
click at [417, 366] on label at bounding box center [421, 365] width 8 height 8
click at [417, 366] on input "checkbox" at bounding box center [420, 365] width 7 height 7
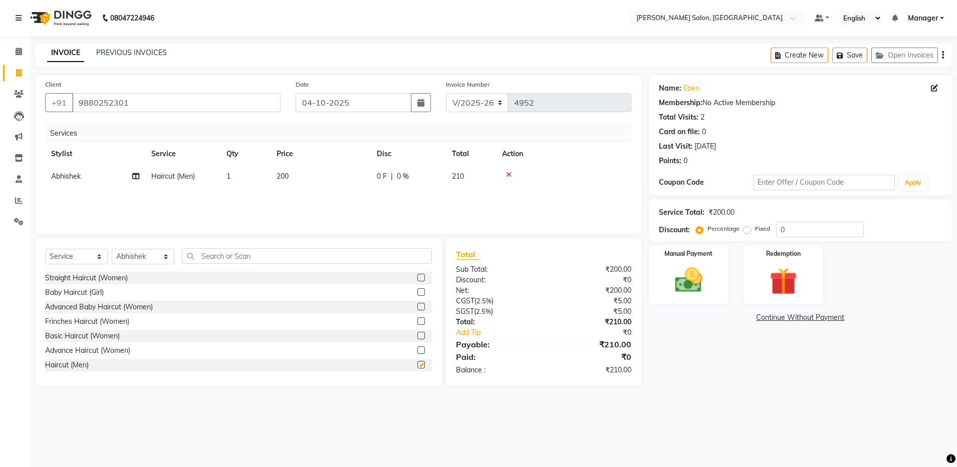
checkbox input "false"
click at [664, 267] on div "Manual Payment" at bounding box center [688, 275] width 83 height 62
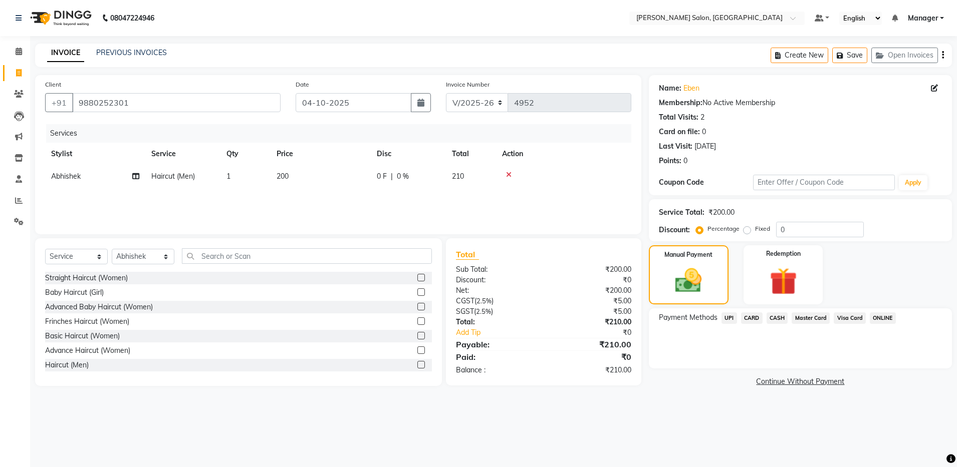
click at [728, 319] on span "UPI" at bounding box center [729, 319] width 16 height 12
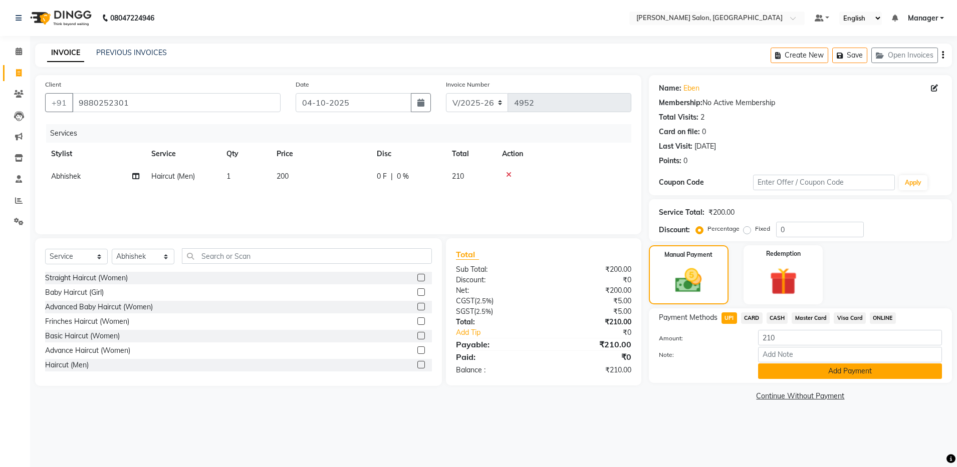
click at [769, 369] on button "Add Payment" at bounding box center [850, 372] width 184 height 16
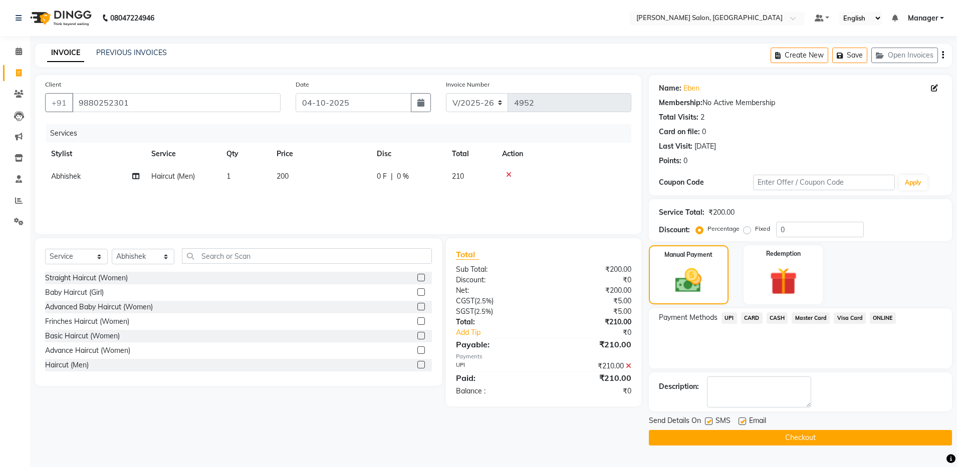
click at [742, 421] on label at bounding box center [742, 422] width 8 height 8
click at [742, 421] on input "checkbox" at bounding box center [741, 422] width 7 height 7
checkbox input "false"
click at [90, 98] on input "9880252301" at bounding box center [176, 102] width 208 height 19
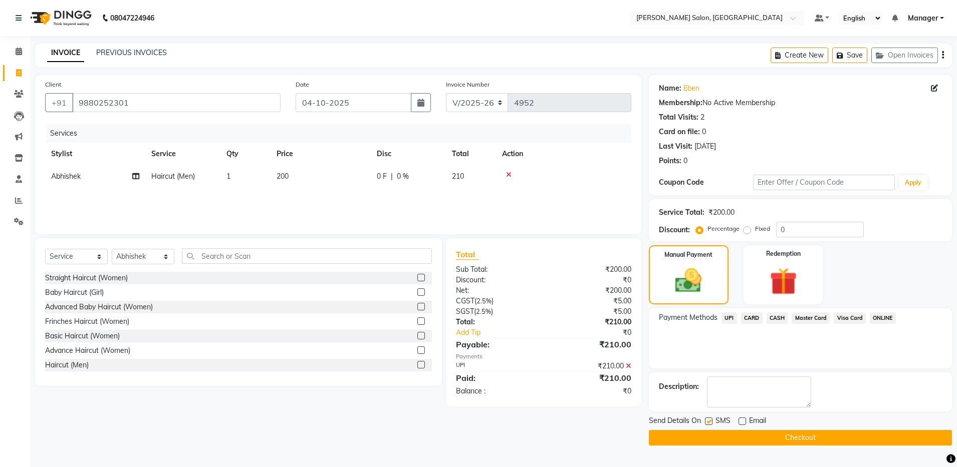
click at [757, 437] on button "Checkout" at bounding box center [800, 438] width 303 height 16
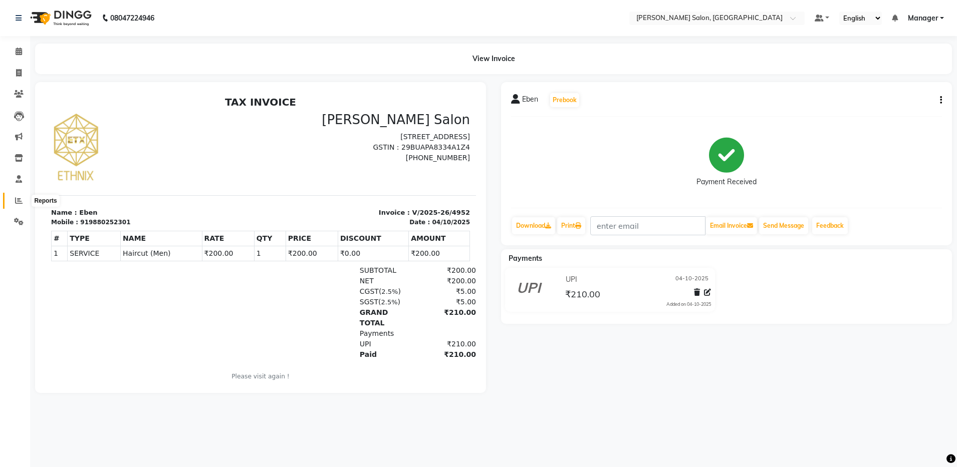
click at [19, 199] on icon at bounding box center [19, 201] width 8 height 8
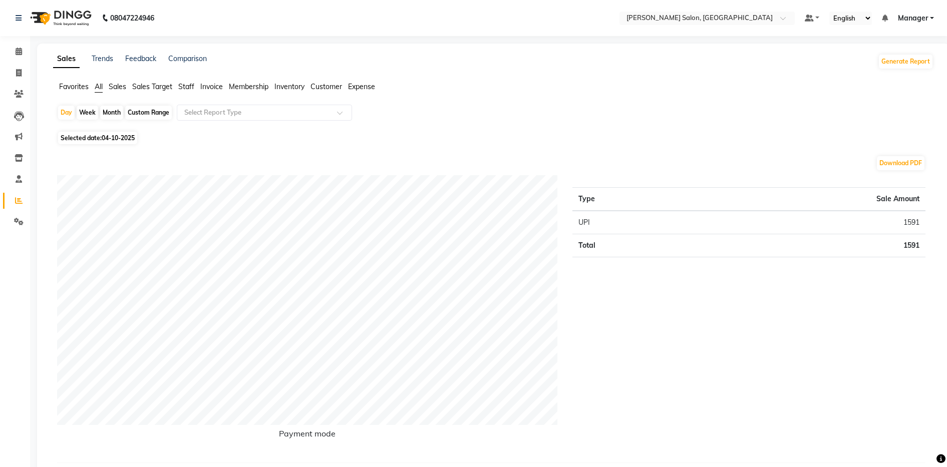
click at [185, 84] on span "Staff" at bounding box center [186, 86] width 16 height 9
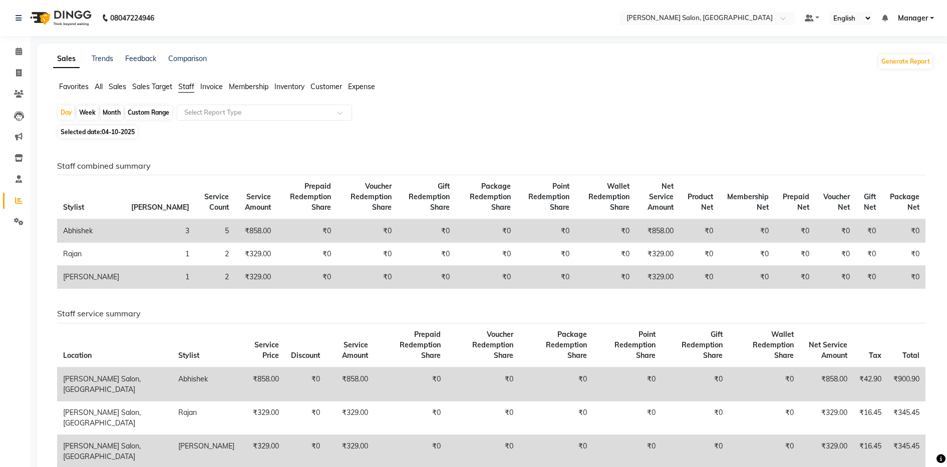
click at [157, 112] on div "Custom Range" at bounding box center [148, 113] width 47 height 14
select select "10"
select select "2025"
click at [90, 200] on th "Stylist" at bounding box center [91, 197] width 68 height 45
click at [146, 110] on div "Custom Range" at bounding box center [148, 113] width 47 height 14
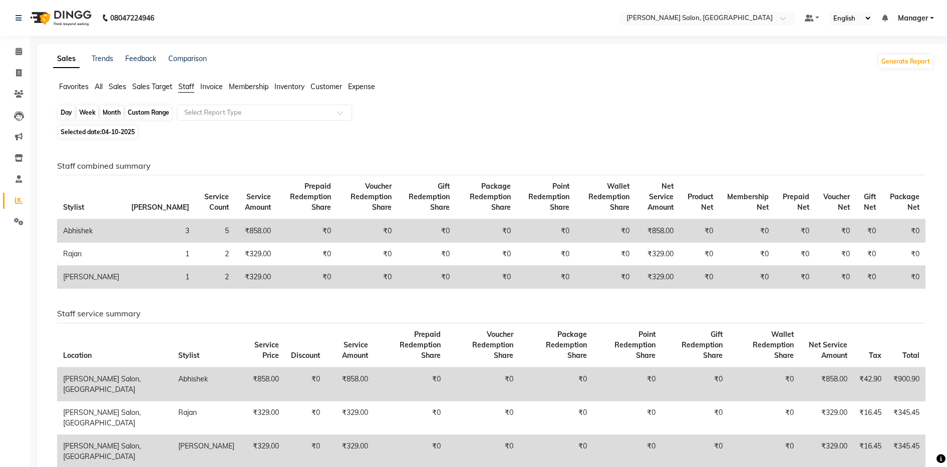
select select "10"
select select "2025"
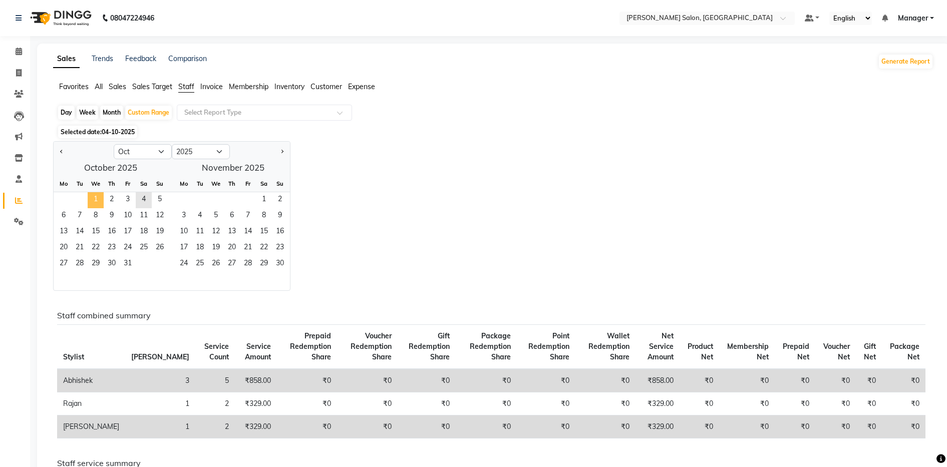
click at [95, 203] on span "1" at bounding box center [96, 200] width 16 height 16
click at [148, 200] on span "4" at bounding box center [144, 200] width 16 height 16
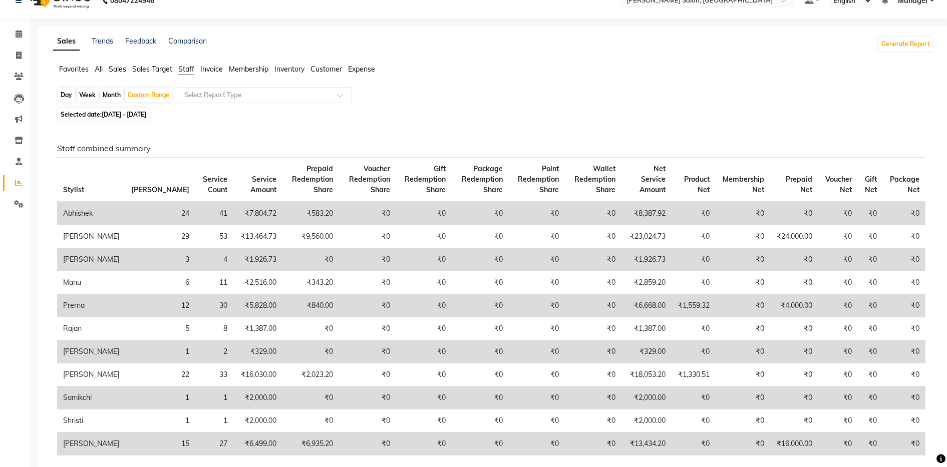
scroll to position [19, 0]
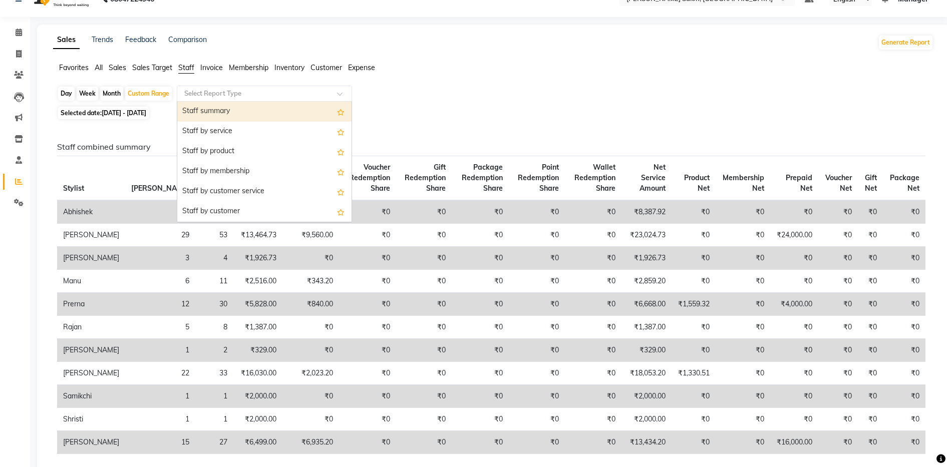
click at [217, 97] on input "text" at bounding box center [254, 94] width 144 height 10
click at [220, 111] on div "Staff summary" at bounding box center [264, 112] width 174 height 20
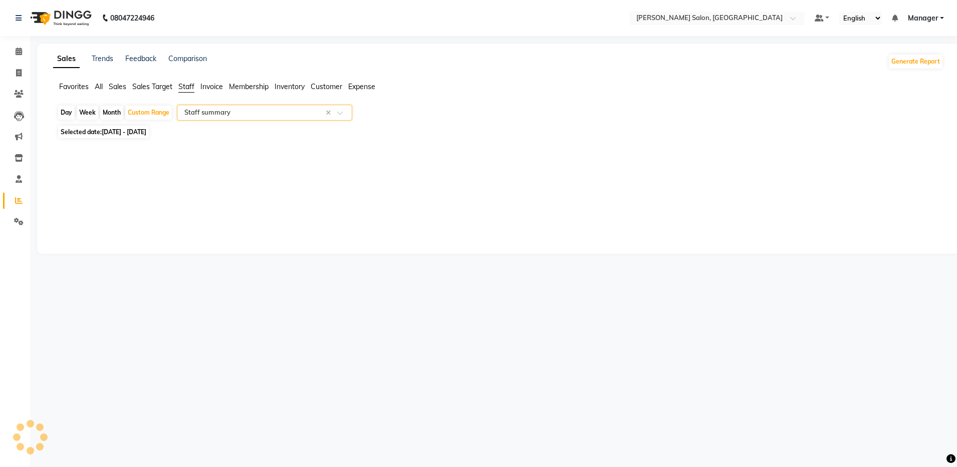
select select "full_report"
select select "csv"
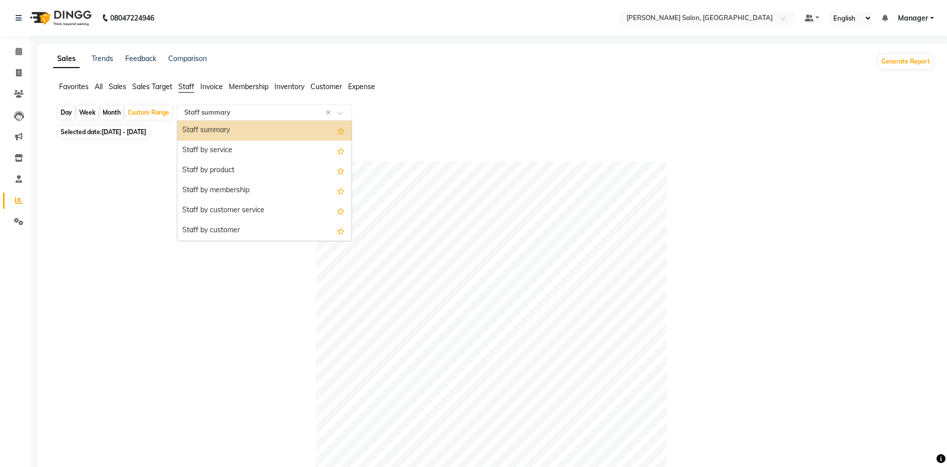
click at [217, 108] on input "text" at bounding box center [254, 113] width 144 height 10
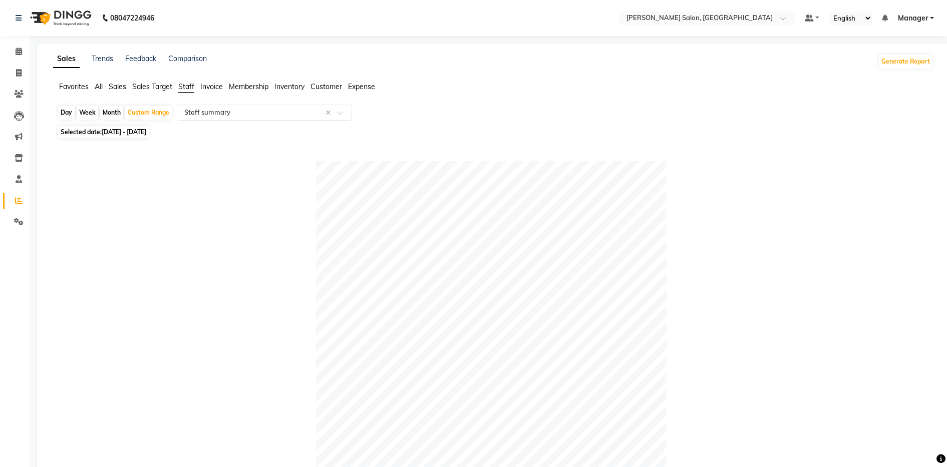
click at [244, 103] on app-reports "Favorites All Sales Sales Target Staff Invoice Membership Inventory Customer Ex…" at bounding box center [493, 465] width 892 height 766
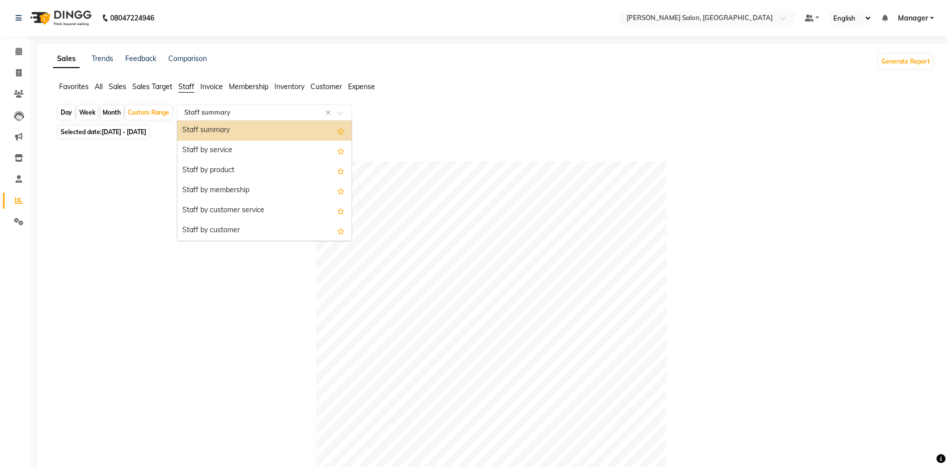
click at [244, 108] on input "text" at bounding box center [254, 113] width 144 height 10
type input "pr"
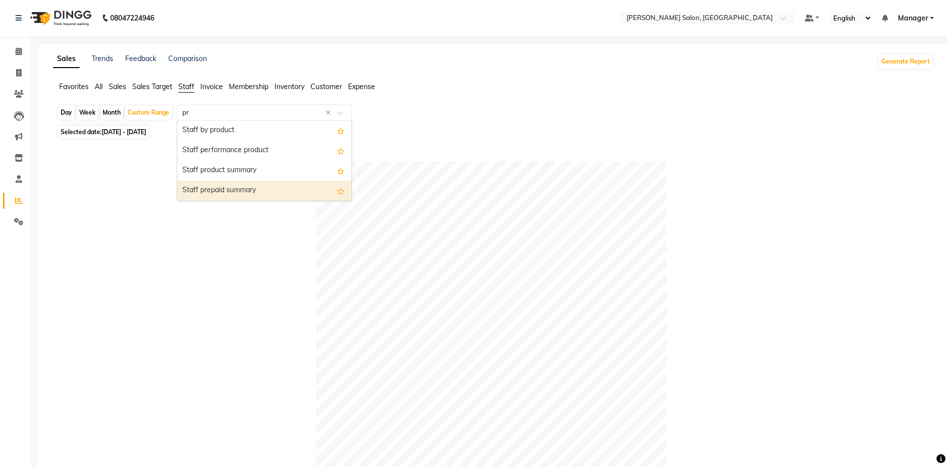
click at [244, 194] on div "Staff prepaid summary" at bounding box center [264, 191] width 174 height 20
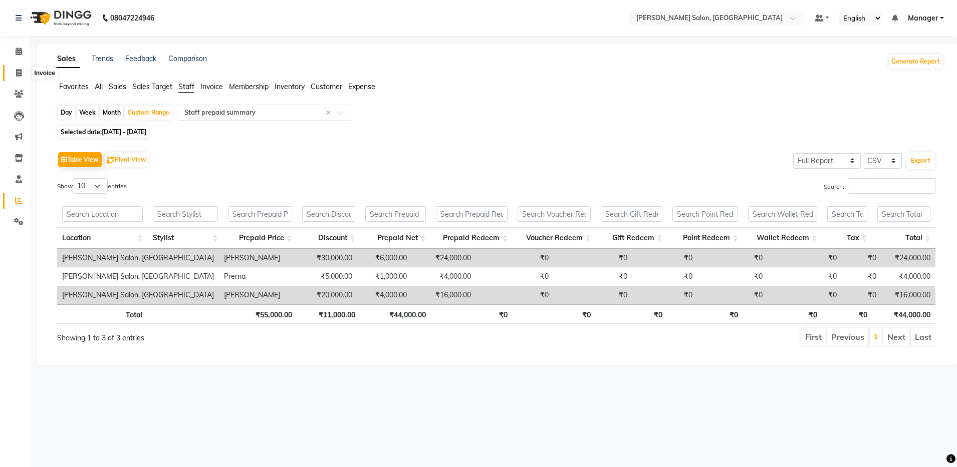
click at [21, 69] on icon at bounding box center [19, 73] width 6 height 8
select select "service"
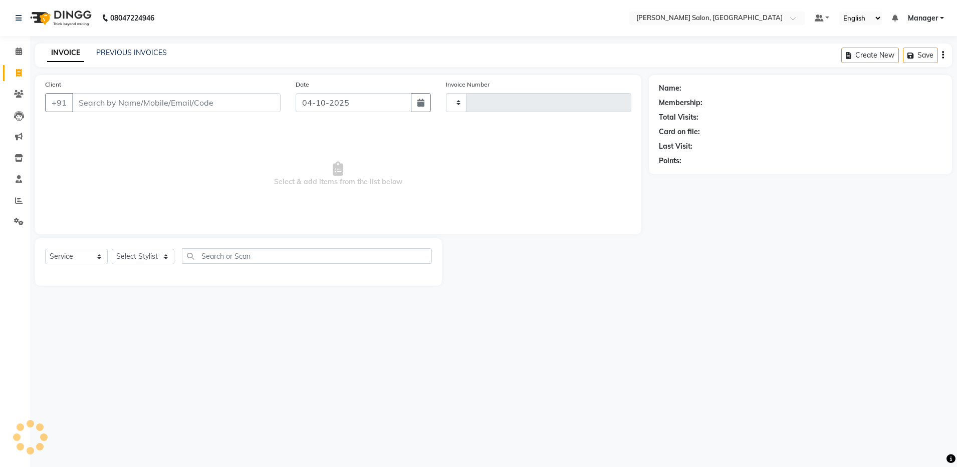
type input "4953"
select select "4781"
click at [146, 251] on select "Select Stylist [PERSON_NAME] [PERSON_NAME] [PERSON_NAME] [PERSON_NAME] Manager …" at bounding box center [143, 257] width 63 height 16
select select "28901"
click at [112, 249] on select "Select Stylist [PERSON_NAME] [PERSON_NAME] [PERSON_NAME] [PERSON_NAME] Manager …" at bounding box center [143, 257] width 63 height 16
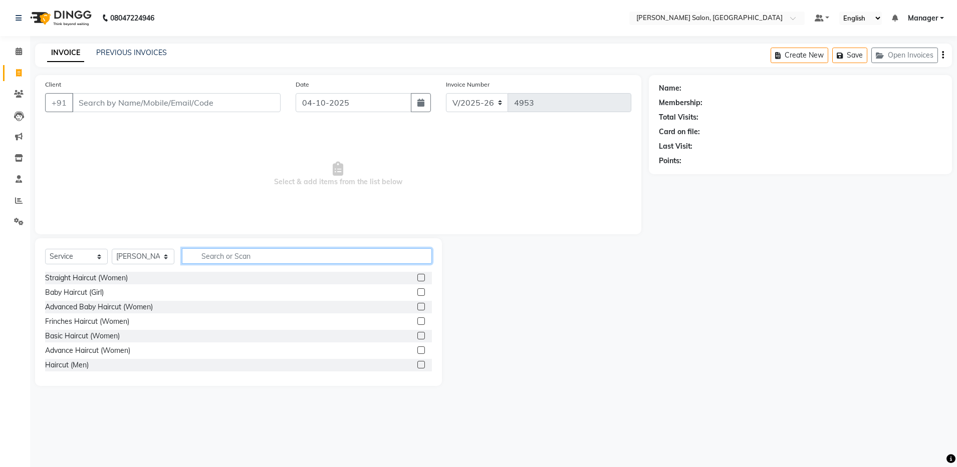
click at [212, 252] on input "text" at bounding box center [307, 256] width 250 height 16
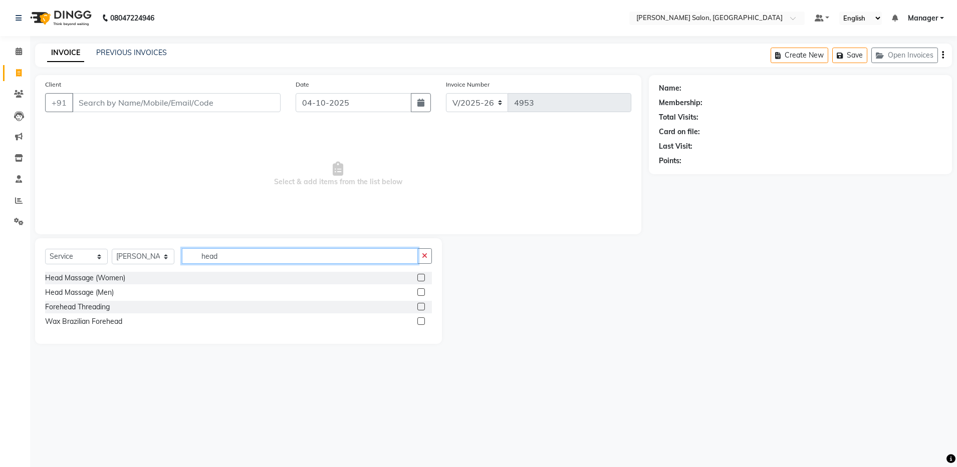
type input "head"
click at [420, 289] on label at bounding box center [421, 292] width 8 height 8
click at [420, 289] on input "checkbox" at bounding box center [420, 292] width 7 height 7
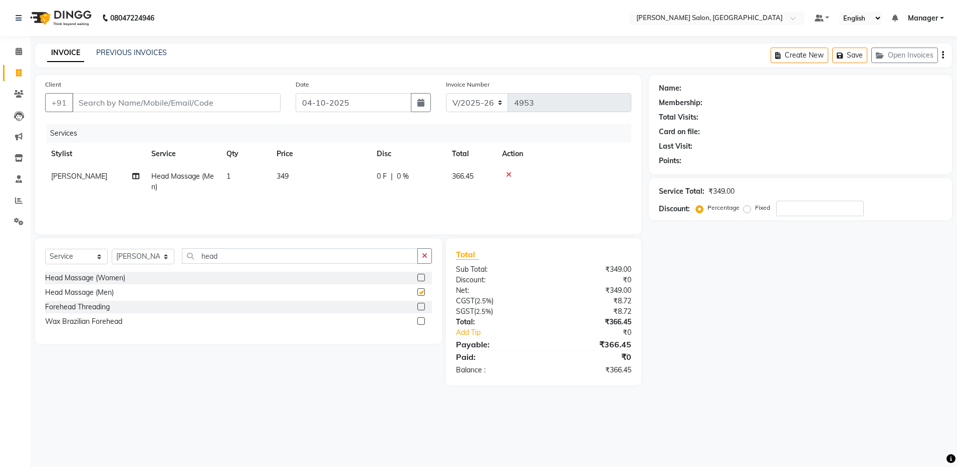
checkbox input "false"
click at [224, 252] on input "head" at bounding box center [300, 256] width 236 height 16
type input "h"
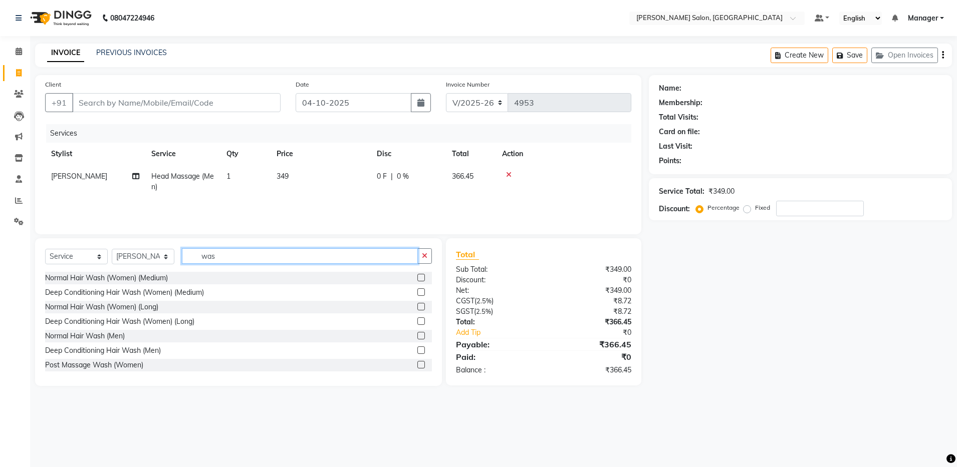
type input "was"
click at [417, 337] on label at bounding box center [421, 336] width 8 height 8
click at [417, 337] on input "checkbox" at bounding box center [420, 336] width 7 height 7
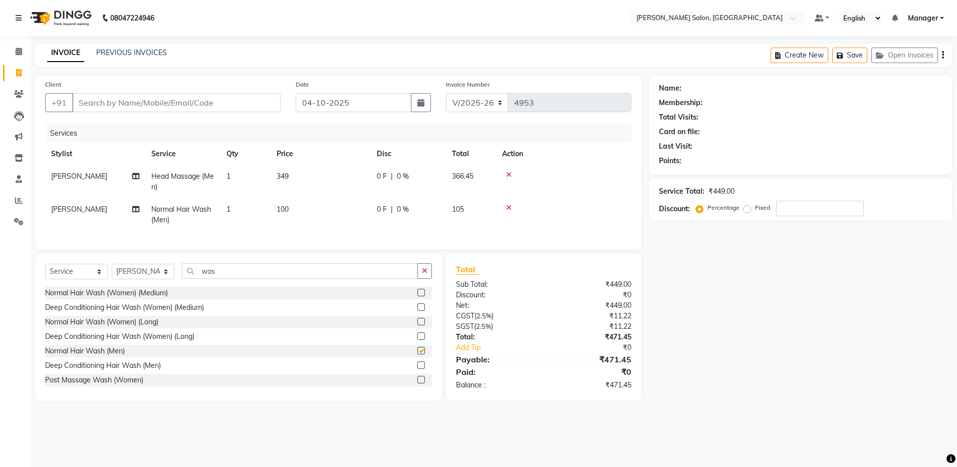
checkbox input "false"
click at [264, 279] on input "was" at bounding box center [300, 271] width 236 height 16
click at [142, 279] on select "Select Stylist [PERSON_NAME] [PERSON_NAME] [PERSON_NAME] [PERSON_NAME] Manager …" at bounding box center [143, 272] width 63 height 16
select select "83077"
click at [112, 273] on select "Select Stylist [PERSON_NAME] [PERSON_NAME] [PERSON_NAME] [PERSON_NAME] Manager …" at bounding box center [143, 272] width 63 height 16
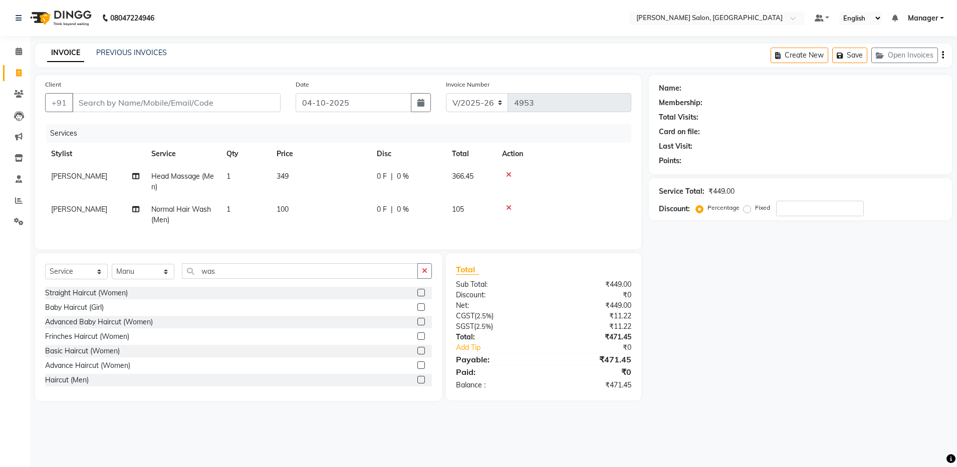
click at [417, 384] on label at bounding box center [421, 380] width 8 height 8
click at [417, 384] on input "checkbox" at bounding box center [420, 380] width 7 height 7
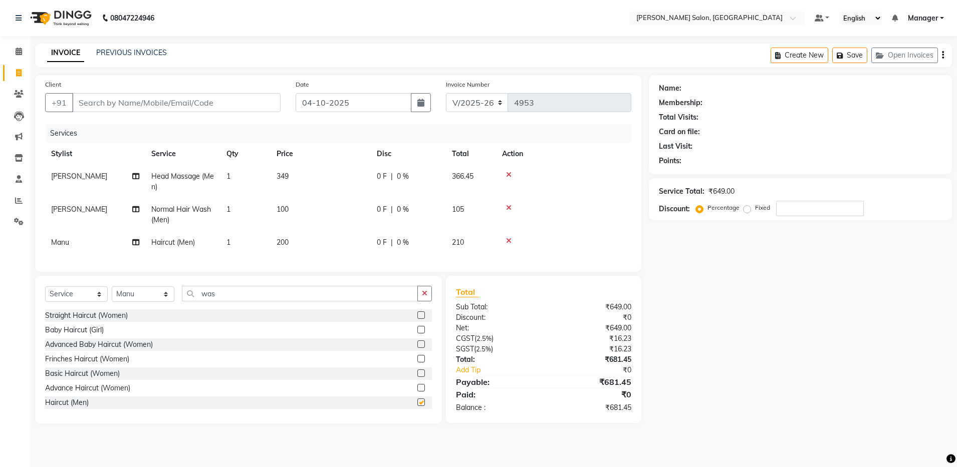
checkbox input "false"
click at [246, 297] on input "was" at bounding box center [300, 294] width 236 height 16
type input "w"
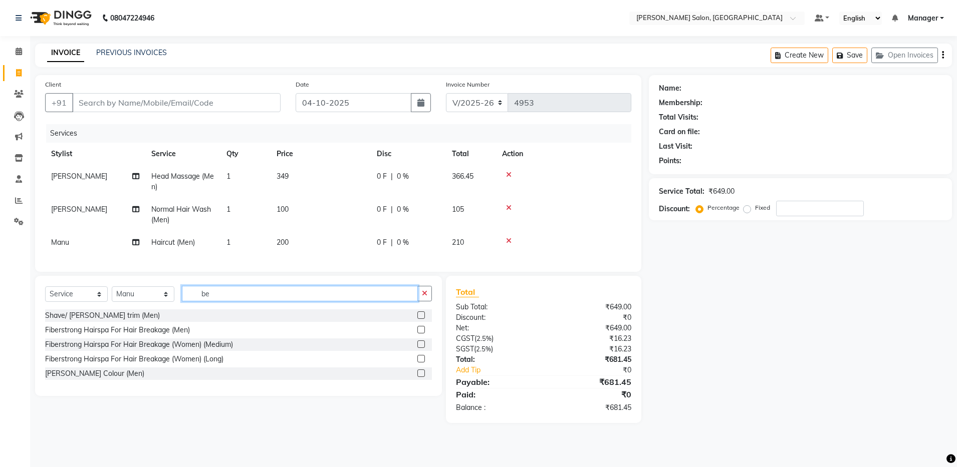
type input "be"
click at [423, 319] on label at bounding box center [421, 316] width 8 height 8
click at [423, 319] on input "checkbox" at bounding box center [420, 316] width 7 height 7
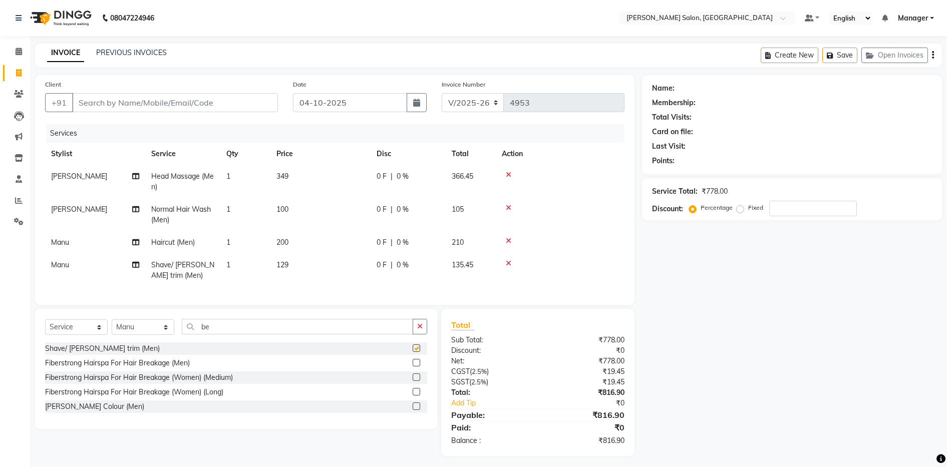
checkbox input "false"
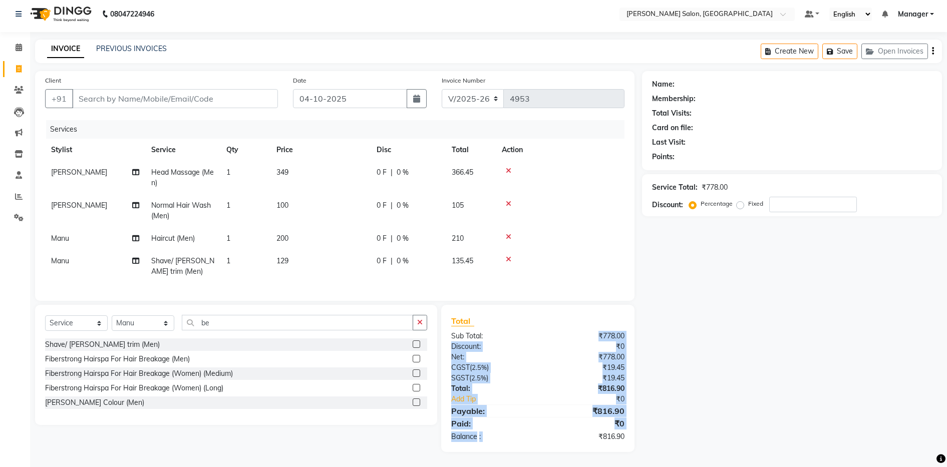
drag, startPoint x: 490, startPoint y: 330, endPoint x: 566, endPoint y: 457, distance: 148.2
click at [566, 457] on main "INVOICE PREVIOUS INVOICES Create New Save Open Invoices Client +91 Date 04-10-2…" at bounding box center [488, 254] width 917 height 428
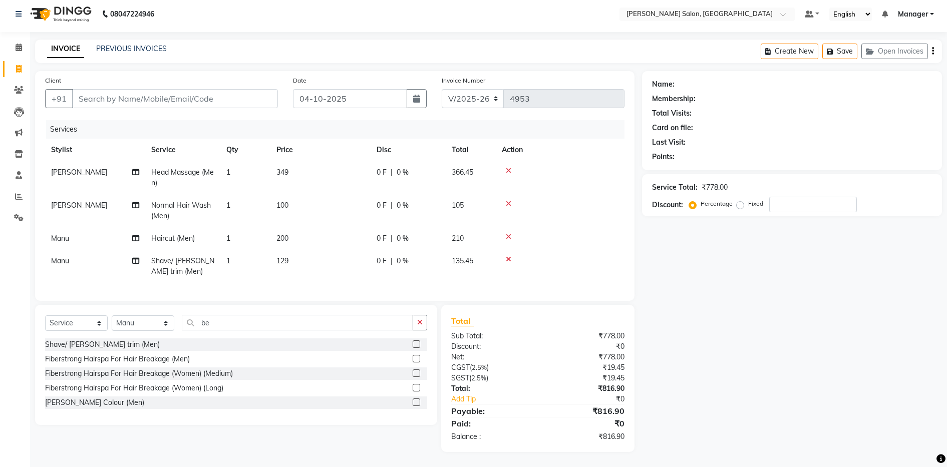
click at [649, 440] on div "Name: Membership: Total Visits: Card on file: Last Visit: Points: Service Total…" at bounding box center [796, 261] width 308 height 381
click at [152, 324] on select "Select Stylist [PERSON_NAME] [PERSON_NAME] [PERSON_NAME] [PERSON_NAME] Manager …" at bounding box center [143, 324] width 63 height 16
select select "28901"
click at [112, 316] on select "Select Stylist [PERSON_NAME] [PERSON_NAME] [PERSON_NAME] [PERSON_NAME] Manager …" at bounding box center [143, 324] width 63 height 16
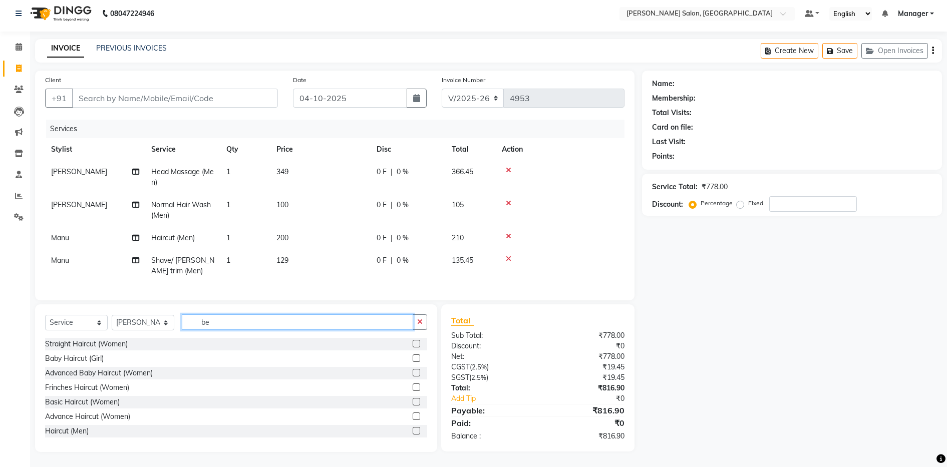
click at [232, 322] on input "be" at bounding box center [297, 323] width 231 height 16
type input "b"
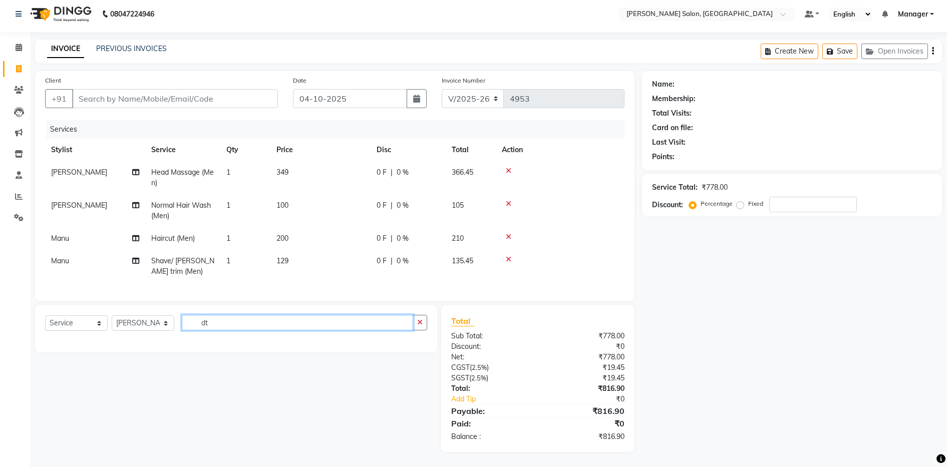
type input "d"
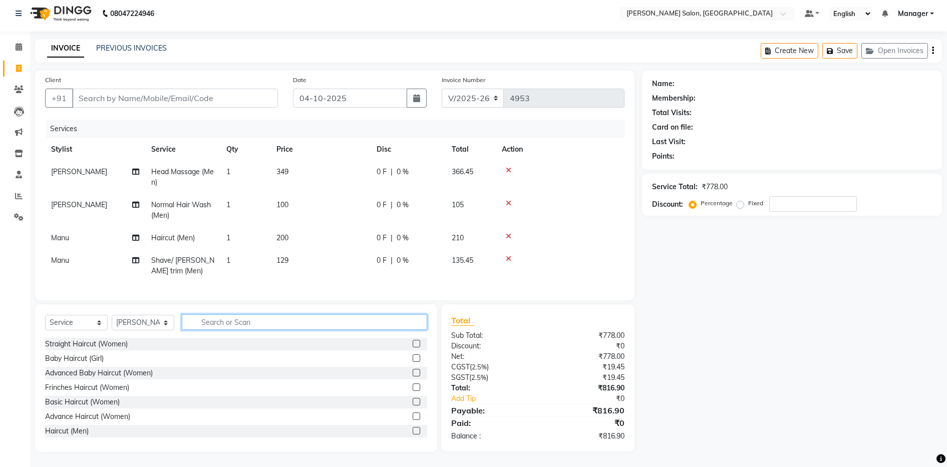
click at [217, 323] on input "text" at bounding box center [304, 323] width 245 height 16
type input "d"
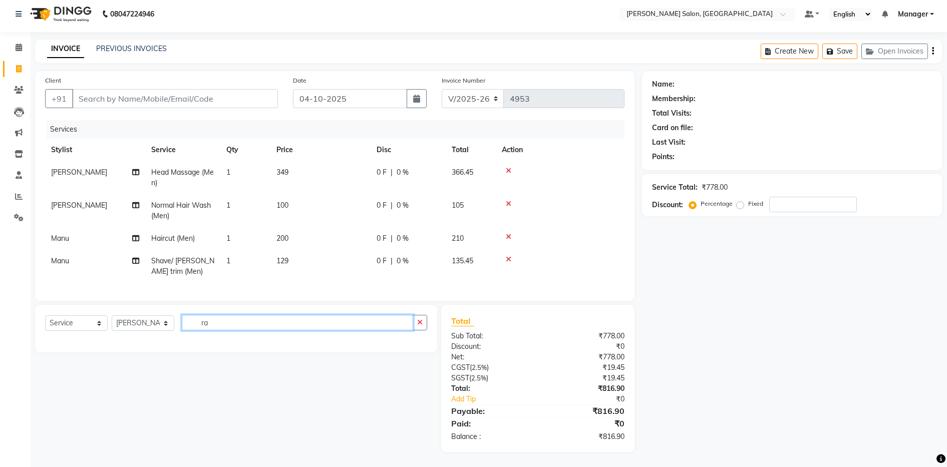
type input "r"
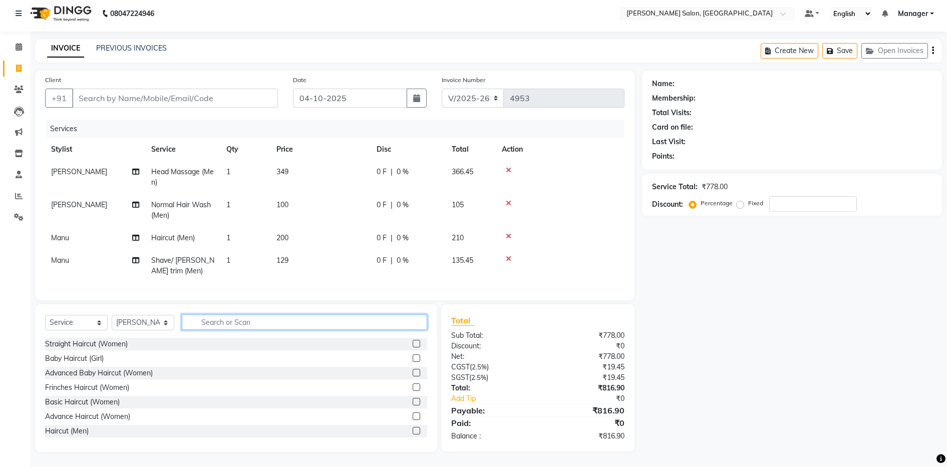
click at [206, 327] on input "text" at bounding box center [304, 323] width 245 height 16
click at [217, 322] on input "d t" at bounding box center [297, 323] width 231 height 16
type input "d"
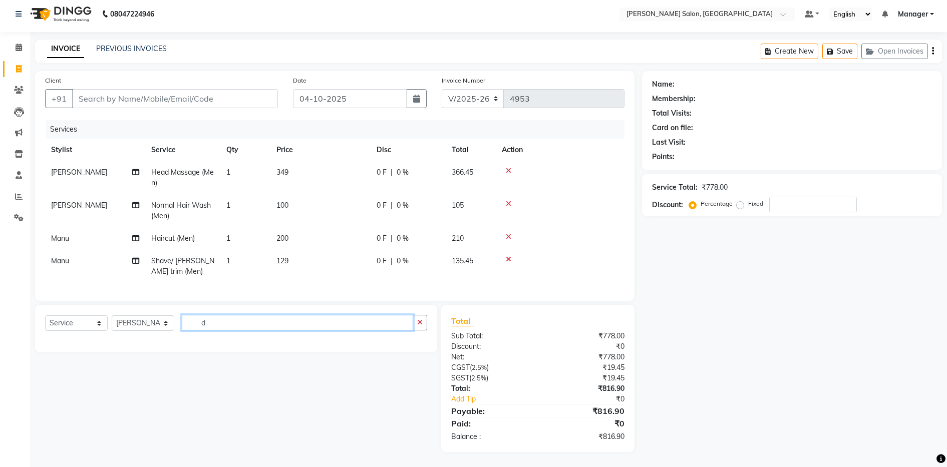
type input "d"
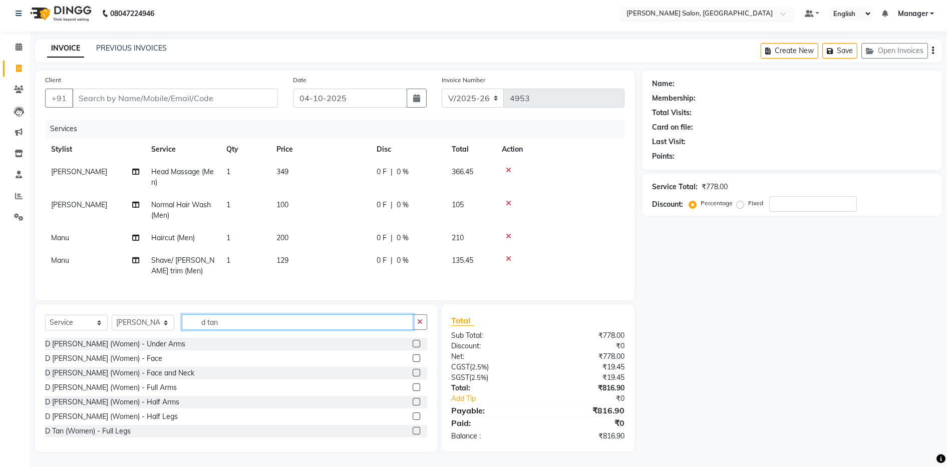
type input "d tan"
click at [114, 92] on input "Client" at bounding box center [175, 98] width 206 height 19
click at [890, 108] on div "Total Visits:" at bounding box center [792, 113] width 280 height 11
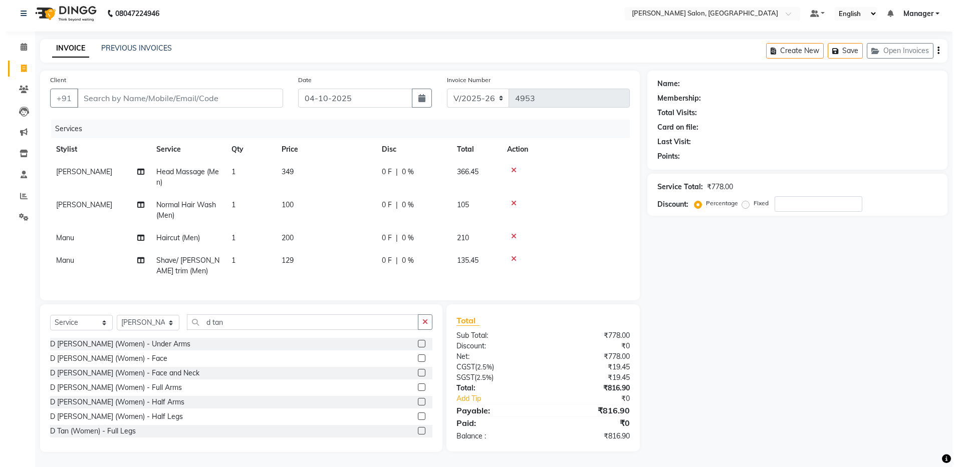
scroll to position [0, 0]
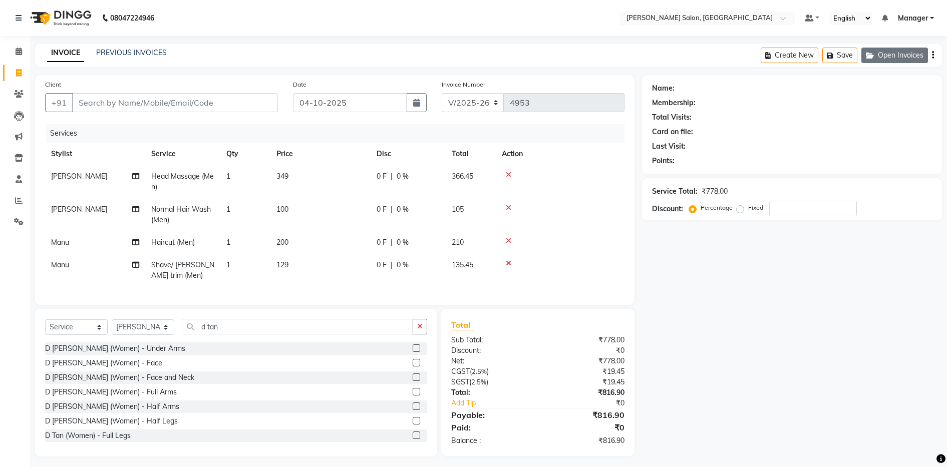
click at [889, 48] on button "Open Invoices" at bounding box center [894, 56] width 67 height 16
click at [933, 55] on icon "button" at bounding box center [933, 55] width 2 height 1
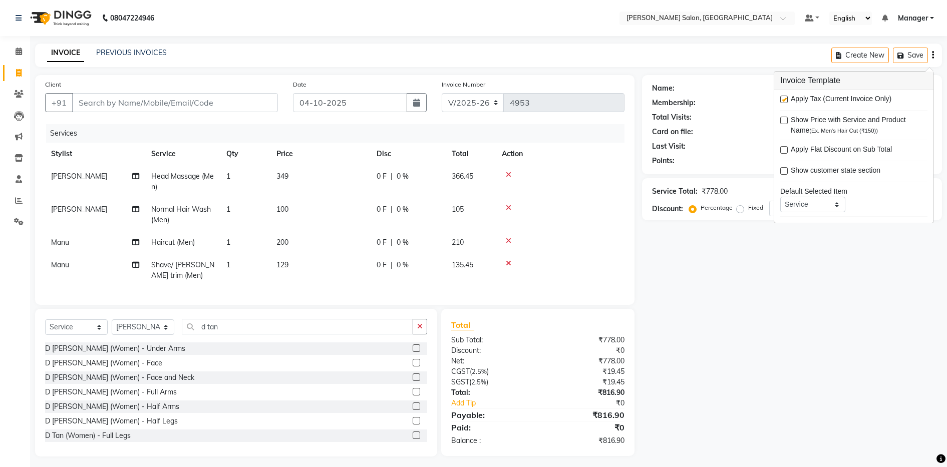
click at [714, 98] on div "Membership:" at bounding box center [792, 103] width 280 height 11
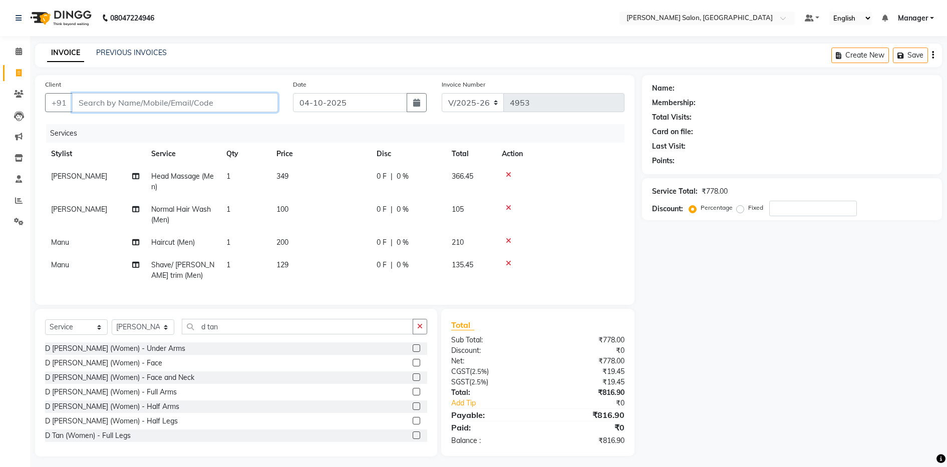
click at [87, 105] on input "Client" at bounding box center [175, 102] width 206 height 19
type input "9"
type input "0"
click at [96, 127] on span "aushu" at bounding box center [96, 126] width 24 height 10
type input "9986366777"
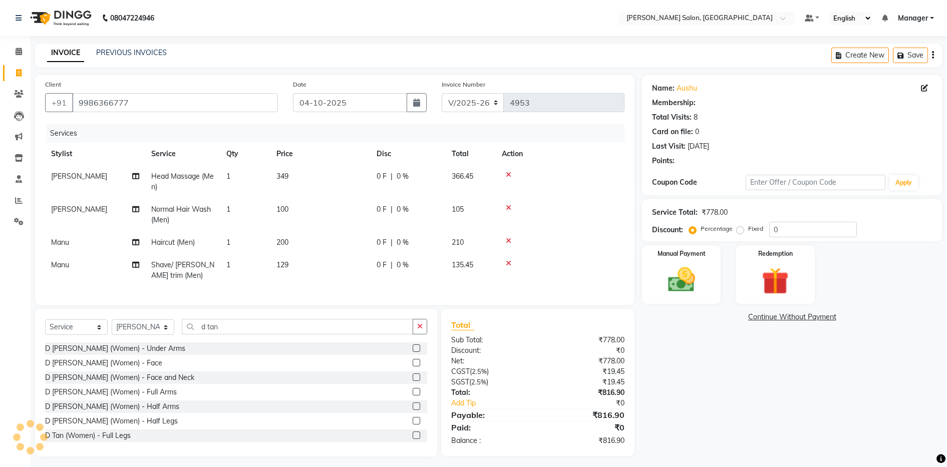
click at [507, 176] on icon at bounding box center [509, 174] width 6 height 7
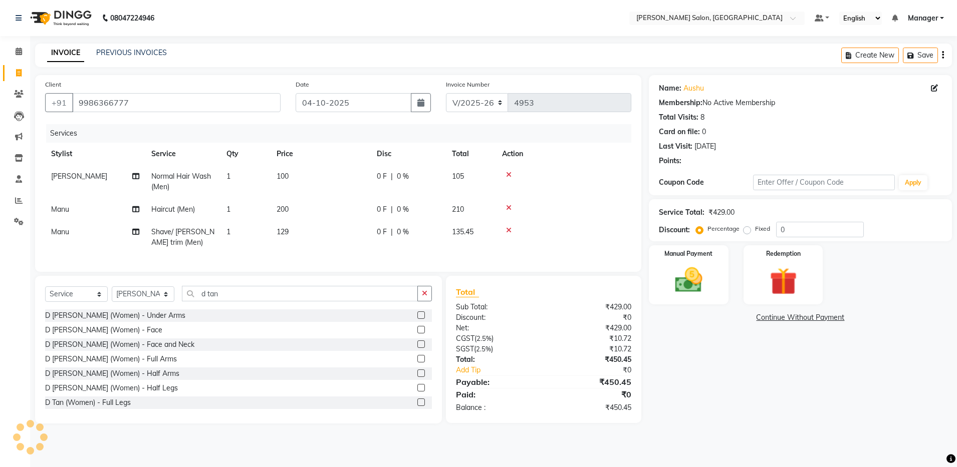
click at [509, 203] on td at bounding box center [563, 209] width 135 height 23
click at [508, 209] on icon at bounding box center [509, 207] width 6 height 7
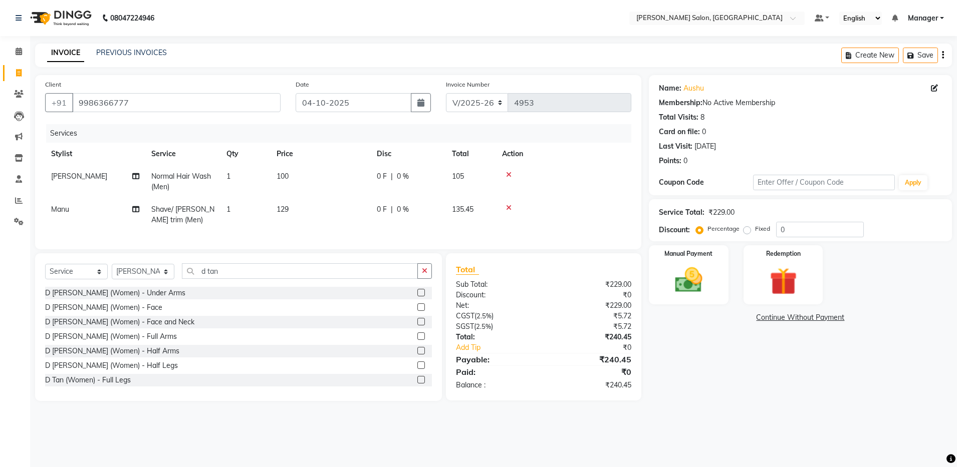
click at [508, 208] on icon at bounding box center [509, 207] width 6 height 7
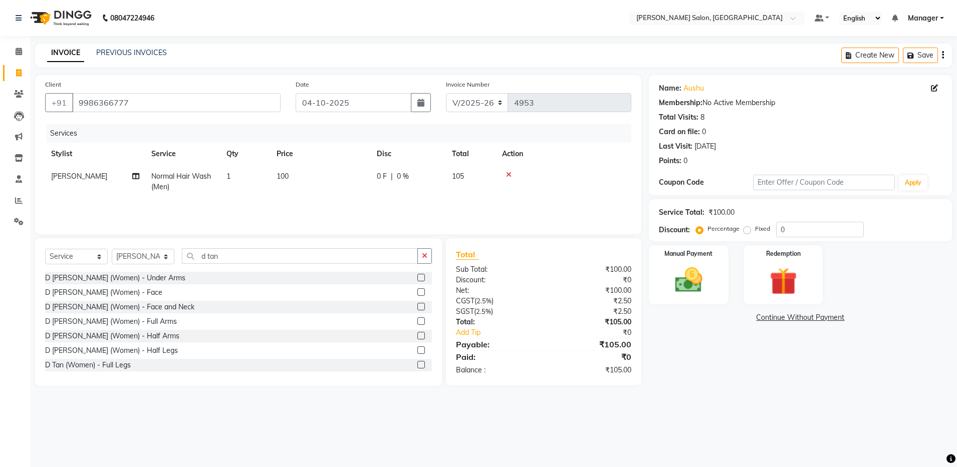
click at [508, 173] on icon at bounding box center [509, 174] width 6 height 7
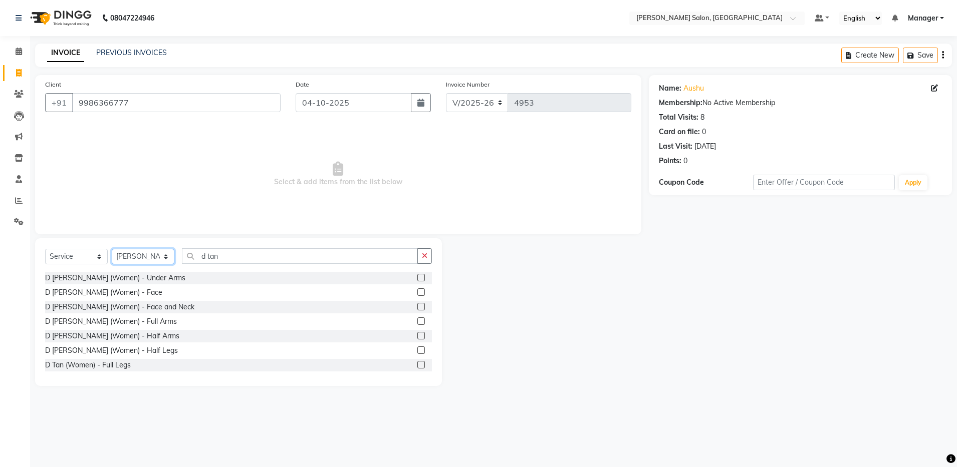
click at [145, 250] on select "Select Stylist [PERSON_NAME] [PERSON_NAME] [PERSON_NAME] [PERSON_NAME] Manager …" at bounding box center [143, 257] width 63 height 16
select select "69605"
click at [112, 249] on select "Select Stylist [PERSON_NAME] [PERSON_NAME] [PERSON_NAME] [PERSON_NAME] Manager …" at bounding box center [143, 257] width 63 height 16
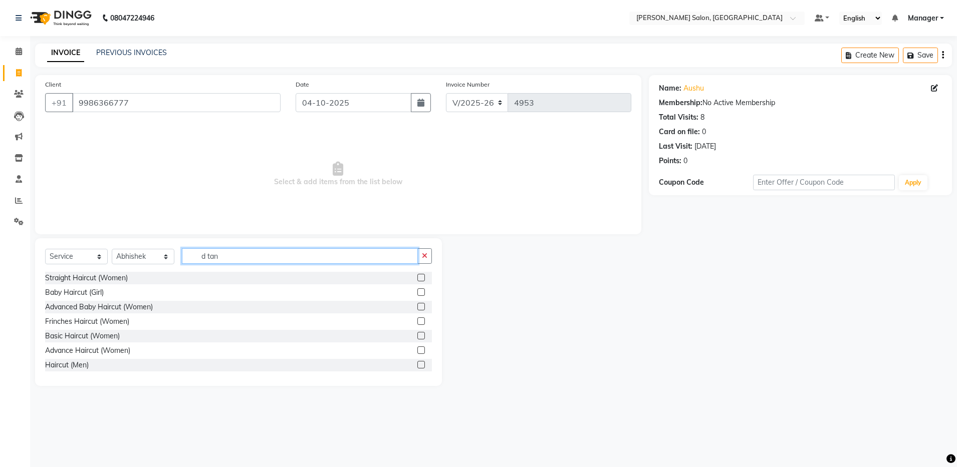
click at [231, 258] on input "d tan" at bounding box center [300, 256] width 236 height 16
type input "d"
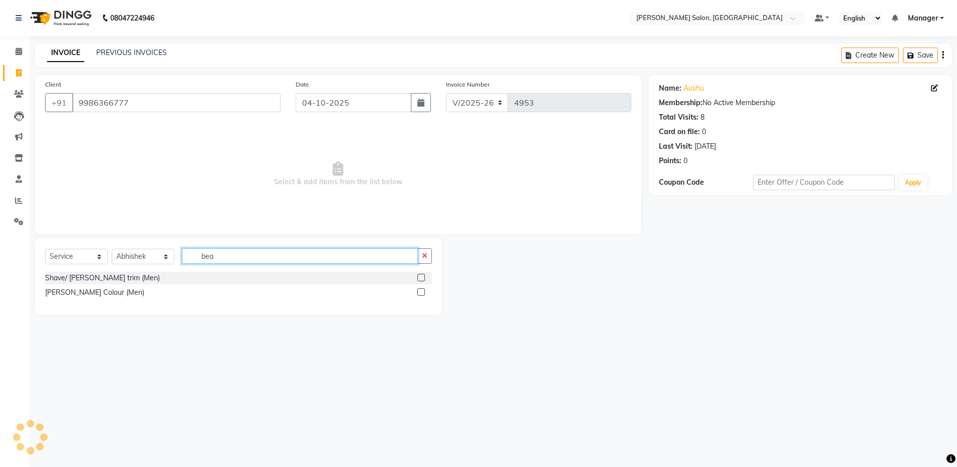
type input "bea"
click at [420, 279] on label at bounding box center [421, 278] width 8 height 8
click at [420, 279] on input "checkbox" at bounding box center [420, 278] width 7 height 7
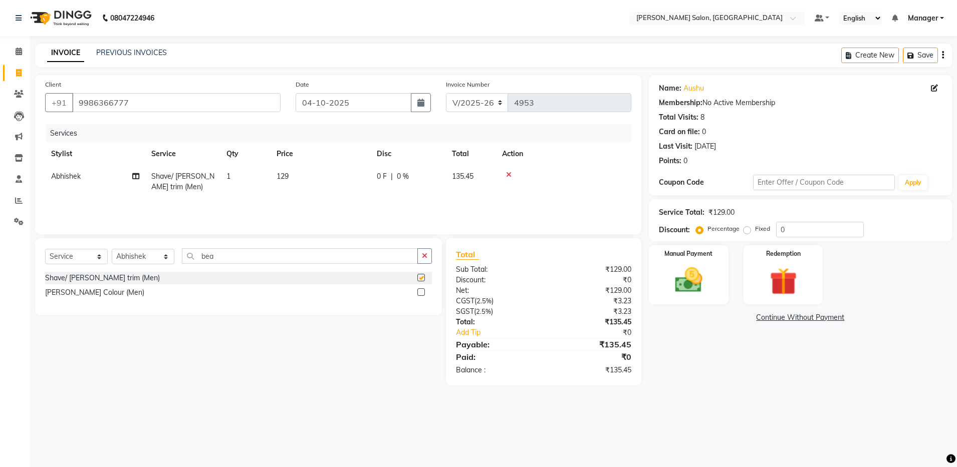
checkbox input "false"
click at [708, 370] on div "Name: Aushu Membership: No Active Membership Total Visits: 8 Card on file: 0 La…" at bounding box center [804, 230] width 311 height 311
click at [689, 272] on img at bounding box center [688, 280] width 47 height 33
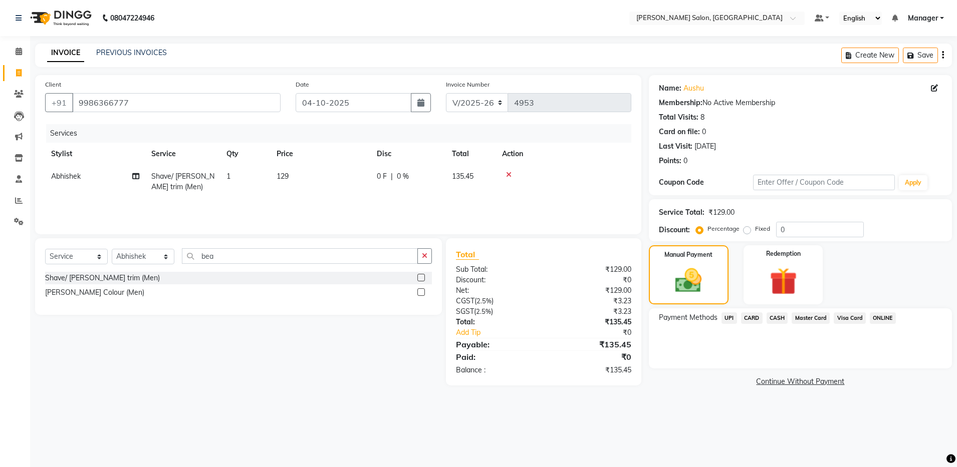
click at [732, 319] on span "UPI" at bounding box center [729, 319] width 16 height 12
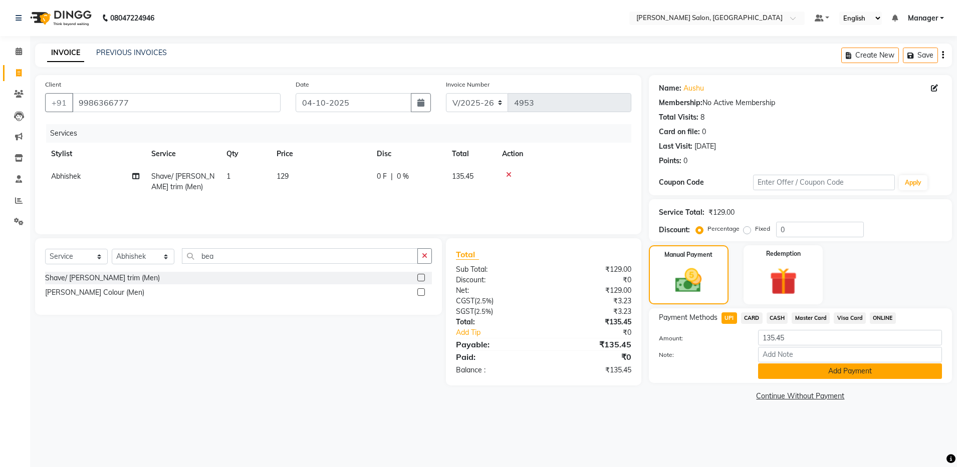
click at [835, 369] on button "Add Payment" at bounding box center [850, 372] width 184 height 16
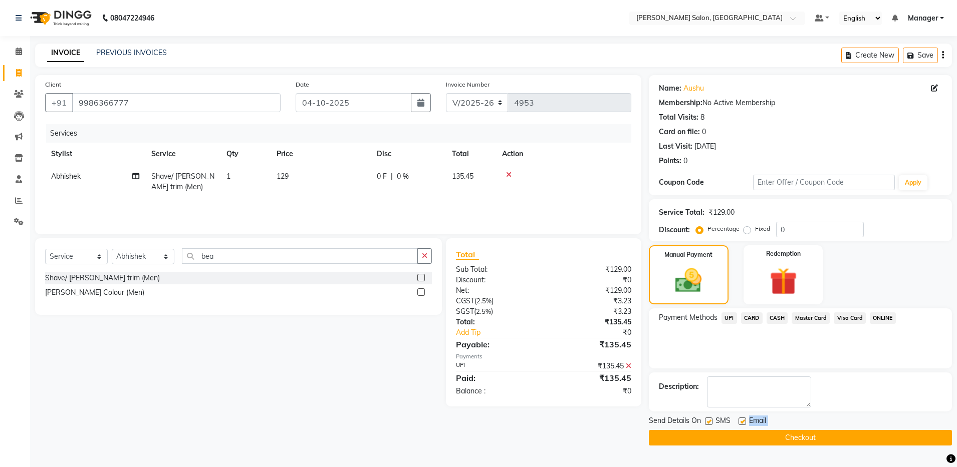
drag, startPoint x: 742, startPoint y: 418, endPoint x: 741, endPoint y: 429, distance: 11.6
click at [741, 429] on div "Send Details On SMS Email Checkout" at bounding box center [800, 431] width 303 height 30
click at [740, 434] on button "Checkout" at bounding box center [800, 438] width 303 height 16
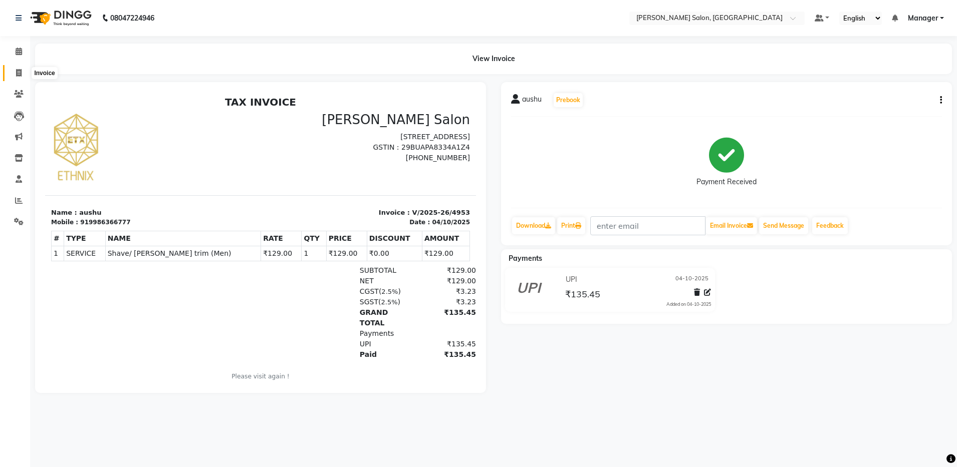
drag, startPoint x: 21, startPoint y: 75, endPoint x: 40, endPoint y: 74, distance: 18.6
click at [21, 75] on icon at bounding box center [19, 73] width 6 height 8
select select "service"
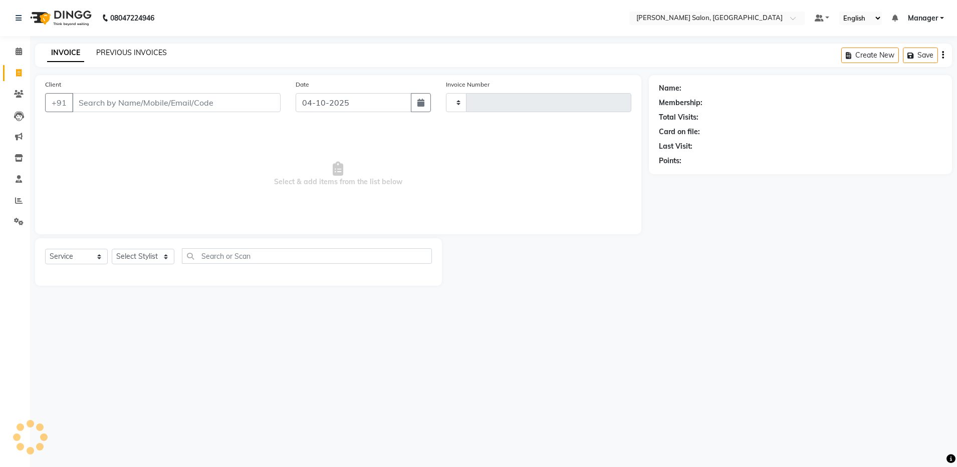
type input "4954"
select select "4781"
click at [127, 51] on link "PREVIOUS INVOICES" at bounding box center [131, 52] width 71 height 9
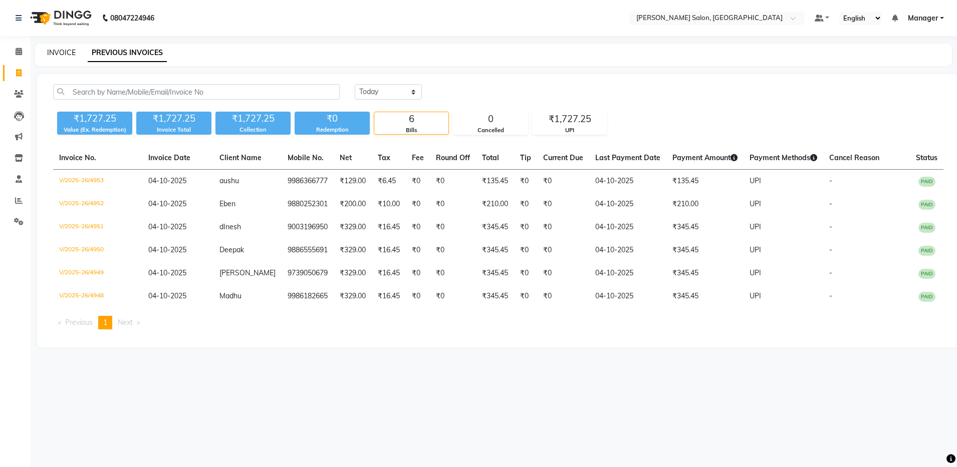
click at [61, 53] on link "INVOICE" at bounding box center [61, 52] width 29 height 9
select select "service"
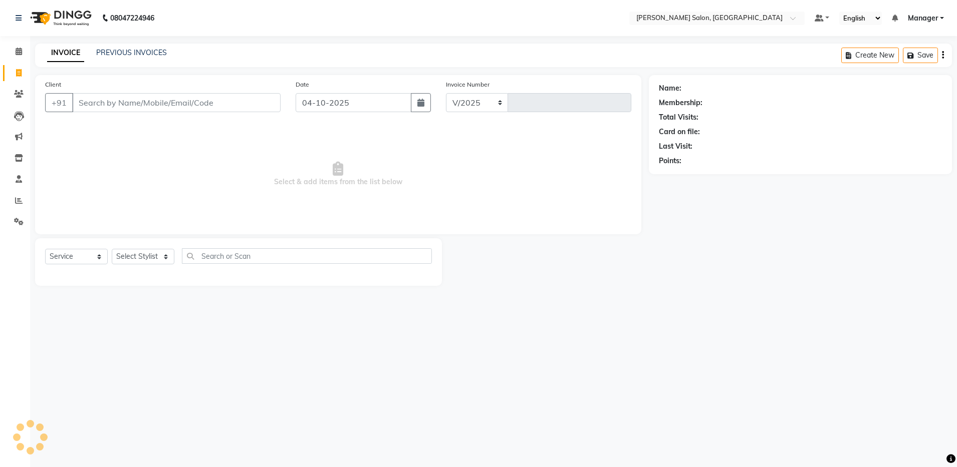
select select "4781"
type input "4954"
click at [139, 266] on div "Select Service Product Membership Package Voucher Prepaid Gift Card Select Styl…" at bounding box center [238, 260] width 387 height 24
click at [139, 253] on select "Select Stylist [PERSON_NAME] [PERSON_NAME] [PERSON_NAME] [PERSON_NAME] Manager …" at bounding box center [143, 257] width 63 height 16
select select "28901"
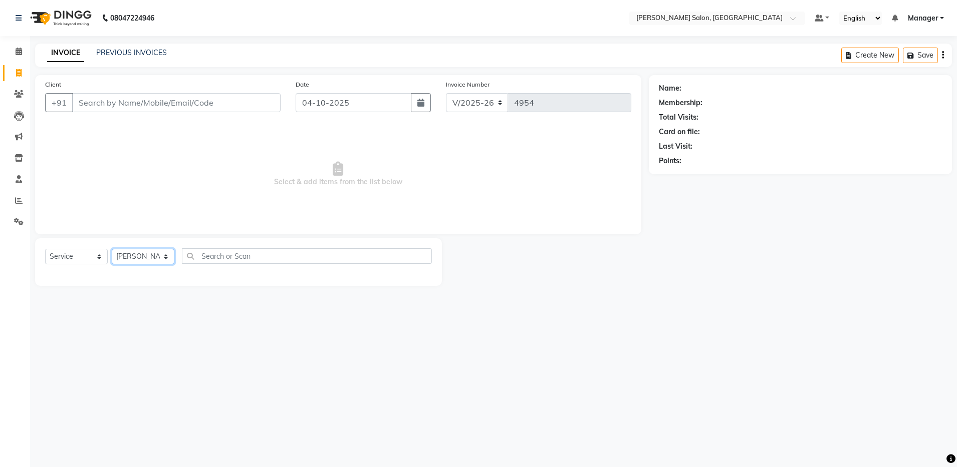
click at [112, 249] on select "Select Stylist [PERSON_NAME] [PERSON_NAME] [PERSON_NAME] [PERSON_NAME] Manager …" at bounding box center [143, 257] width 63 height 16
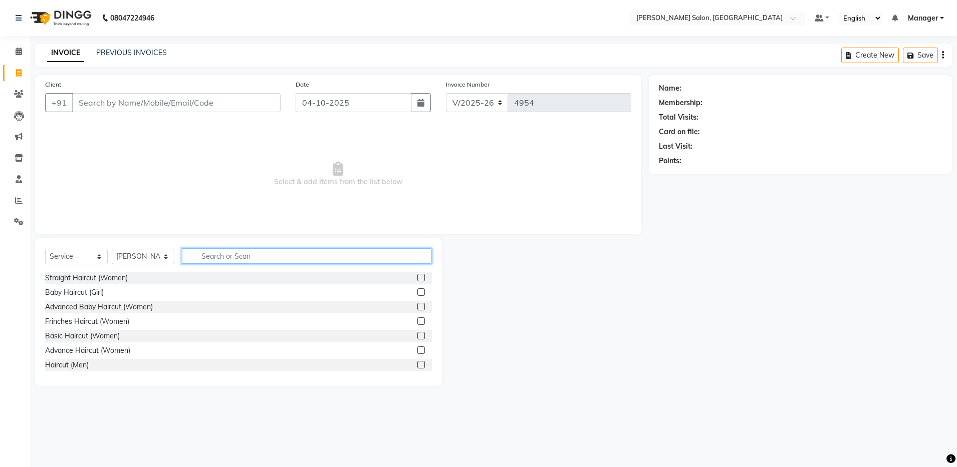
click at [229, 262] on input "text" at bounding box center [307, 256] width 250 height 16
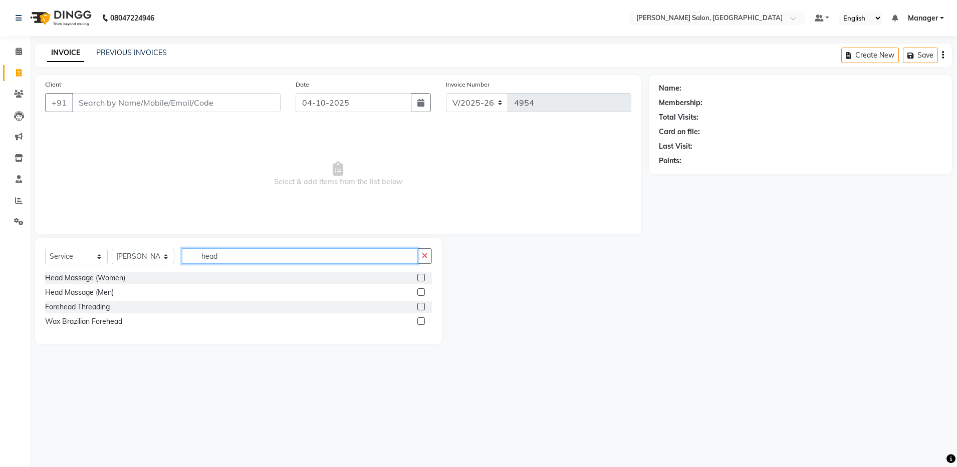
type input "head"
click at [420, 290] on label at bounding box center [421, 292] width 8 height 8
click at [420, 290] on input "checkbox" at bounding box center [420, 292] width 7 height 7
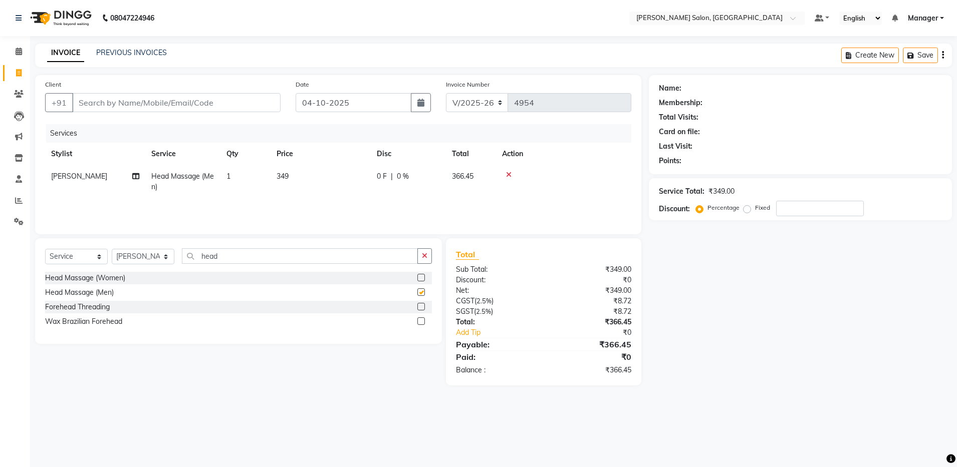
checkbox input "false"
click at [224, 254] on input "head" at bounding box center [300, 256] width 236 height 16
type input "h"
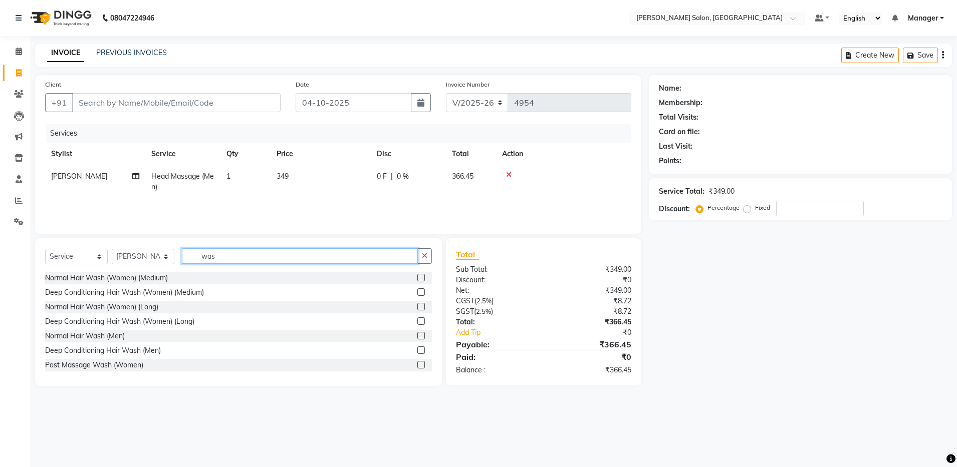
type input "was"
click at [417, 336] on label at bounding box center [421, 336] width 8 height 8
click at [417, 336] on input "checkbox" at bounding box center [420, 336] width 7 height 7
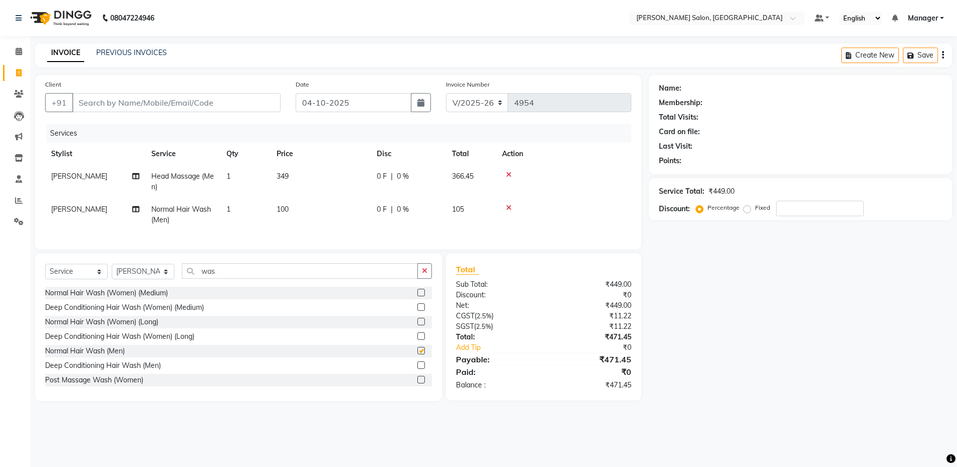
checkbox input "false"
click at [247, 279] on input "was" at bounding box center [300, 271] width 236 height 16
type input "w"
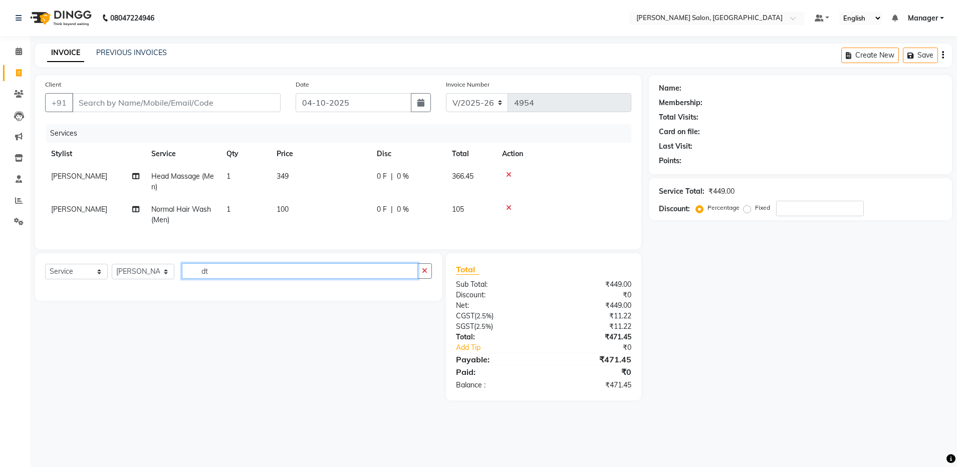
type input "d"
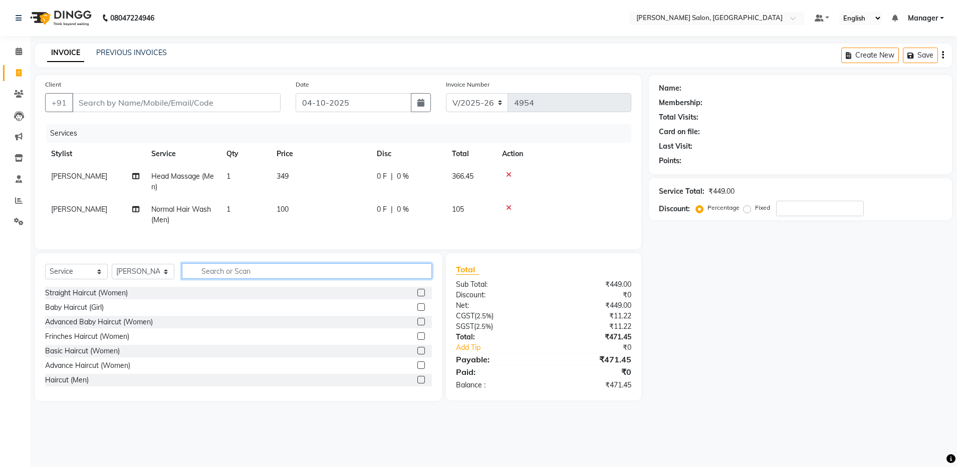
click at [244, 279] on input "text" at bounding box center [307, 271] width 250 height 16
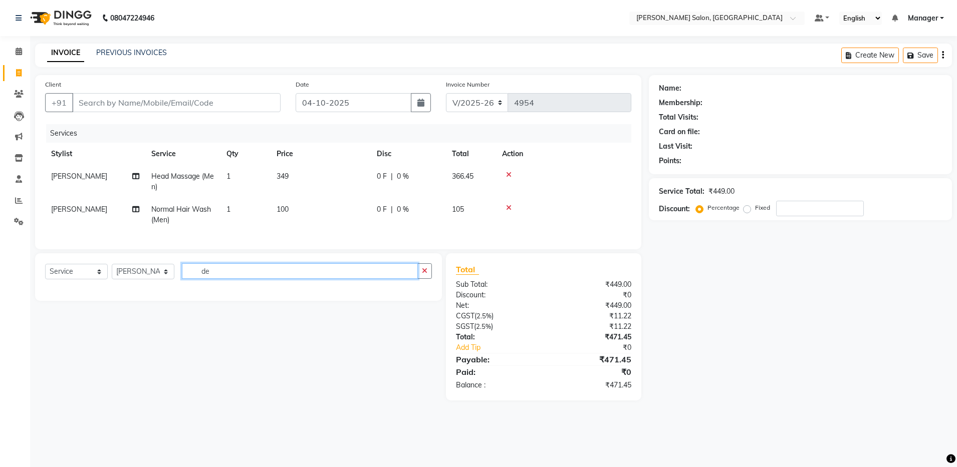
type input "d"
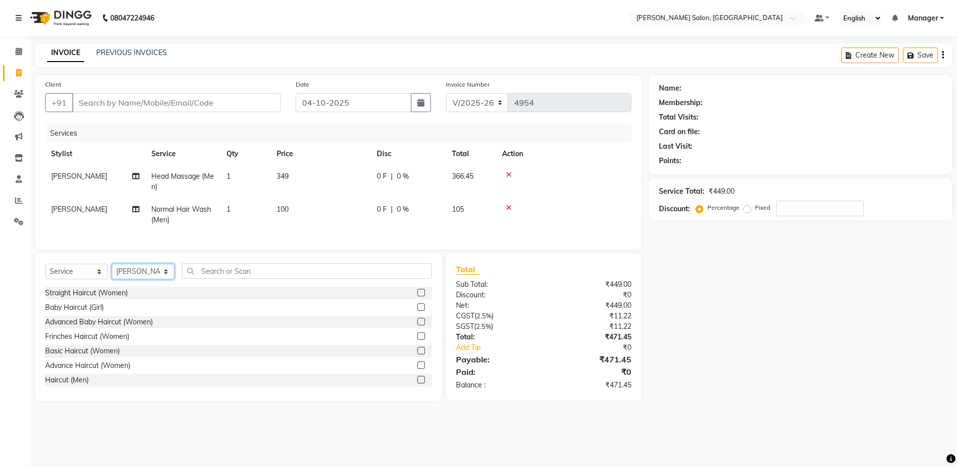
click at [139, 279] on select "Select Stylist [PERSON_NAME] [PERSON_NAME] [PERSON_NAME] [PERSON_NAME] Manager …" at bounding box center [143, 272] width 63 height 16
select select "83077"
click at [112, 273] on select "Select Stylist [PERSON_NAME] [PERSON_NAME] [PERSON_NAME] [PERSON_NAME] Manager …" at bounding box center [143, 272] width 63 height 16
click at [417, 384] on label at bounding box center [421, 380] width 8 height 8
click at [417, 384] on input "checkbox" at bounding box center [420, 380] width 7 height 7
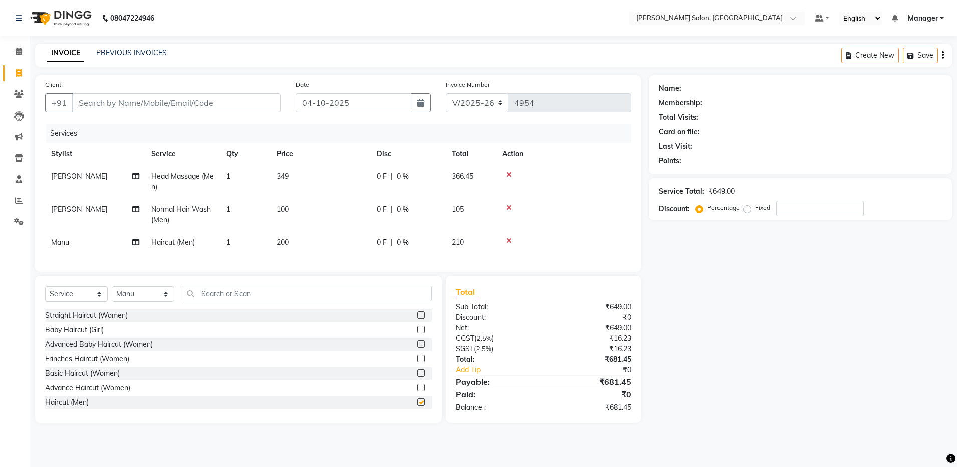
checkbox input "false"
click at [222, 301] on input "text" at bounding box center [307, 294] width 250 height 16
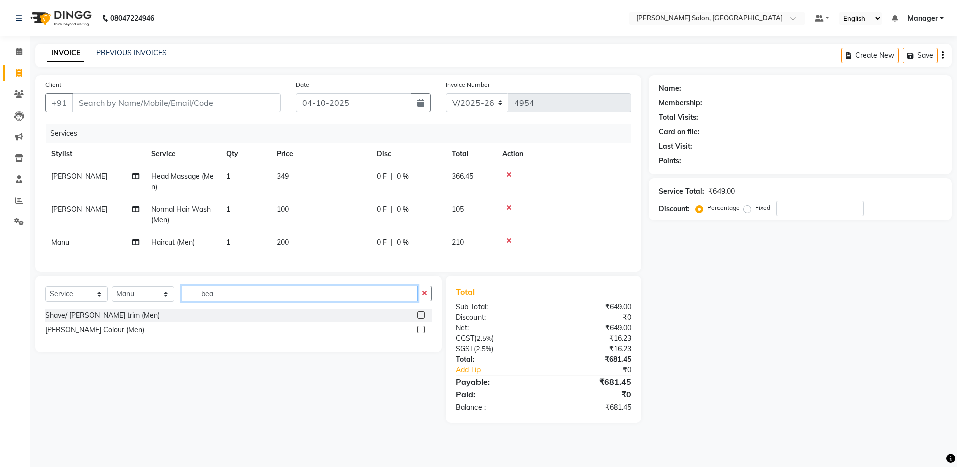
type input "bea"
click at [417, 319] on label at bounding box center [421, 316] width 8 height 8
click at [417, 319] on input "checkbox" at bounding box center [420, 316] width 7 height 7
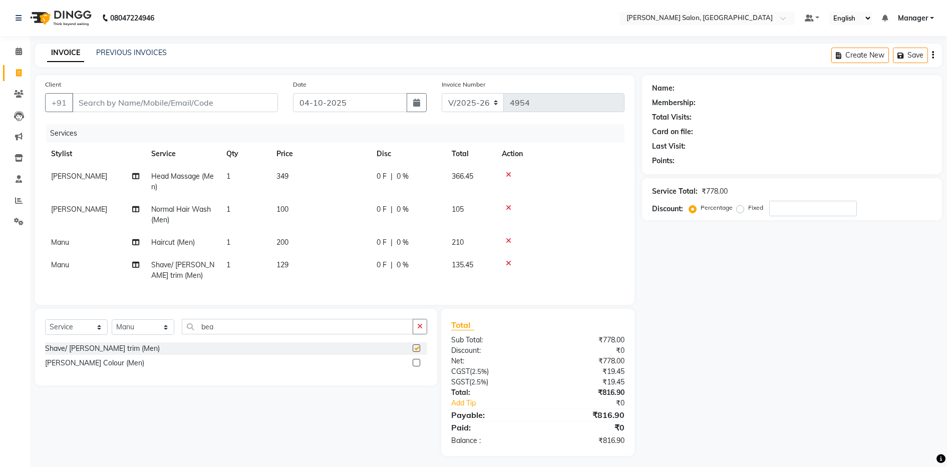
checkbox input "false"
click at [266, 331] on input "bea" at bounding box center [297, 327] width 231 height 16
type input "b"
type input "blow"
click at [416, 352] on label at bounding box center [417, 349] width 8 height 8
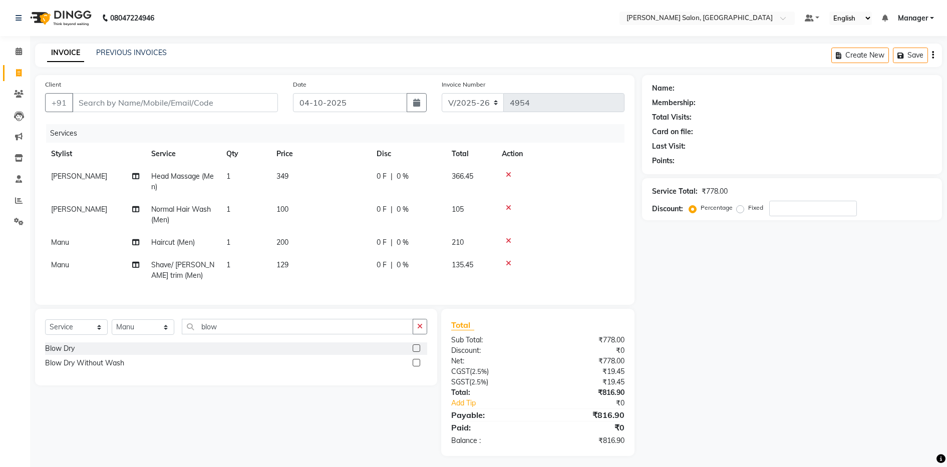
click at [416, 352] on input "checkbox" at bounding box center [416, 349] width 7 height 7
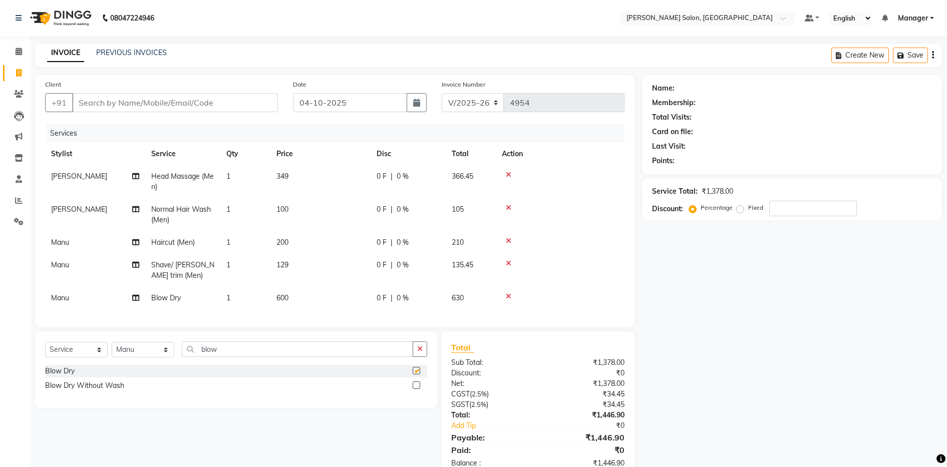
checkbox input "false"
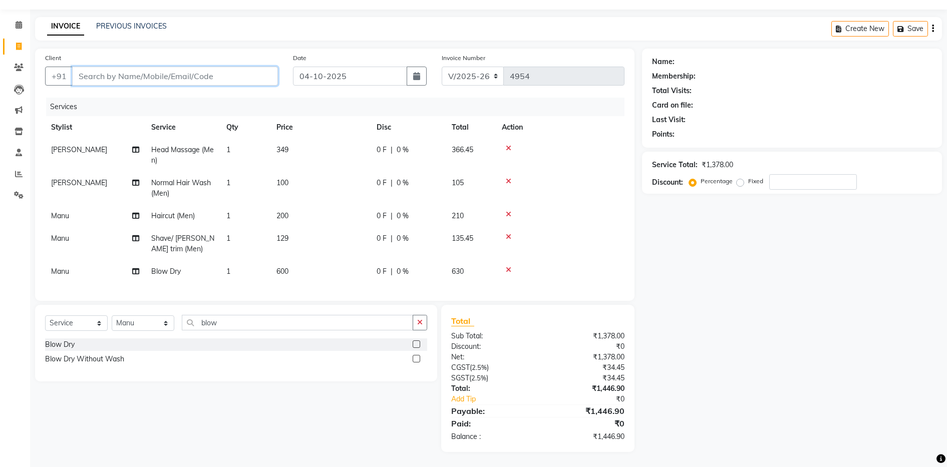
click at [82, 67] on input "Client" at bounding box center [175, 76] width 206 height 19
click at [93, 69] on input "Client" at bounding box center [175, 76] width 206 height 19
click at [83, 67] on input "Client" at bounding box center [175, 76] width 206 height 19
type input "9"
type input "0"
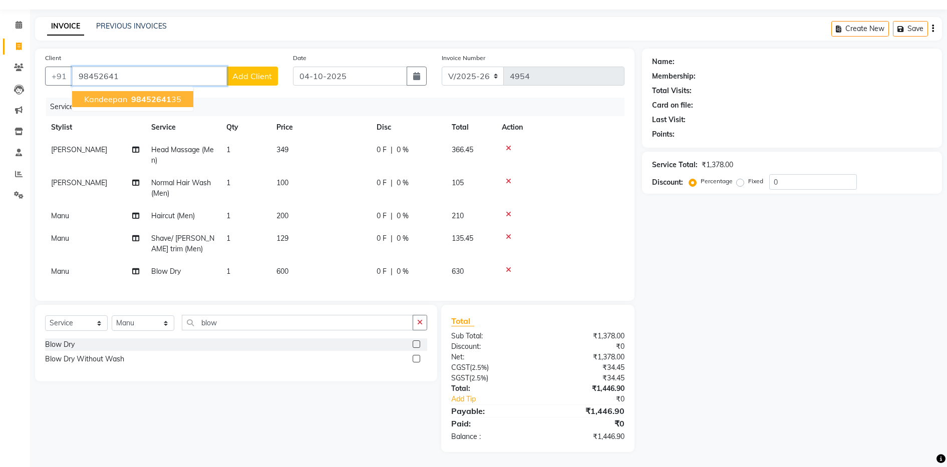
click at [94, 94] on span "kandeepan" at bounding box center [105, 99] width 43 height 10
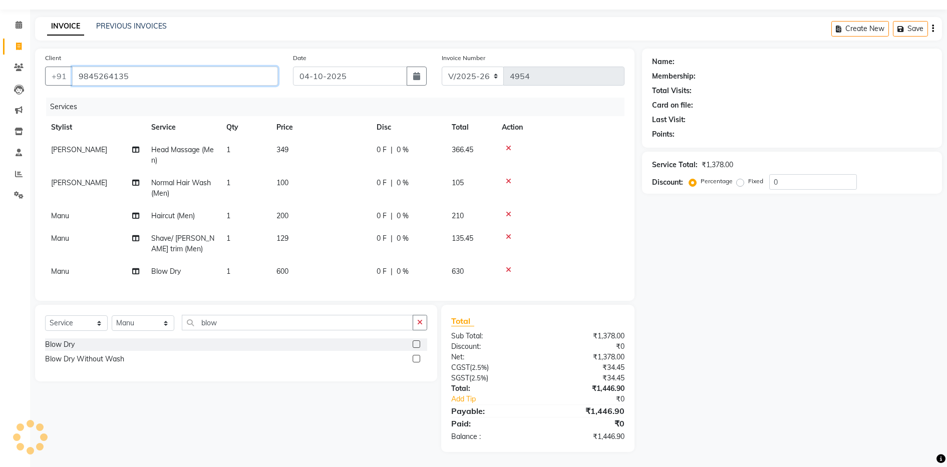
type input "9845264135"
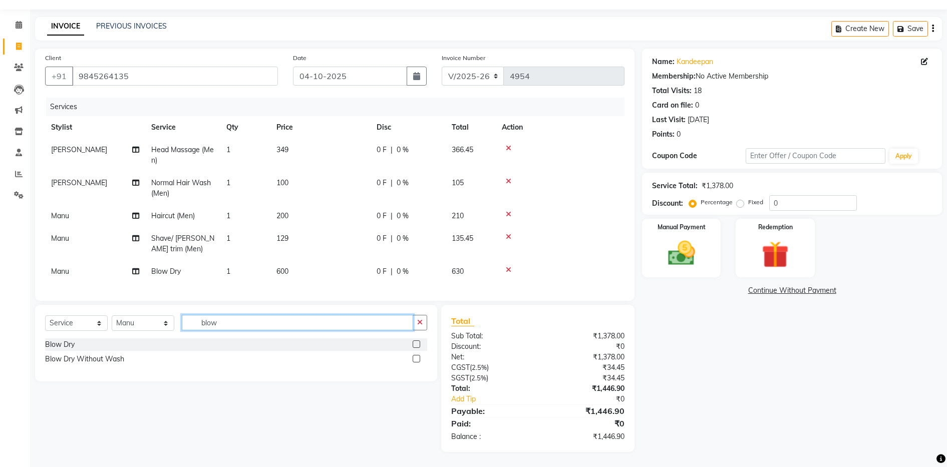
click at [220, 324] on input "blow" at bounding box center [297, 323] width 231 height 16
type input "b"
type input "d"
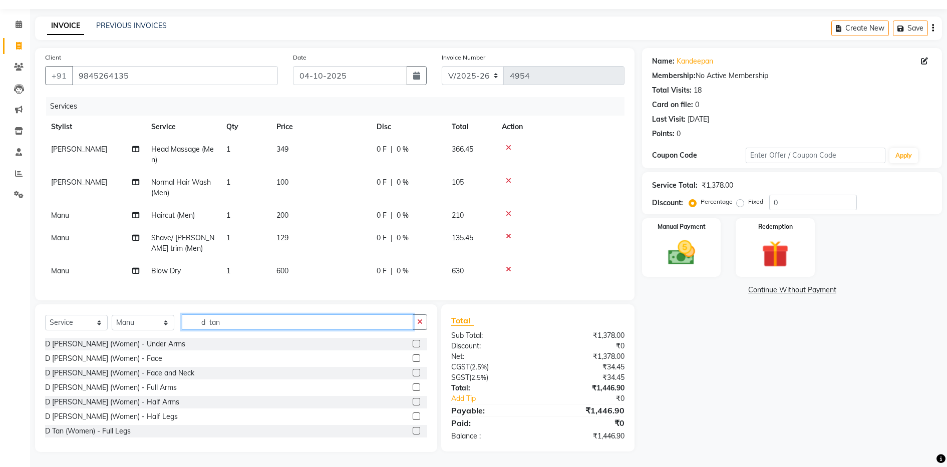
scroll to position [88, 0]
type input "d tan"
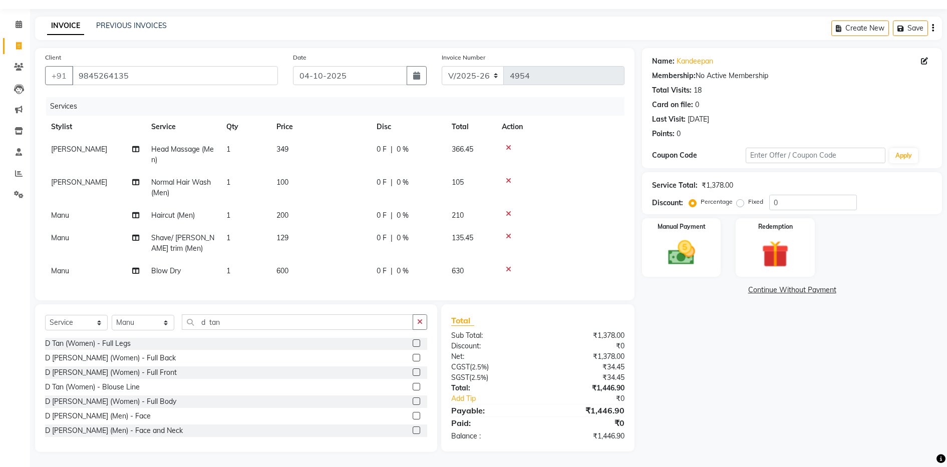
click at [413, 431] on label at bounding box center [417, 431] width 8 height 8
click at [413, 431] on input "checkbox" at bounding box center [416, 431] width 7 height 7
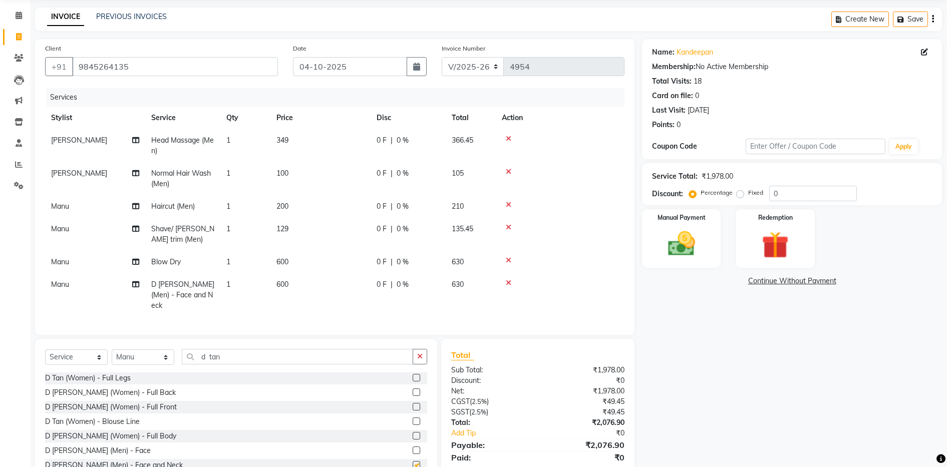
checkbox input "false"
click at [508, 263] on icon at bounding box center [509, 260] width 6 height 7
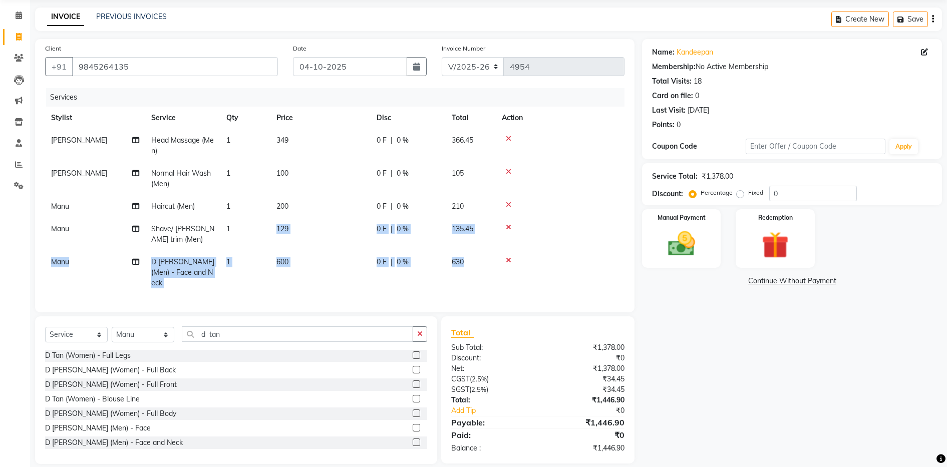
drag, startPoint x: 508, startPoint y: 263, endPoint x: 252, endPoint y: 232, distance: 257.8
click at [252, 232] on tbody "Aisha Barbhuiya Head Massage (Men) 1 349 0 F | 0 % 366.45 Aisha Barbhuiya Norma…" at bounding box center [334, 211] width 579 height 165
click at [78, 239] on td "Manu" at bounding box center [95, 234] width 100 height 33
select select "83077"
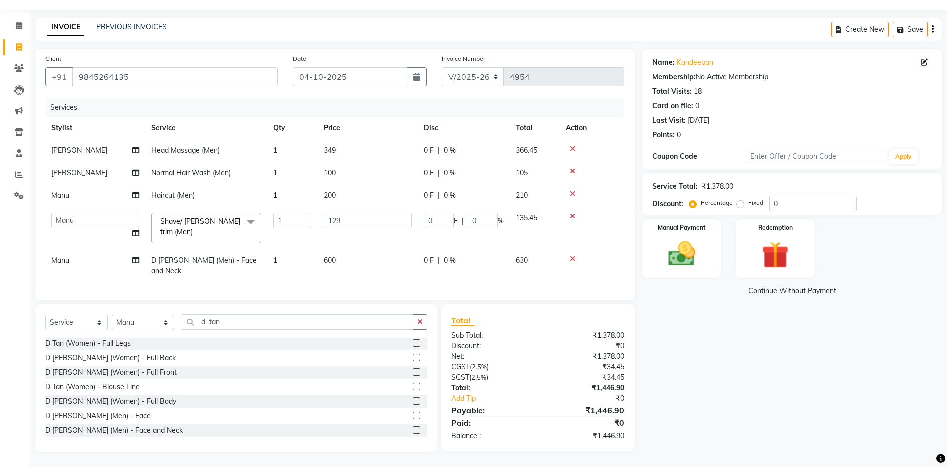
scroll to position [25, 0]
click at [72, 262] on td "Manu" at bounding box center [95, 266] width 100 height 33
select select "83077"
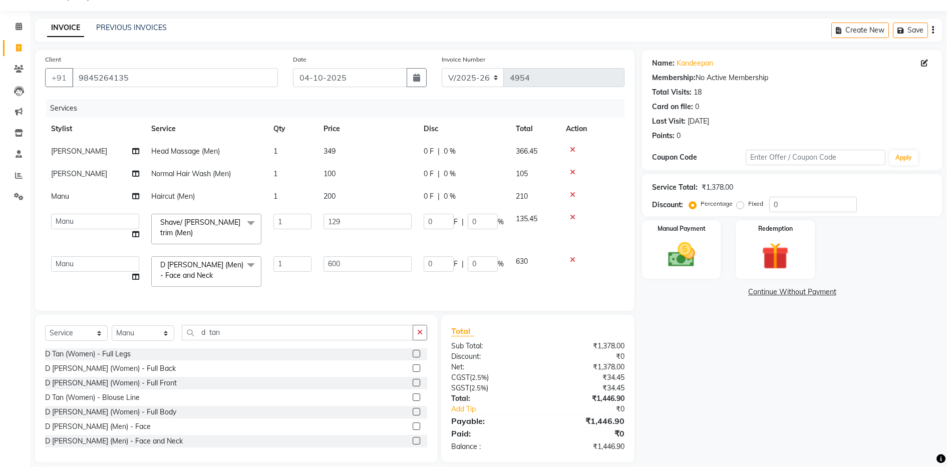
scroll to position [36, 0]
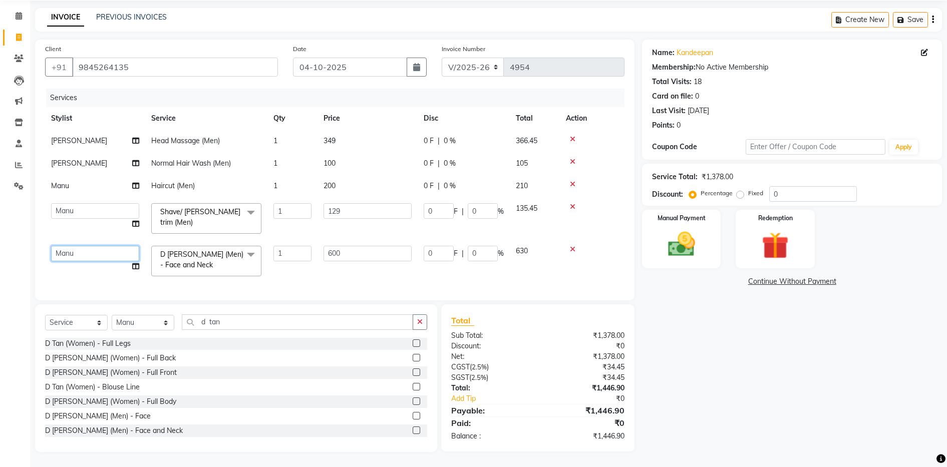
click at [80, 253] on select "Abhishek Aisha Barbhuiya Arjun Viswanathan dolma Faeem Khan Gourav JAMES KARAN …" at bounding box center [95, 254] width 88 height 16
select select "28901"
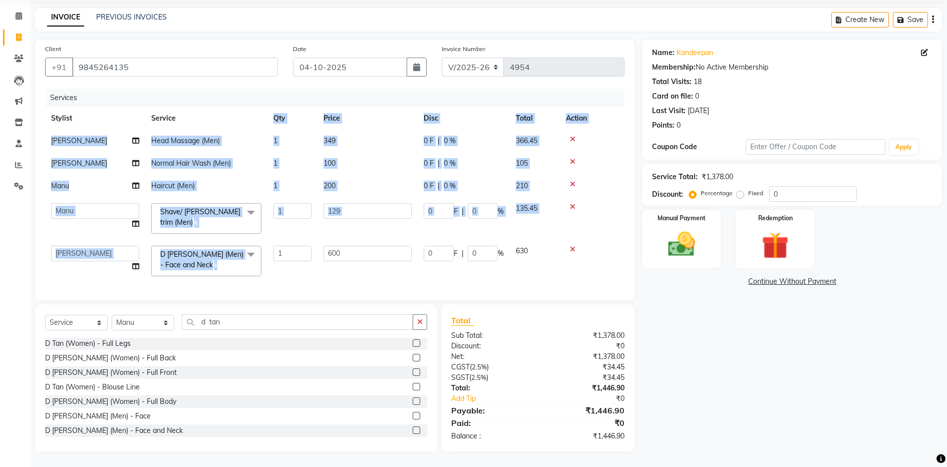
drag, startPoint x: 240, startPoint y: 271, endPoint x: 181, endPoint y: 104, distance: 176.8
click at [181, 104] on div "Services Stylist Service Qty Price Disc Total Action Aisha Barbhuiya Head Massa…" at bounding box center [334, 190] width 579 height 202
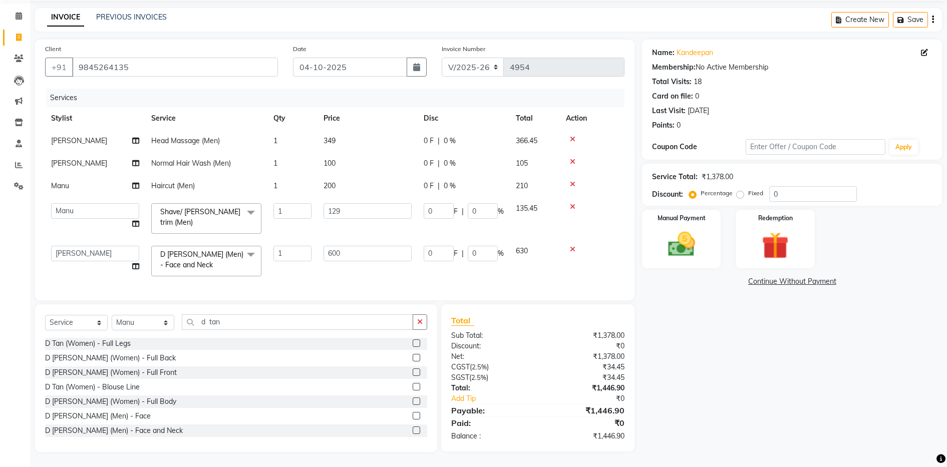
click at [167, 80] on div "Client +91 9845264135" at bounding box center [162, 64] width 248 height 41
click at [77, 64] on input "9845264135" at bounding box center [175, 67] width 206 height 19
click at [677, 381] on div "Name: Kandeepan Membership: No Active Membership Total Visits: 18 Card on file:…" at bounding box center [796, 246] width 308 height 413
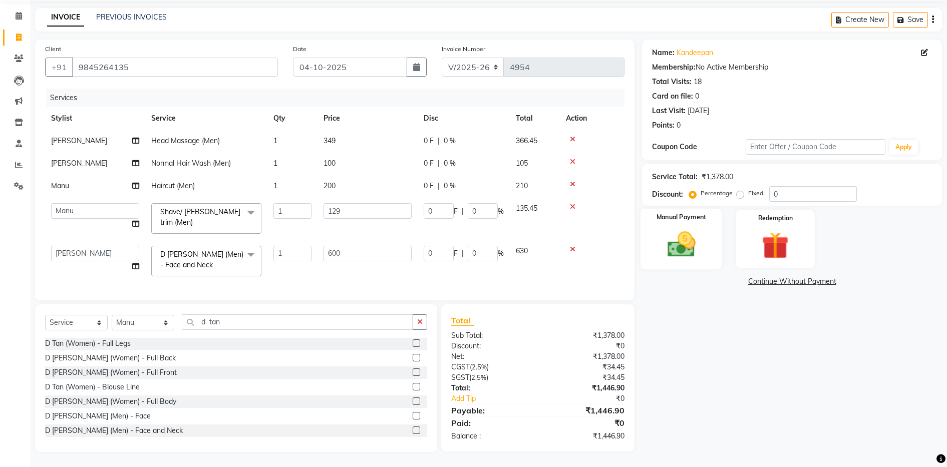
click at [703, 236] on img at bounding box center [682, 244] width 46 height 33
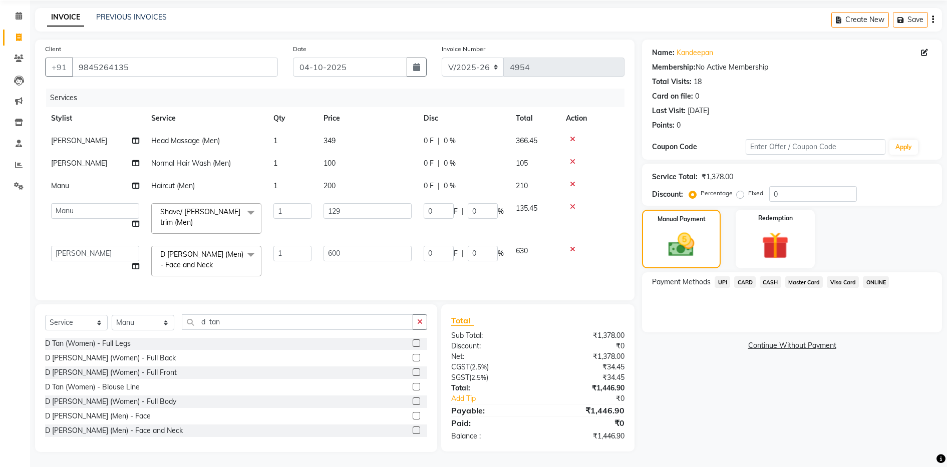
click at [722, 276] on span "UPI" at bounding box center [723, 282] width 16 height 12
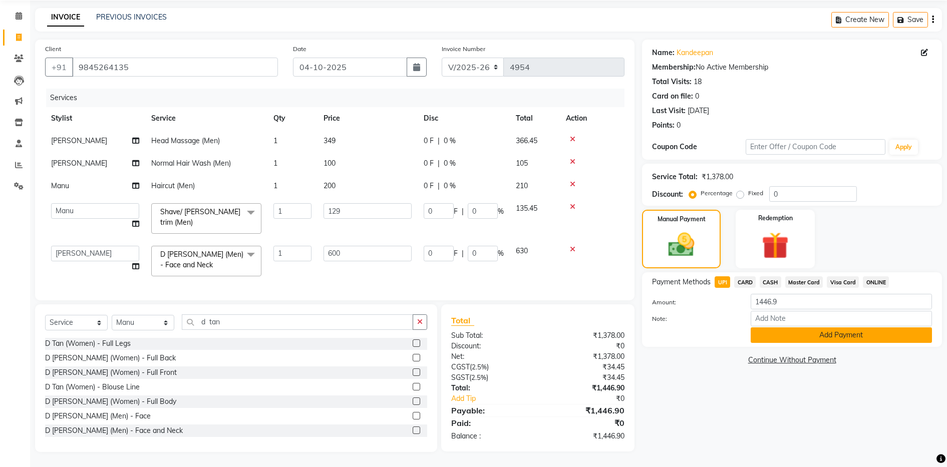
click at [806, 328] on button "Add Payment" at bounding box center [841, 336] width 181 height 16
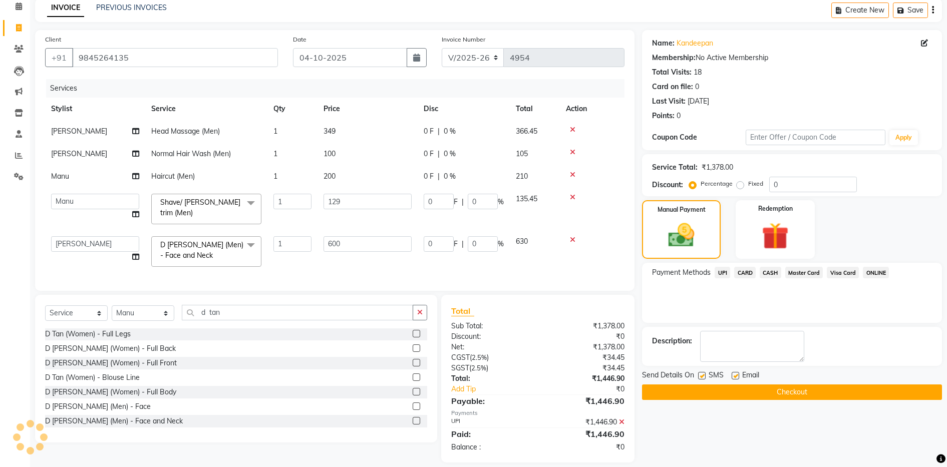
click at [736, 374] on label at bounding box center [736, 376] width 8 height 8
click at [736, 374] on input "checkbox" at bounding box center [735, 376] width 7 height 7
checkbox input "false"
click at [732, 393] on button "Checkout" at bounding box center [792, 393] width 300 height 16
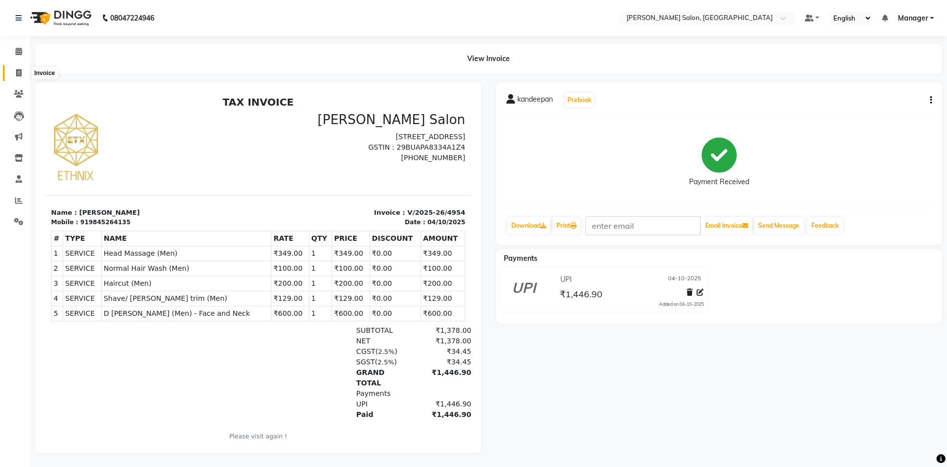
click at [19, 78] on span at bounding box center [19, 74] width 18 height 12
select select "service"
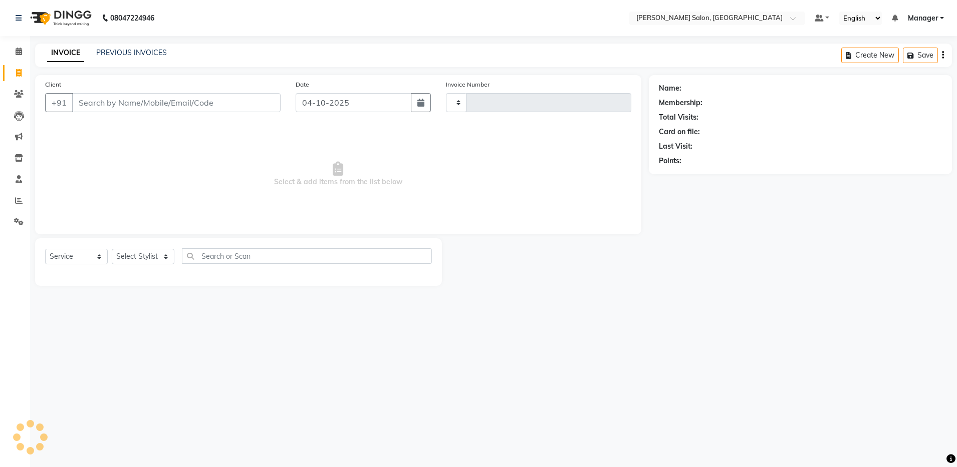
type input "4955"
select select "4781"
click at [103, 47] on div "INVOICE PREVIOUS INVOICES Create New Save" at bounding box center [493, 56] width 916 height 24
click at [116, 53] on link "PREVIOUS INVOICES" at bounding box center [131, 52] width 71 height 9
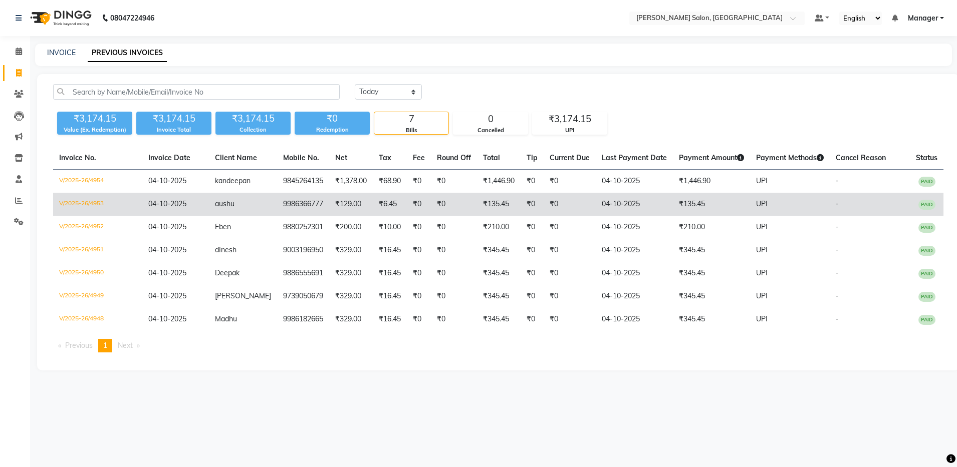
click at [234, 200] on span "aushu" at bounding box center [225, 203] width 20 height 9
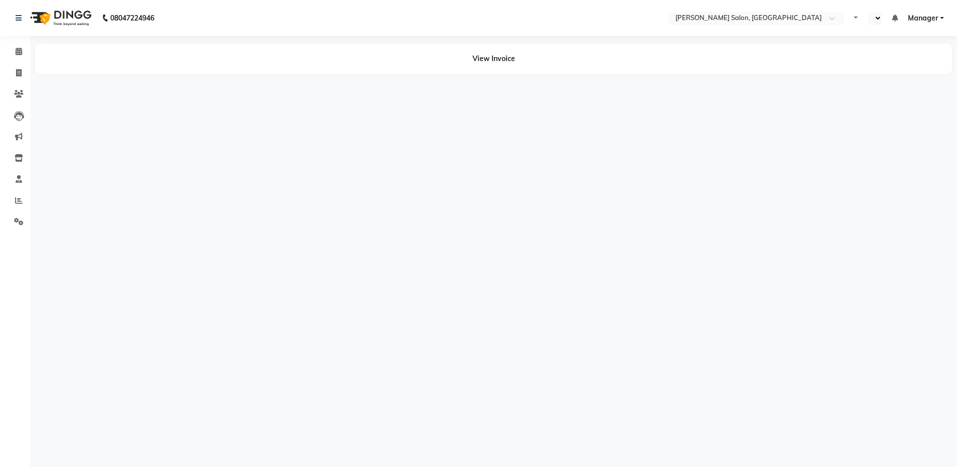
select select "en"
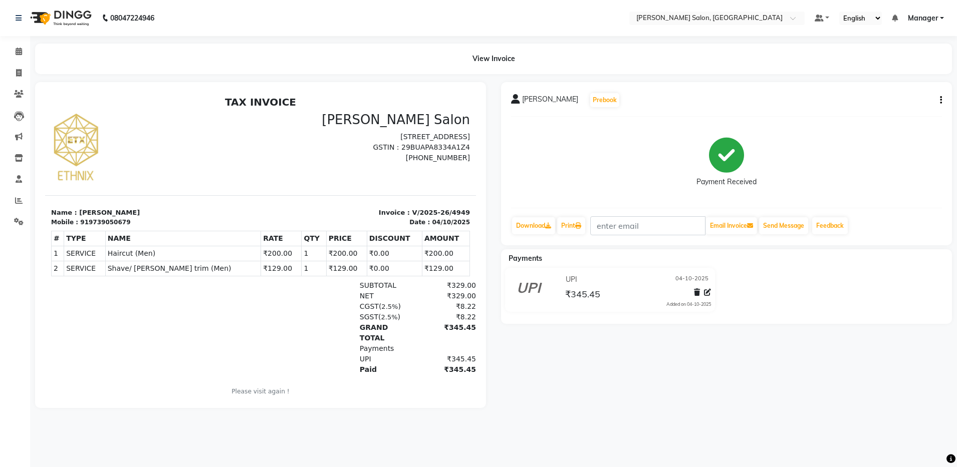
click at [942, 101] on div "Asutosh Prebook Payment Received Download Print Email Invoice Send Message Feed…" at bounding box center [726, 163] width 451 height 163
click at [941, 101] on div "Asutosh Prebook Payment Received Download Print Email Invoice Send Message Feed…" at bounding box center [726, 163] width 451 height 163
click at [941, 101] on icon "button" at bounding box center [941, 100] width 2 height 1
click at [903, 106] on div "Edit Invoice" at bounding box center [890, 106] width 69 height 13
select select "service"
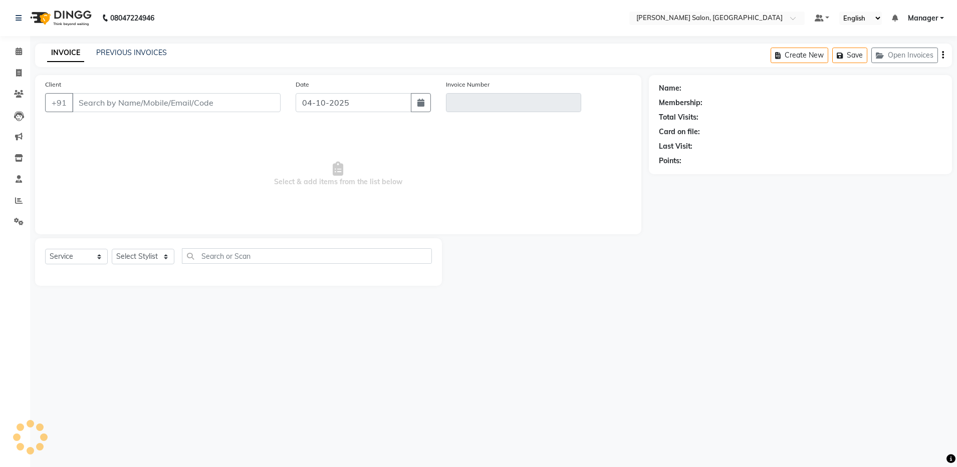
type input "9739050679"
type input "V/2025-26/4949"
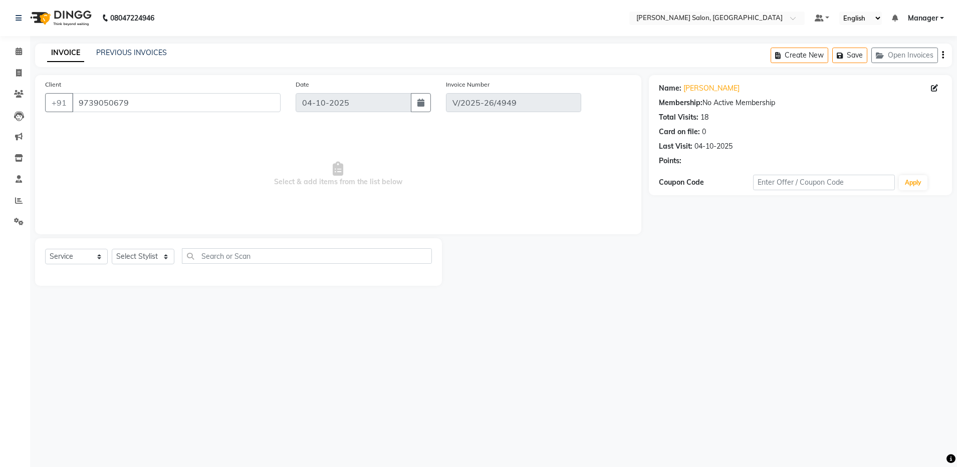
select select "select"
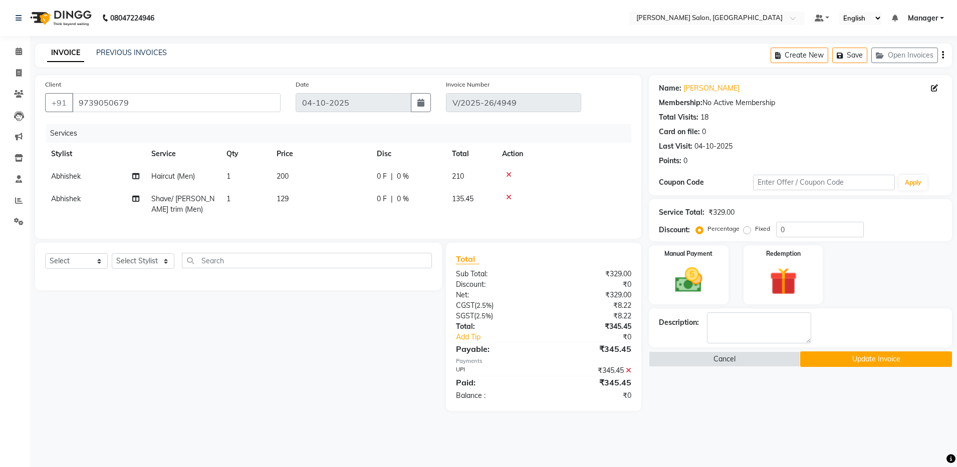
click at [839, 355] on button "Update Invoice" at bounding box center [875, 360] width 151 height 16
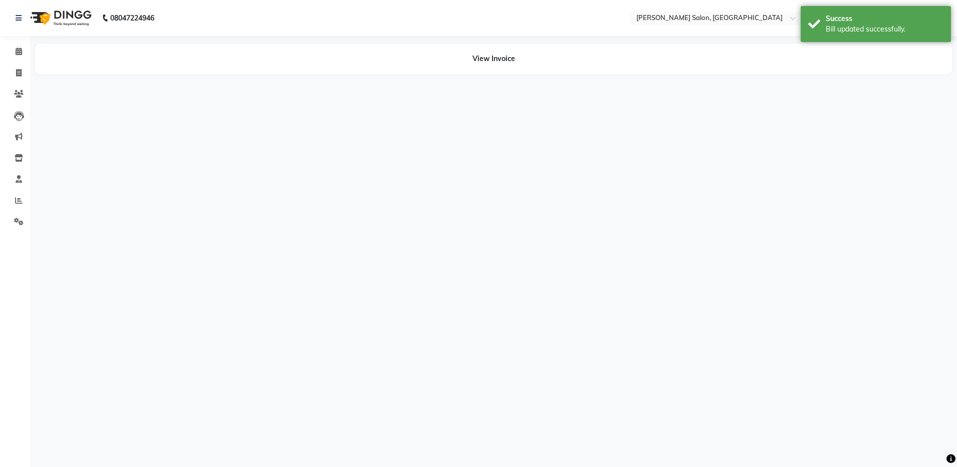
click at [626, 179] on div "08047224946 Select Location × Ethnix Salon, Bellandur Default Panel My Panel En…" at bounding box center [478, 233] width 957 height 467
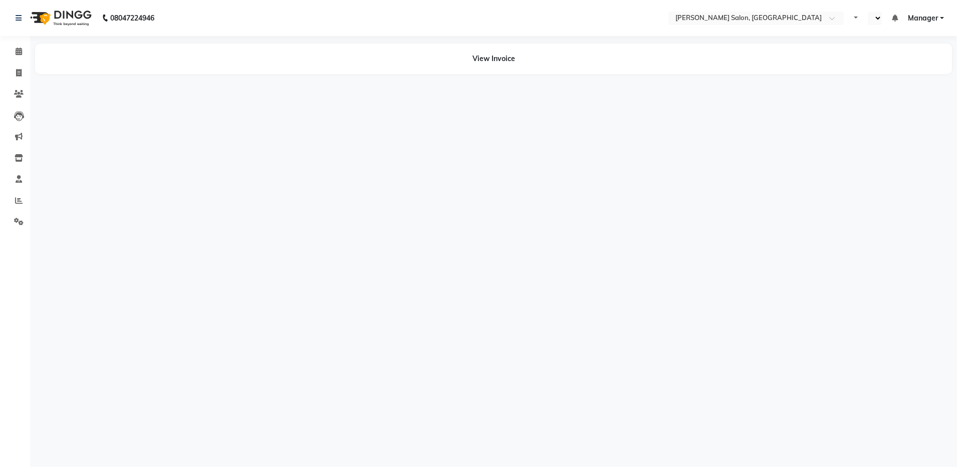
select select "en"
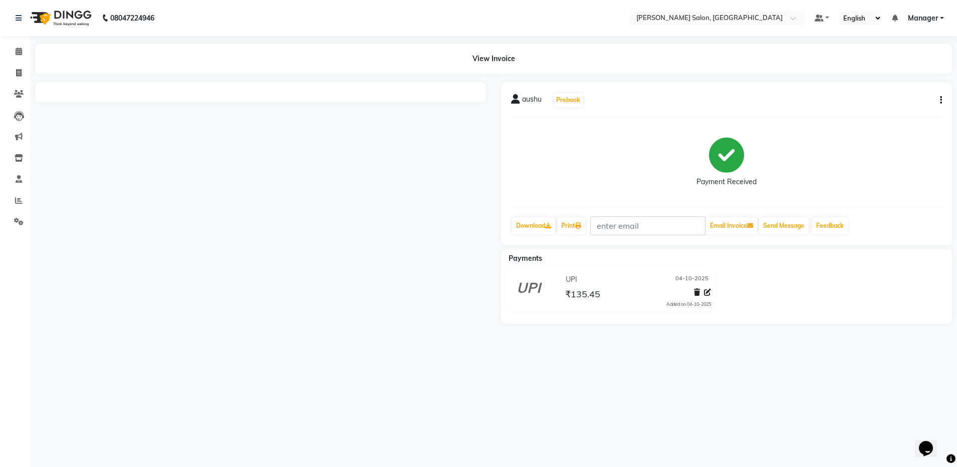
click at [941, 101] on icon "button" at bounding box center [941, 100] width 2 height 1
click at [885, 108] on div "Edit Invoice" at bounding box center [890, 106] width 69 height 13
select select "service"
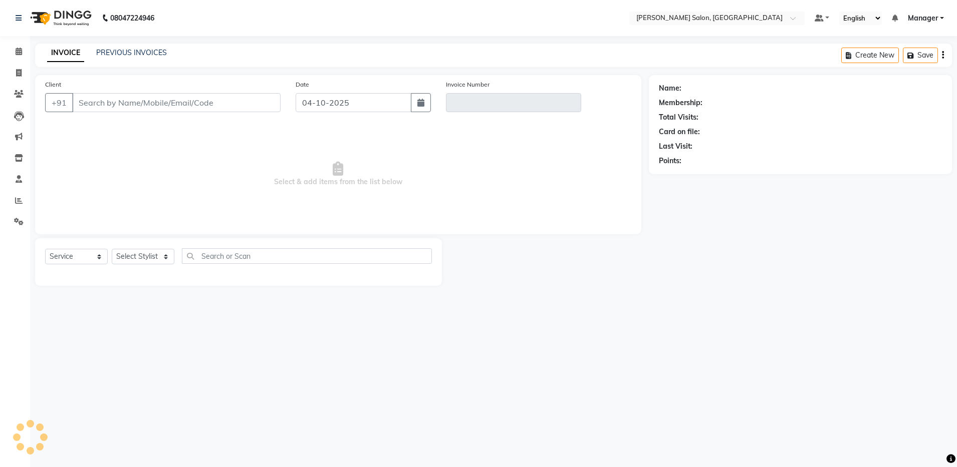
type input "9986366777"
type input "V/2025-26/4953"
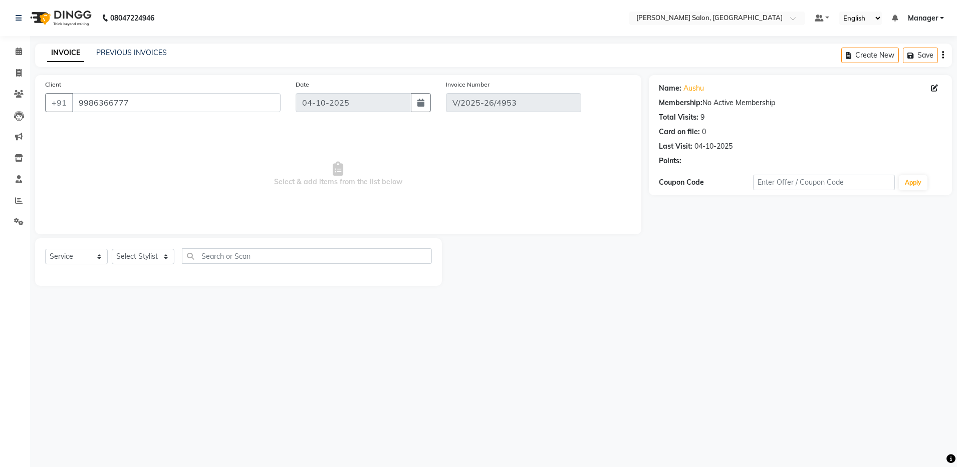
select select "select"
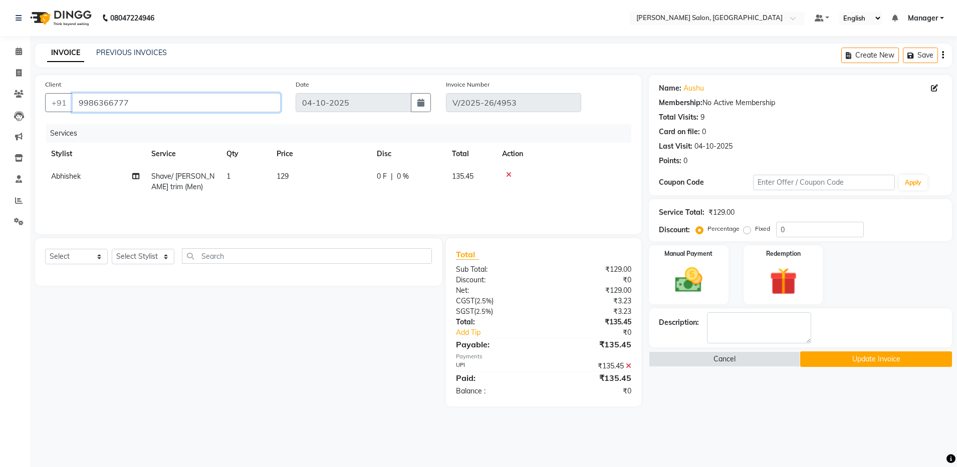
click at [75, 104] on input "9986366777" at bounding box center [176, 102] width 208 height 19
click at [835, 365] on button "Update Invoice" at bounding box center [875, 360] width 151 height 16
